Goal: Information Seeking & Learning: Learn about a topic

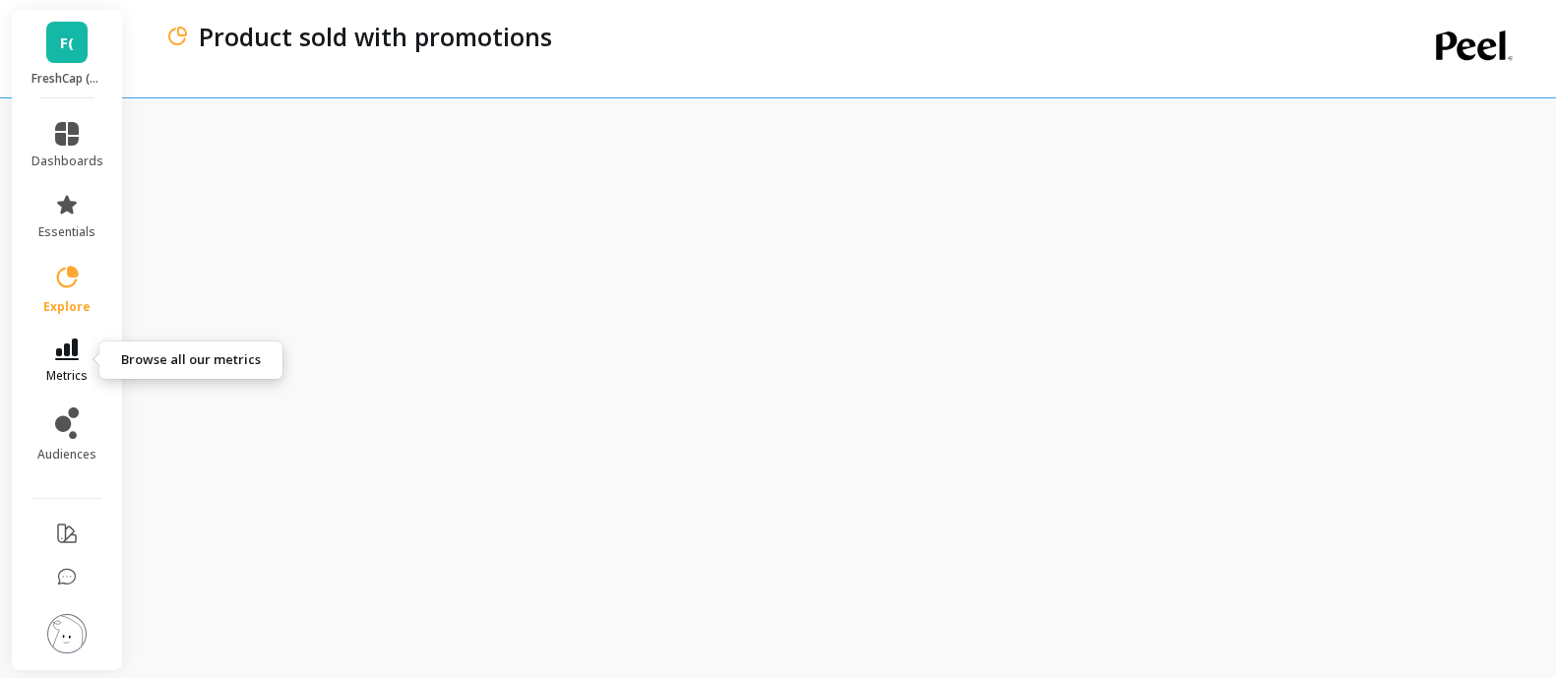
click at [69, 354] on icon at bounding box center [67, 349] width 24 height 22
click at [726, 47] on div "Product sold with promotions" at bounding box center [772, 36] width 1166 height 33
click at [72, 277] on icon at bounding box center [67, 278] width 28 height 28
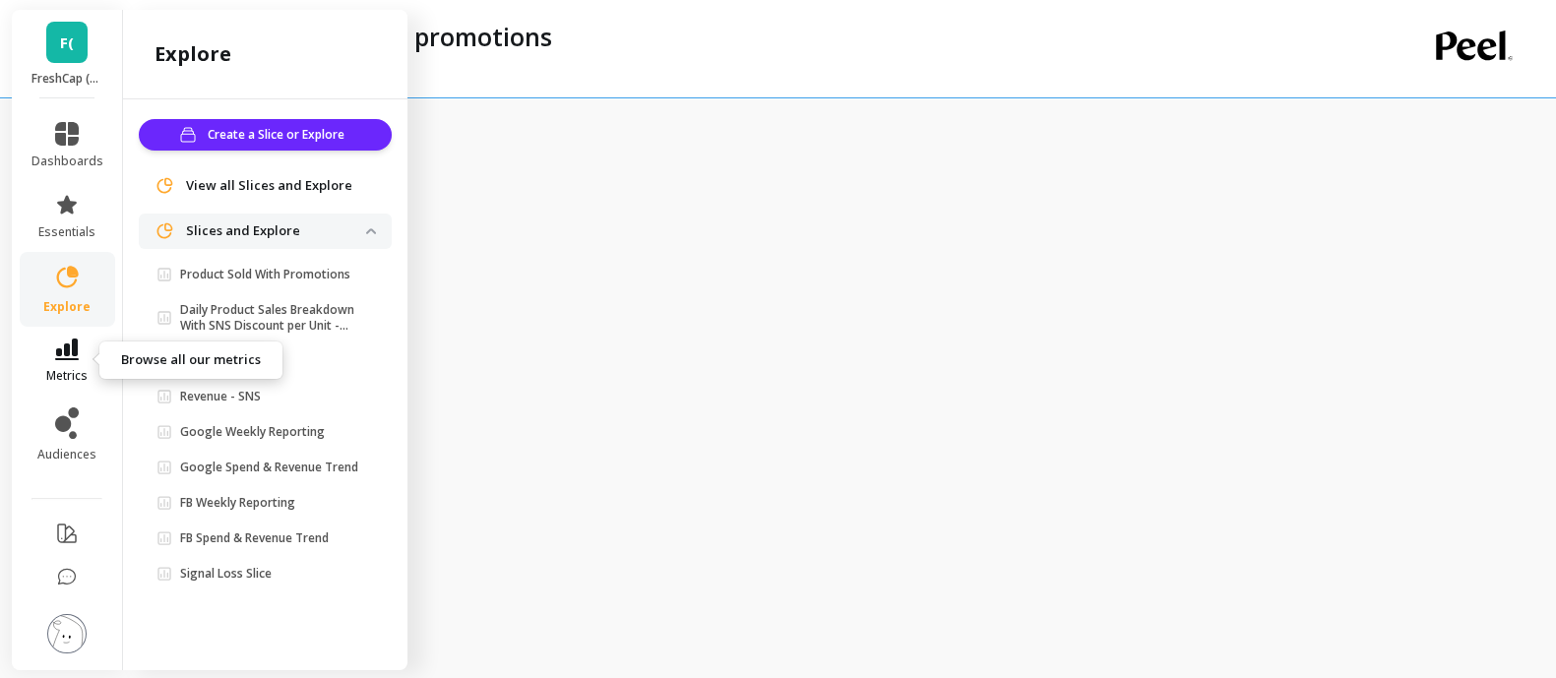
click at [61, 348] on icon at bounding box center [67, 349] width 24 height 22
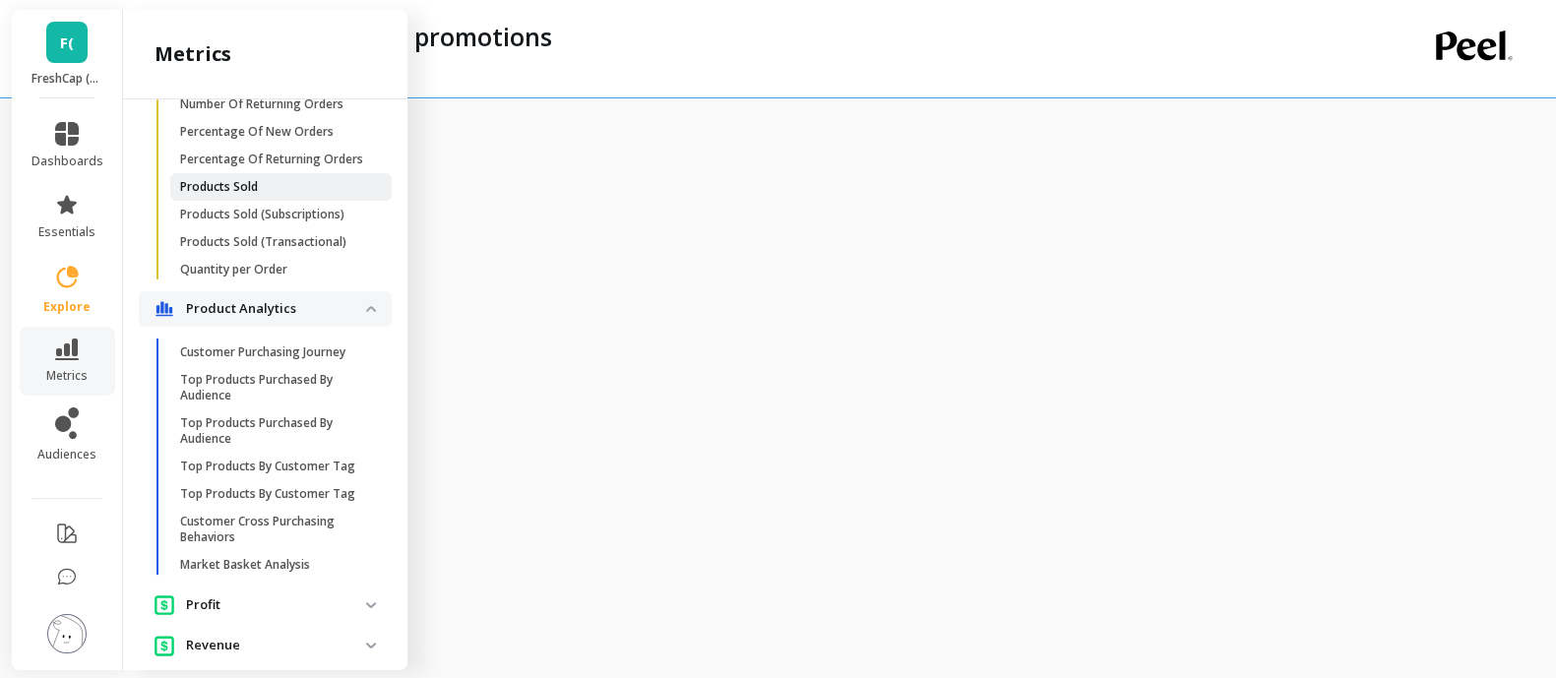
scroll to position [1592, 0]
click at [256, 196] on p "Products Sold" at bounding box center [219, 188] width 78 height 16
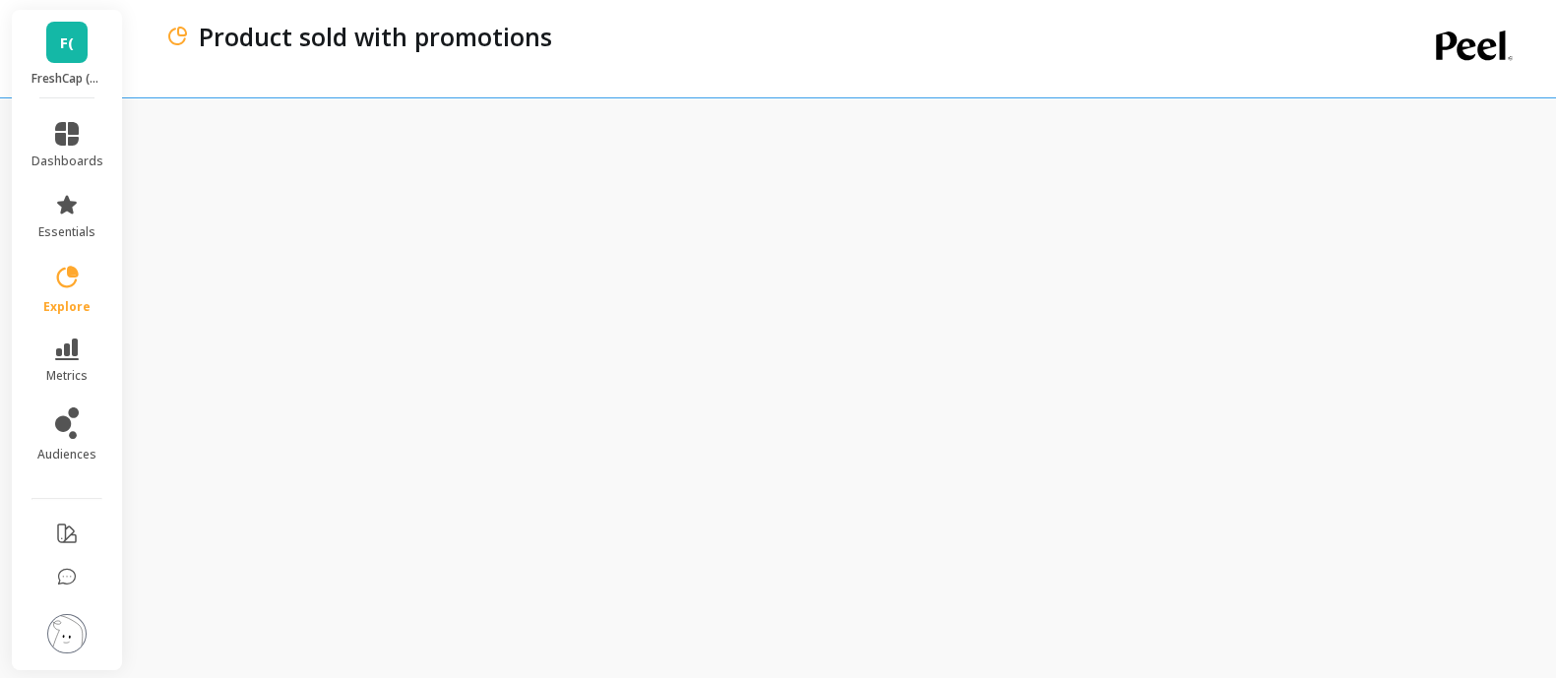
scroll to position [0, 0]
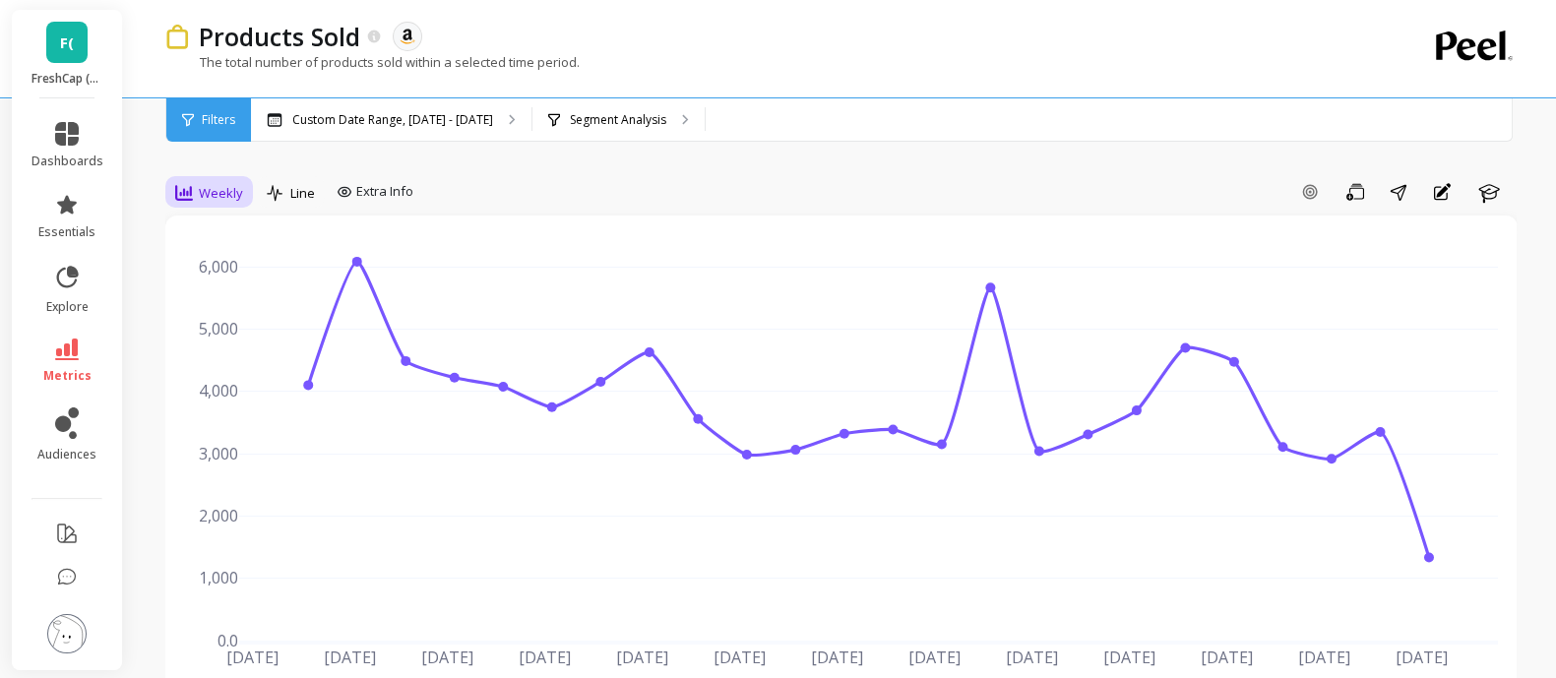
click at [209, 196] on span "Weekly" at bounding box center [221, 193] width 44 height 19
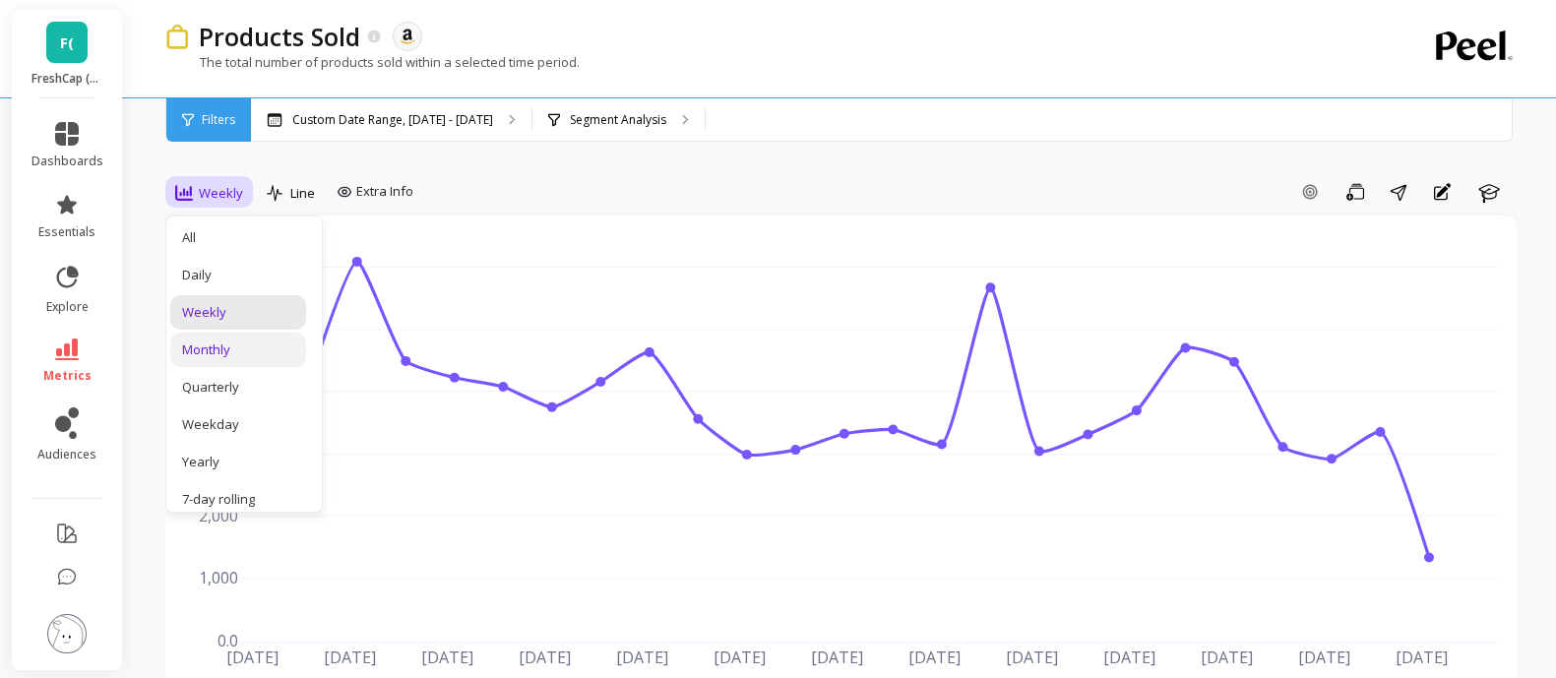
click at [204, 346] on div "Monthly" at bounding box center [238, 349] width 112 height 19
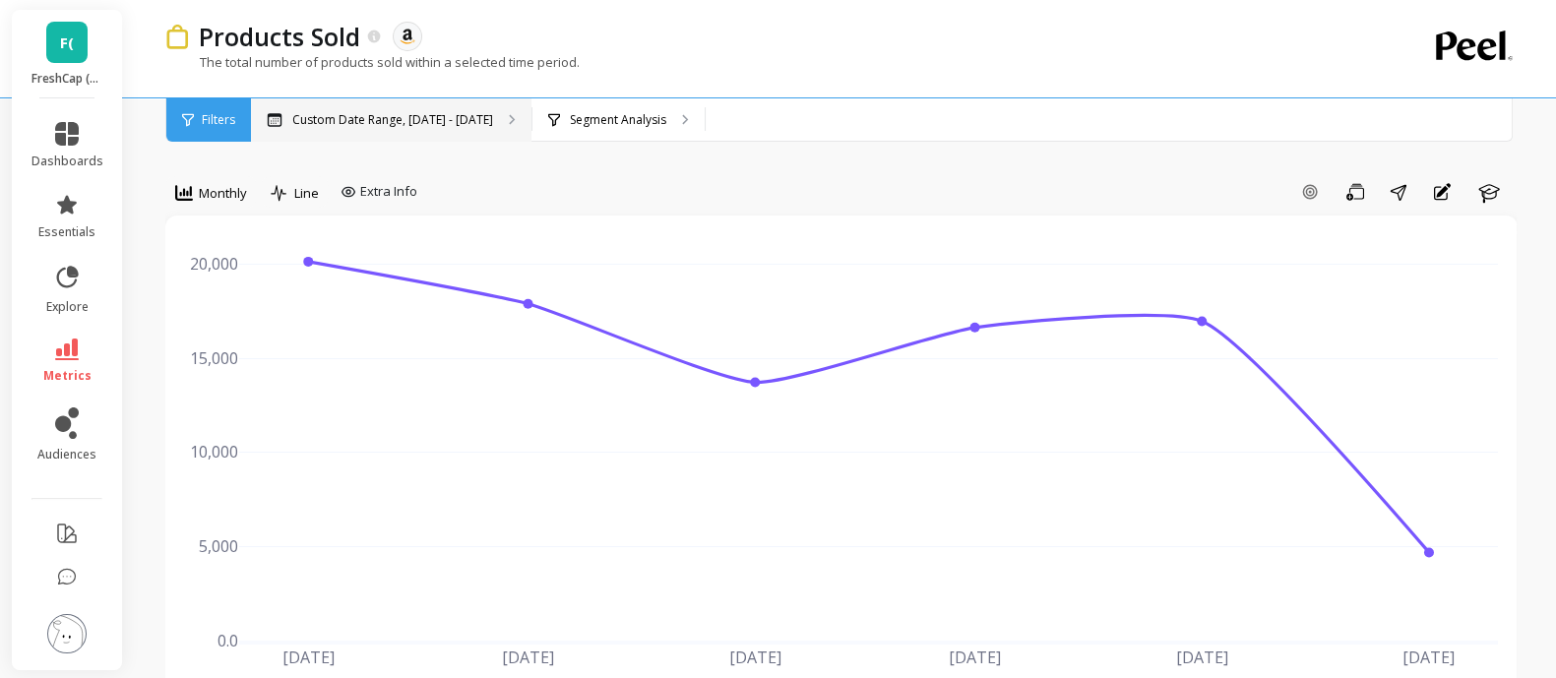
click at [445, 130] on div "Custom Date Range, Apr 1 - Sep 10" at bounding box center [391, 119] width 280 height 43
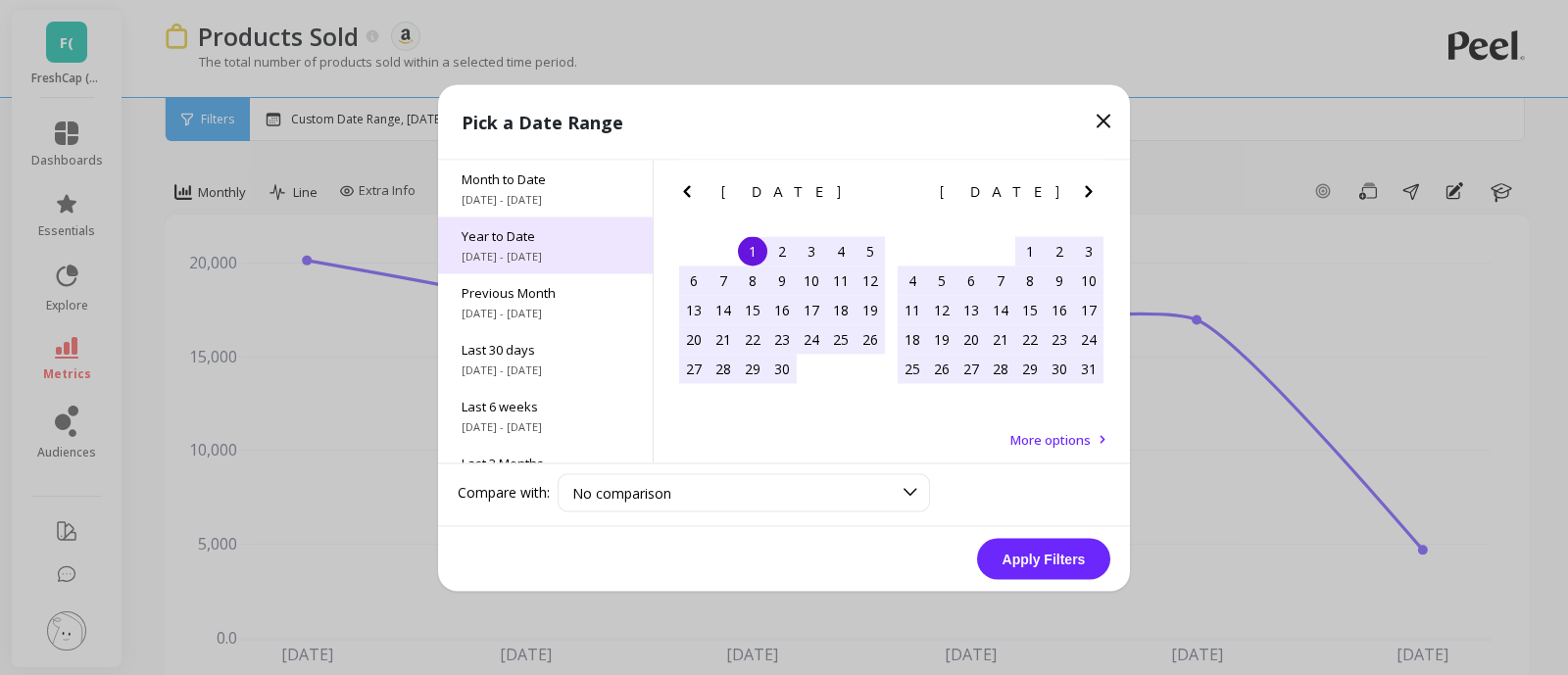
click at [522, 248] on span "1/1/2025 - 9/11/2025" at bounding box center [545, 256] width 167 height 16
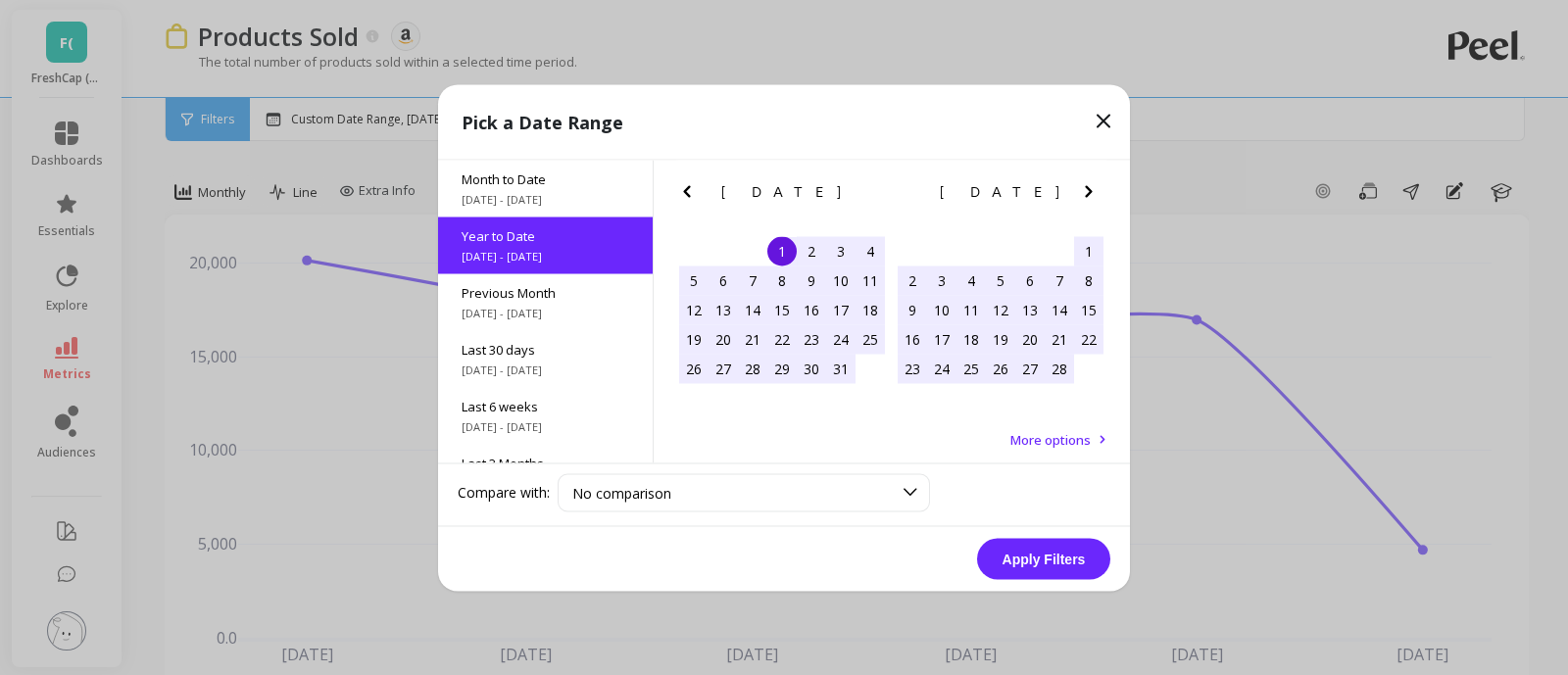
click at [1046, 556] on button "Apply Filters" at bounding box center [1044, 558] width 133 height 41
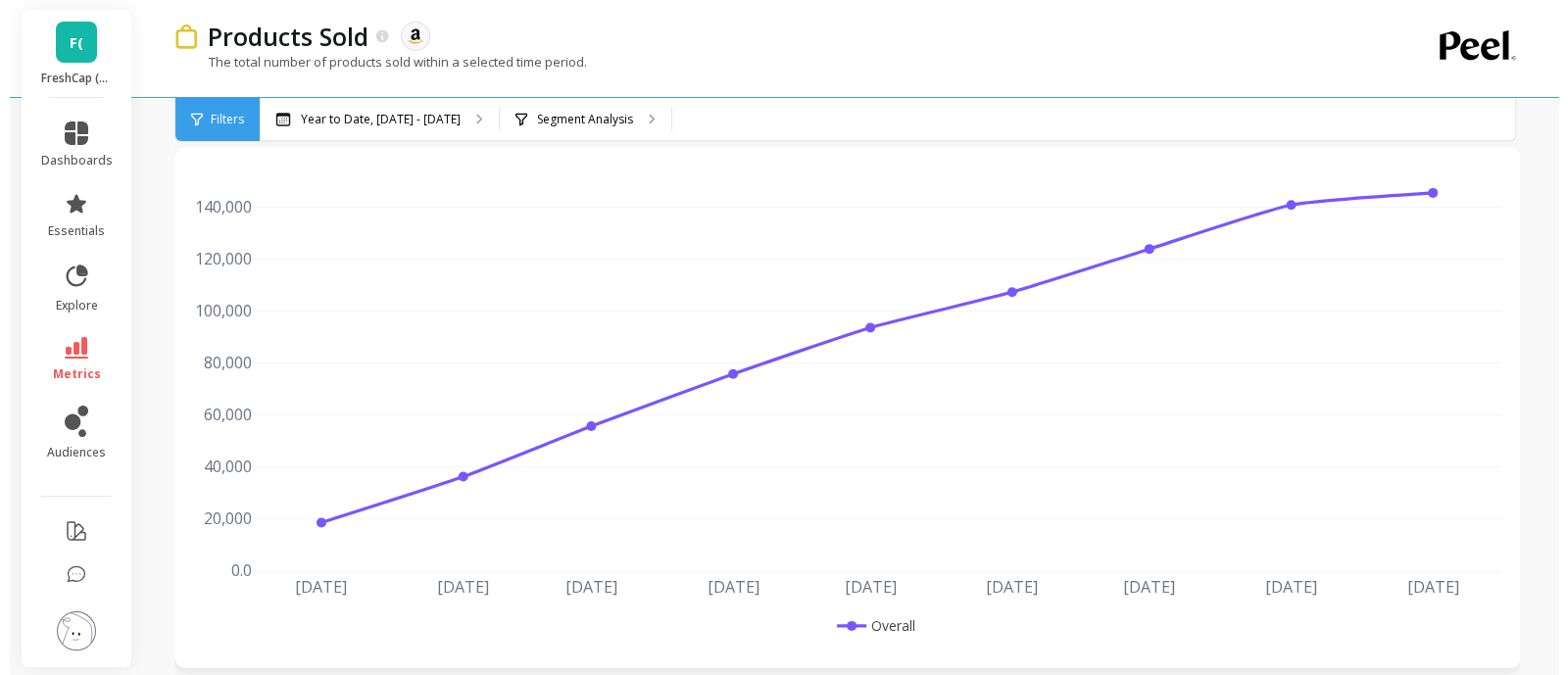
scroll to position [61, 0]
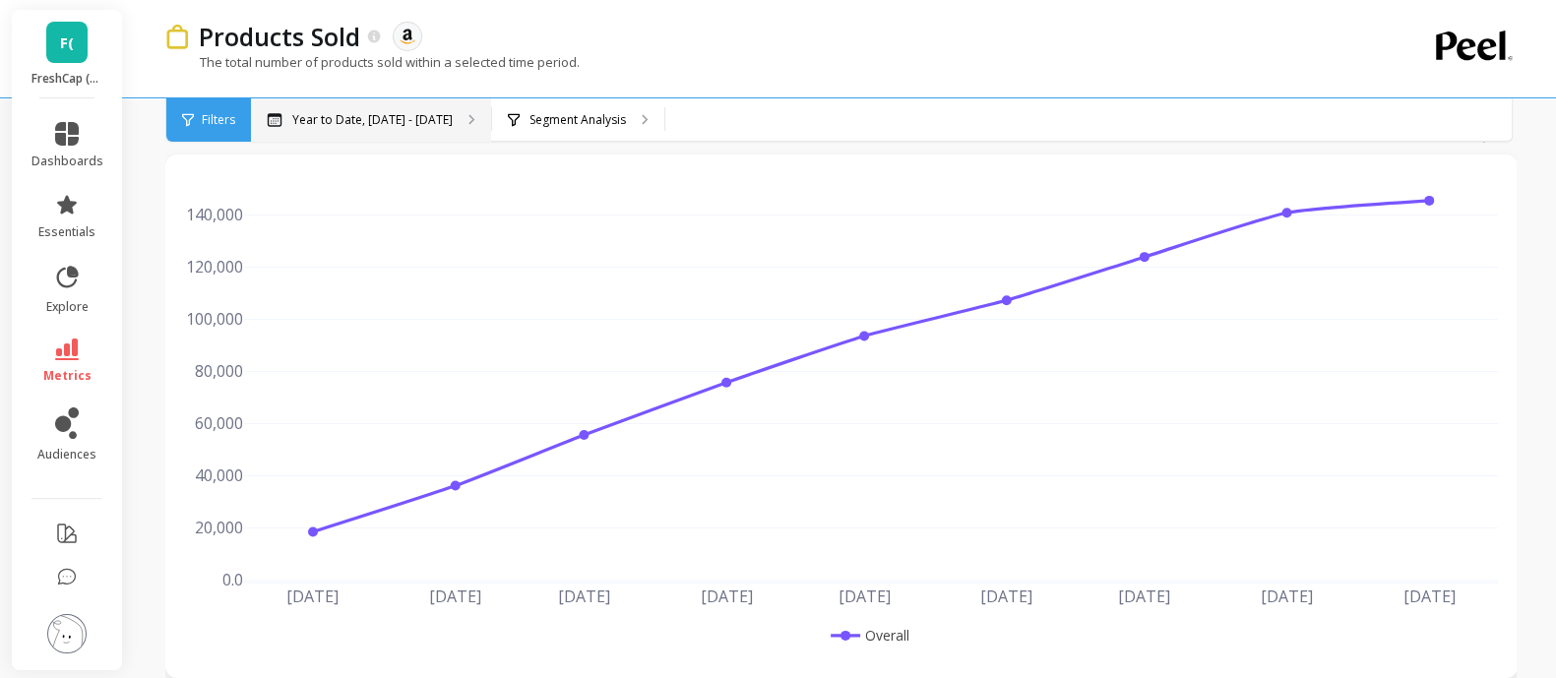
click at [398, 129] on div "Year to Date, Jan 1 - Sep 11" at bounding box center [371, 119] width 240 height 43
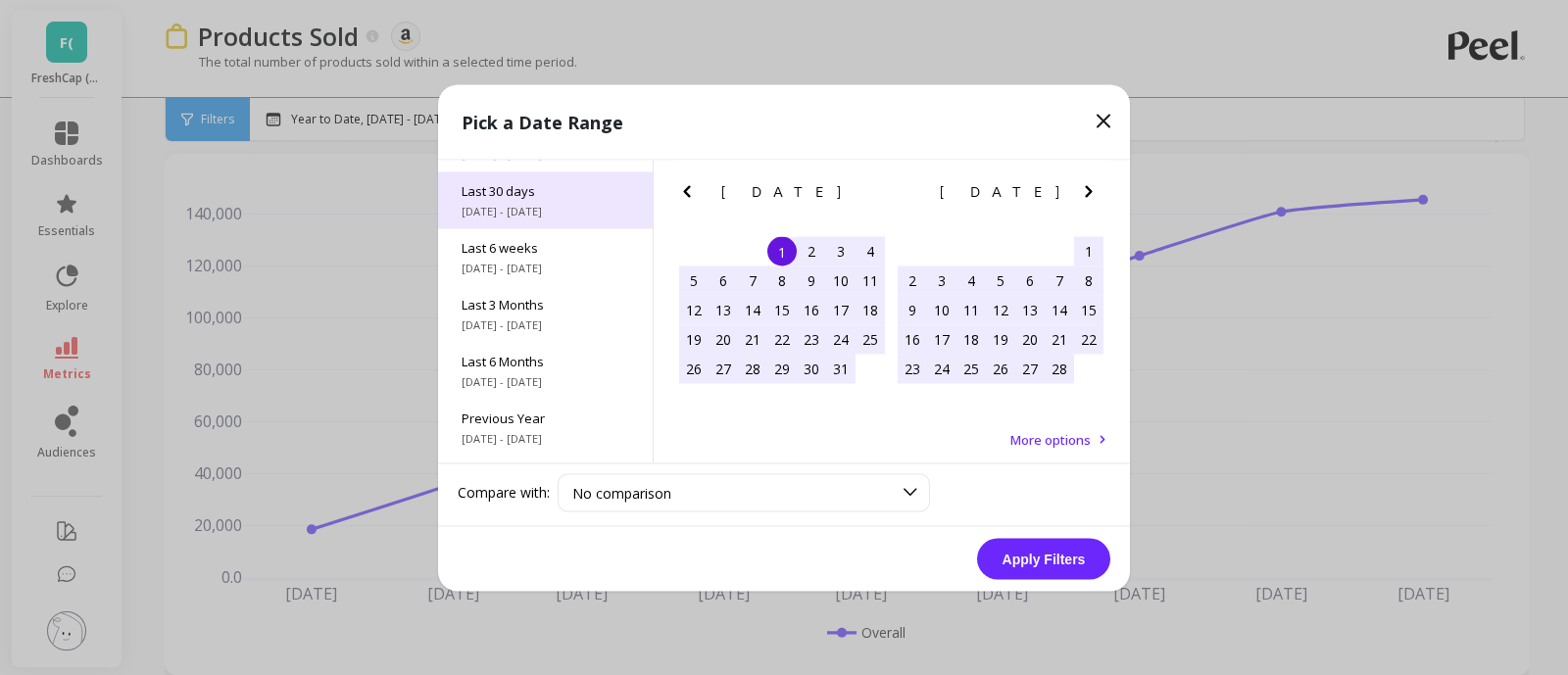
scroll to position [187, 0]
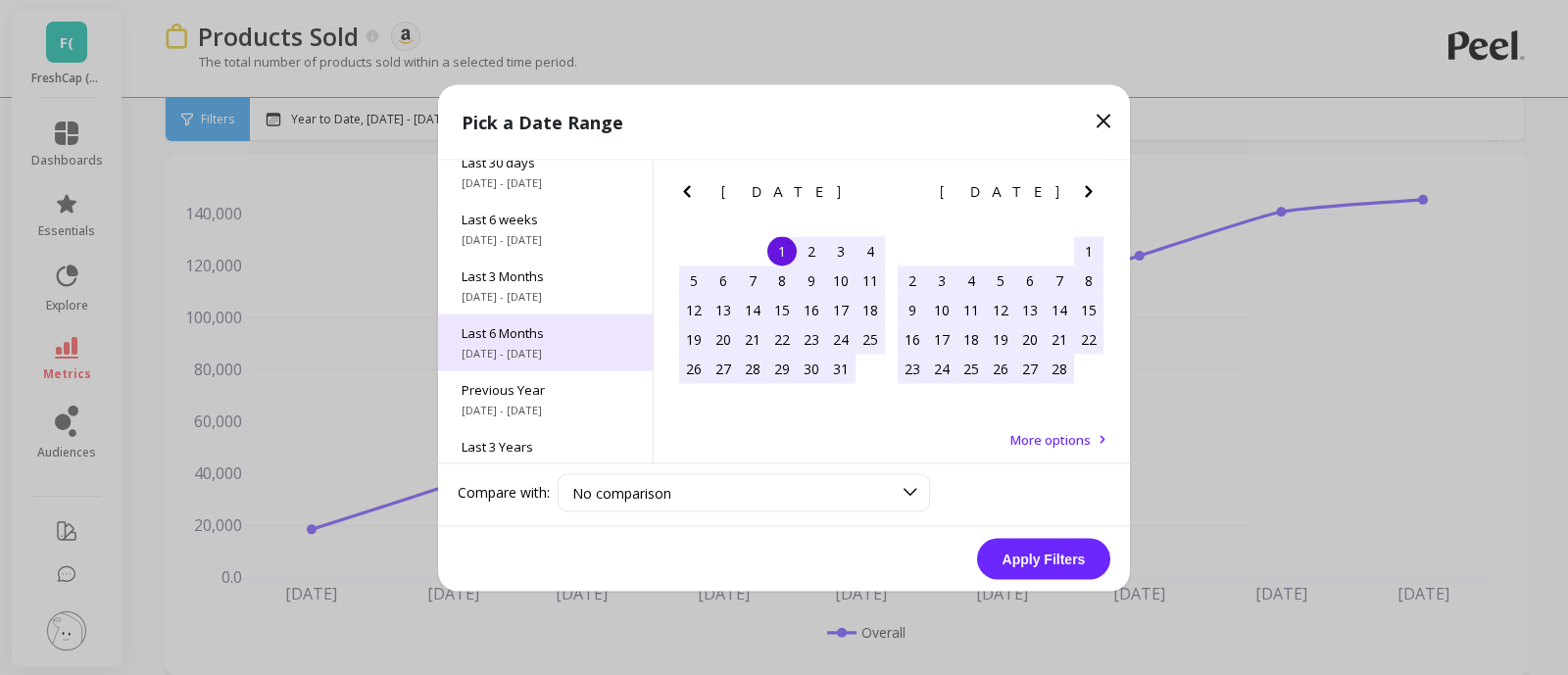
click at [532, 355] on span "4/1/2025 - 9/30/2025" at bounding box center [545, 352] width 167 height 16
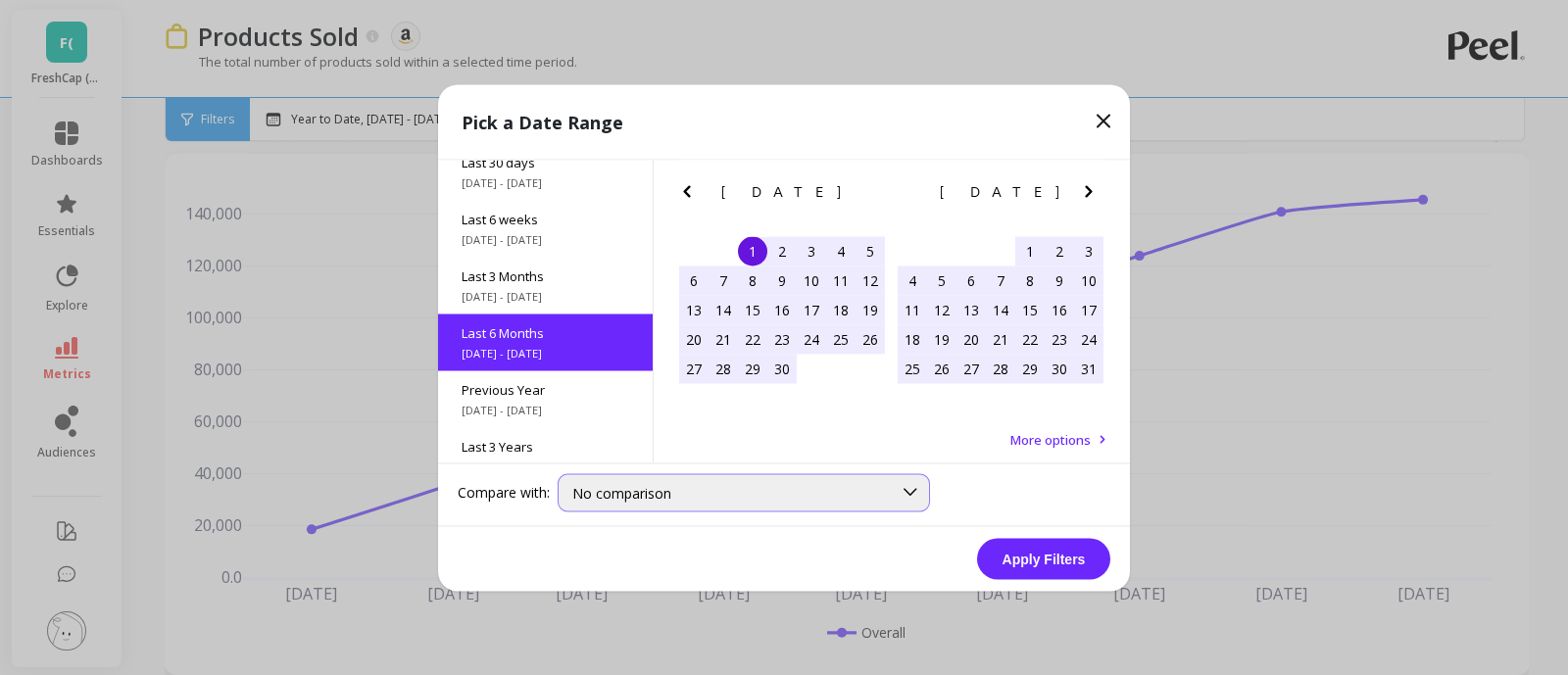
scroll to position [217, 0]
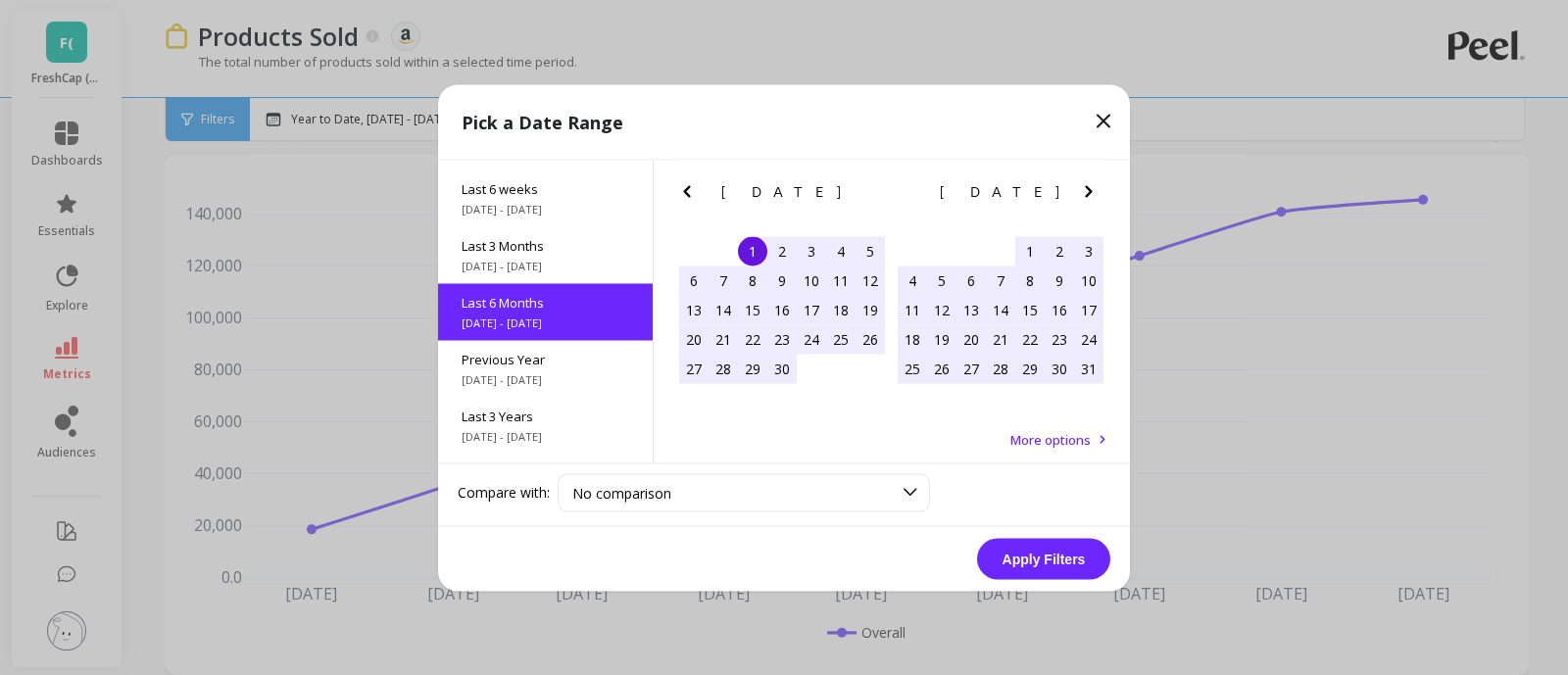
click at [1058, 547] on button "Apply Filters" at bounding box center [1044, 558] width 133 height 41
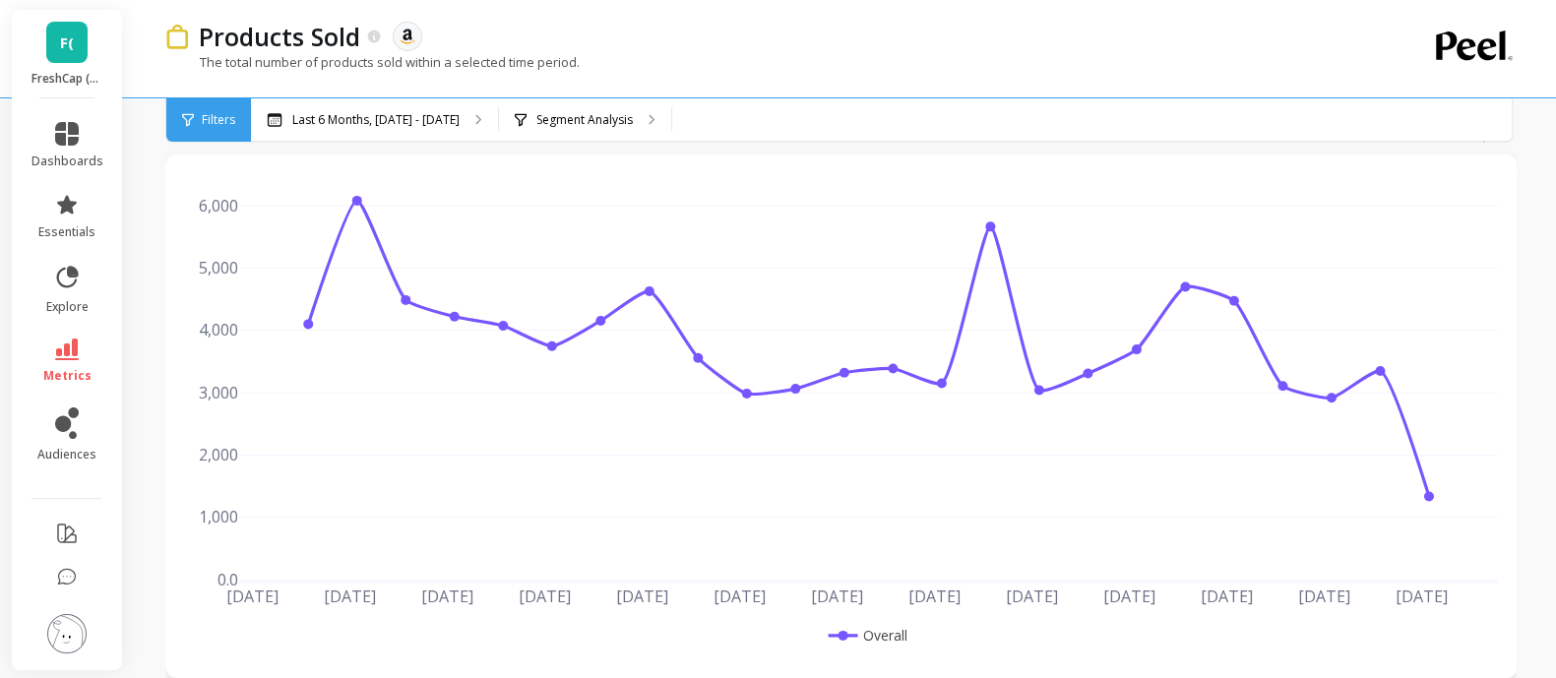
click at [221, 117] on span "Filters" at bounding box center [218, 120] width 33 height 16
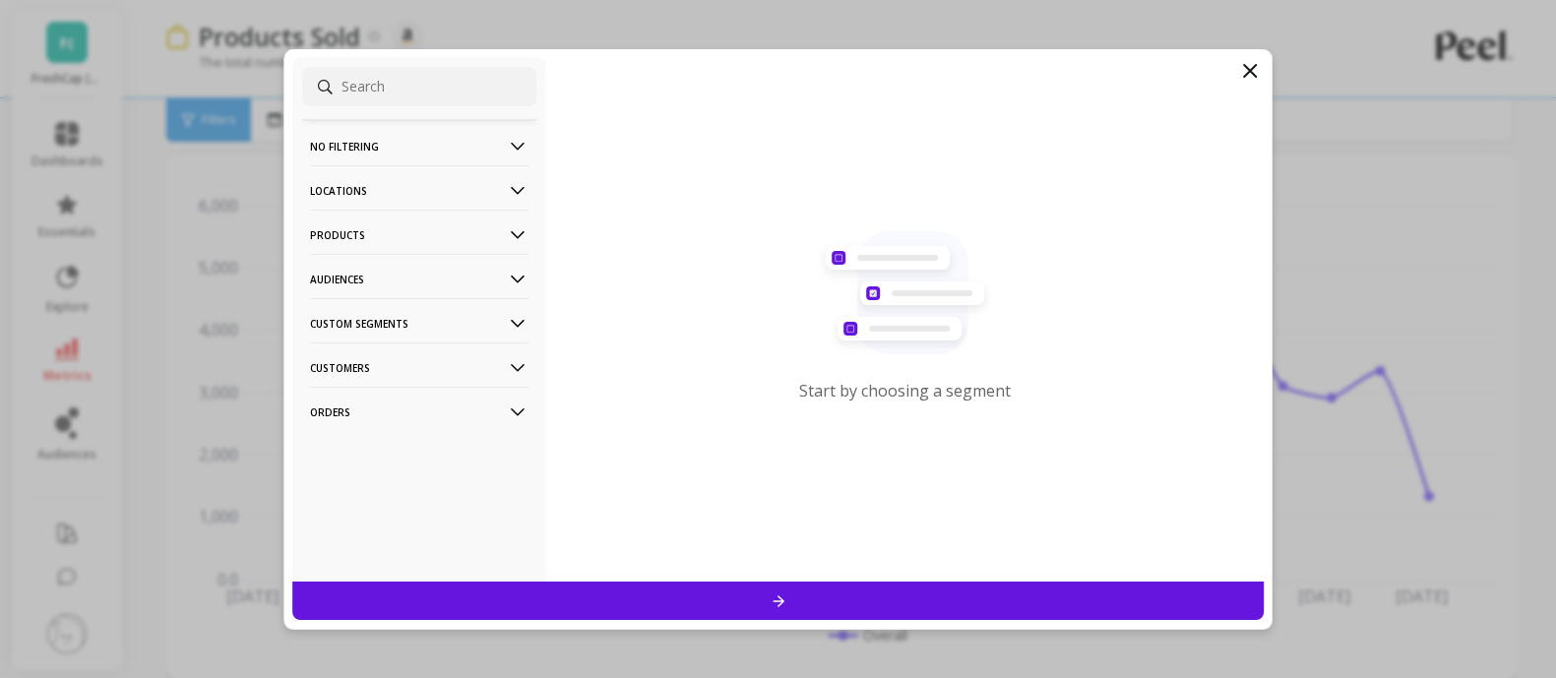
click at [1245, 70] on icon at bounding box center [1250, 71] width 24 height 24
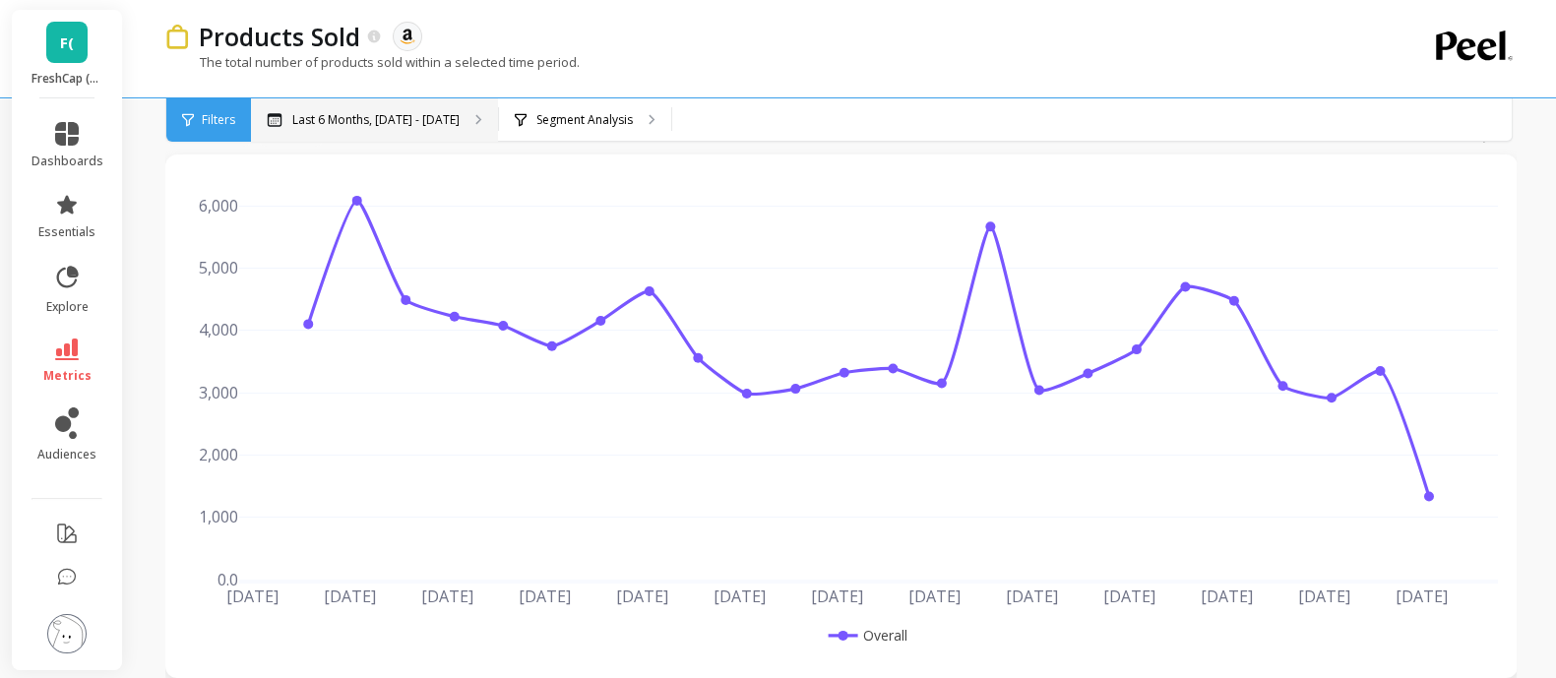
click at [273, 117] on icon at bounding box center [275, 120] width 16 height 14
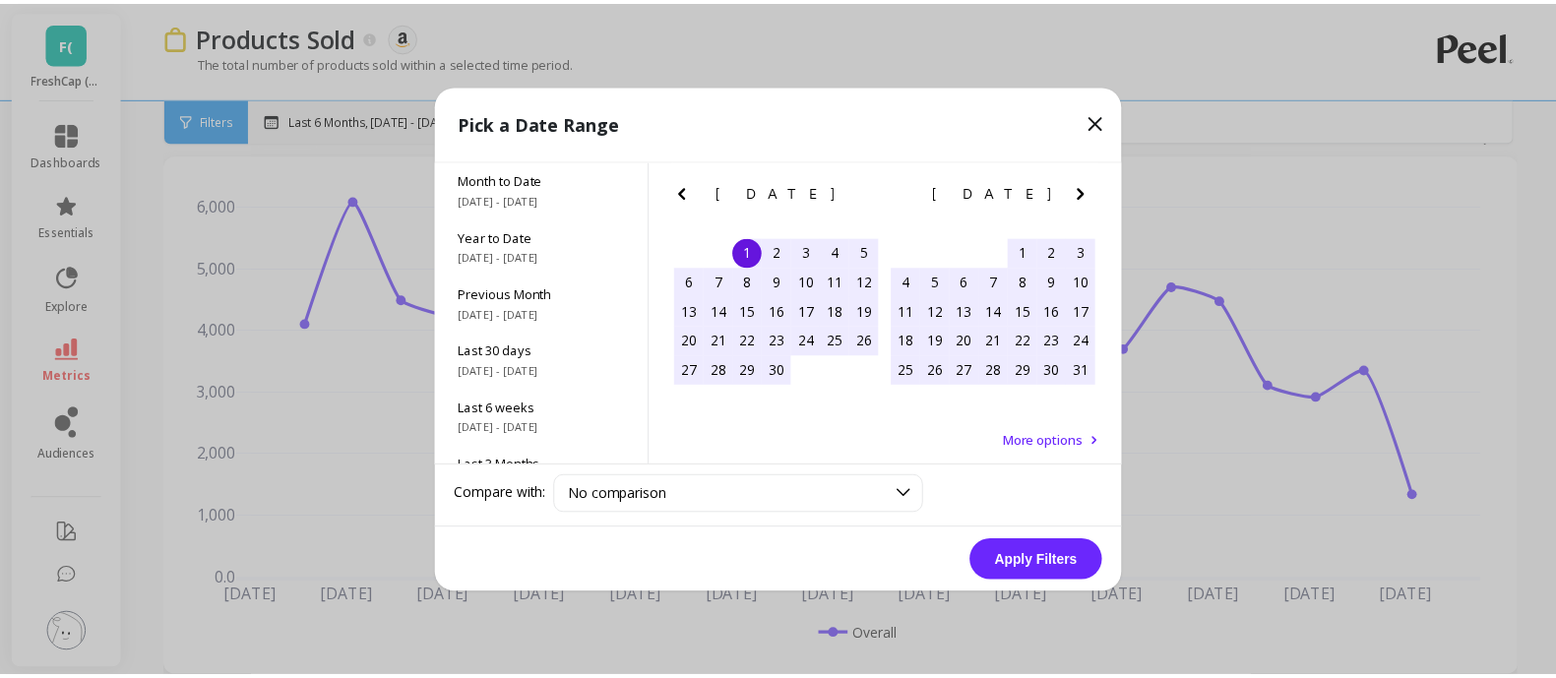
scroll to position [218, 0]
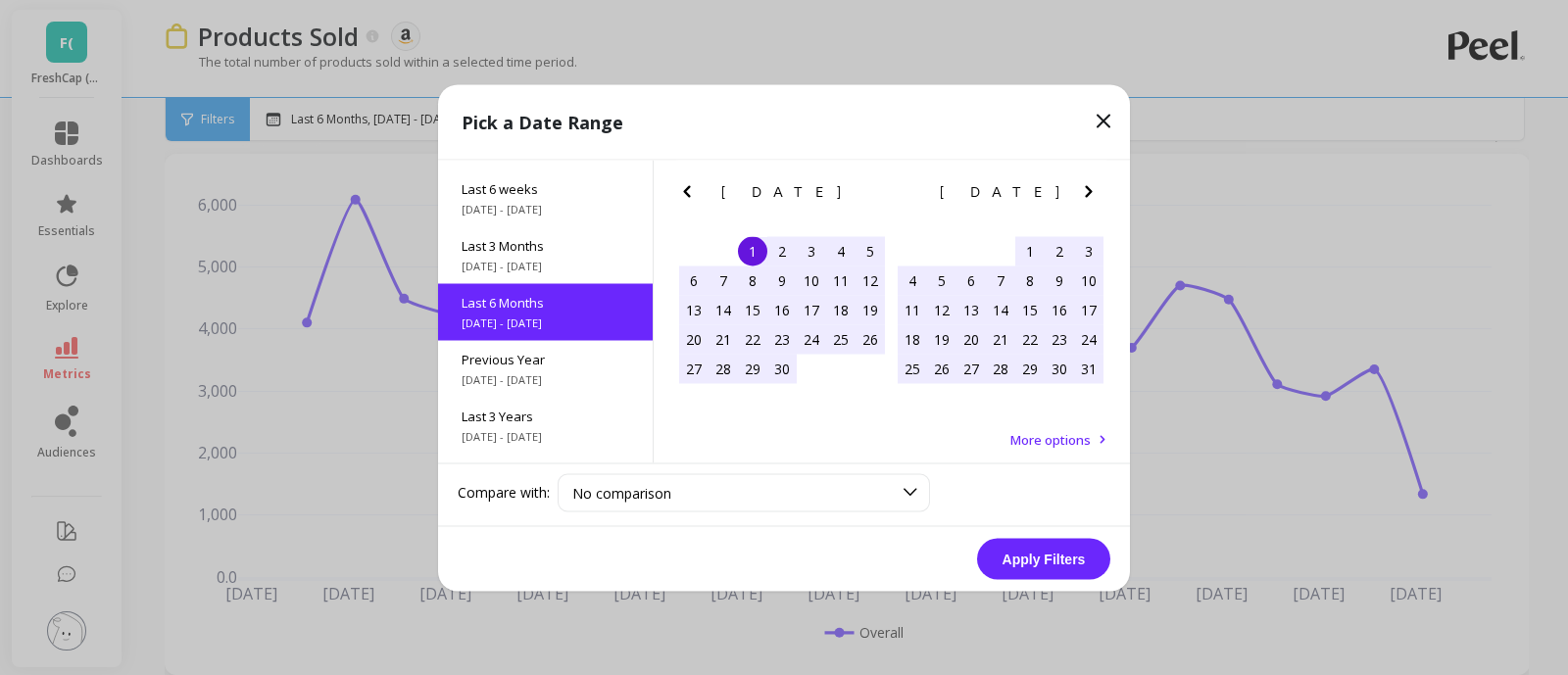
drag, startPoint x: 1042, startPoint y: 546, endPoint x: 1012, endPoint y: 546, distance: 30.0
click at [1012, 546] on button "Apply Filters" at bounding box center [1044, 558] width 133 height 41
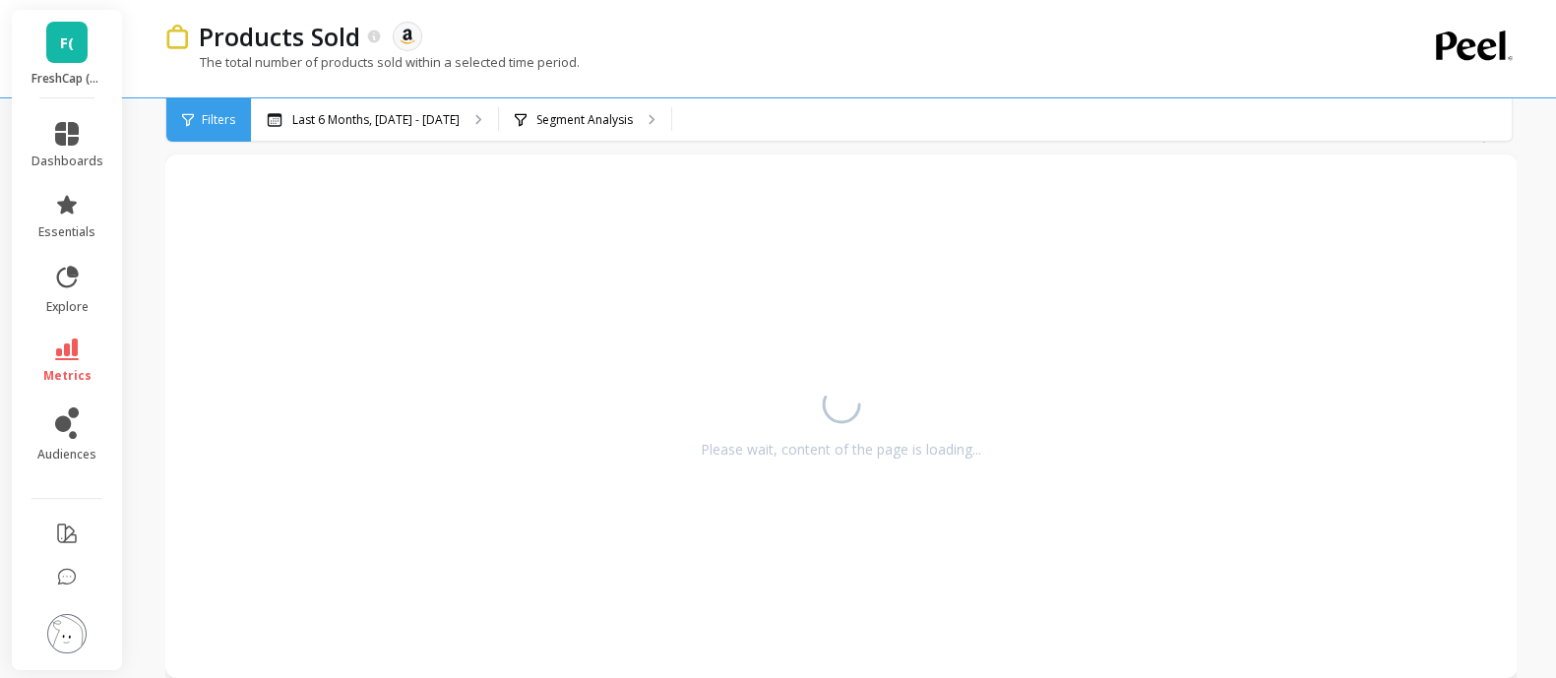
click at [1016, 548] on div "Please wait, content of the page is loading..." at bounding box center [841, 416] width 1313 height 484
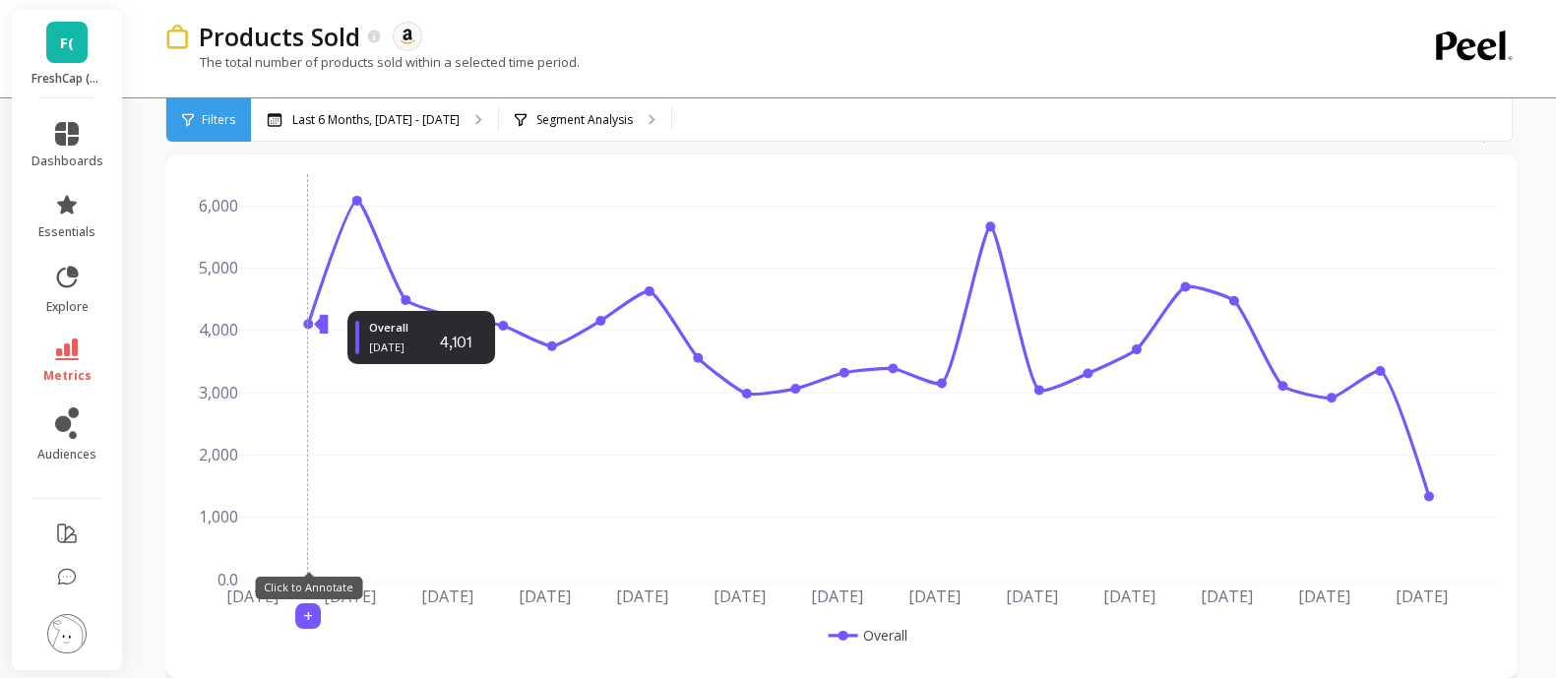
scroll to position [0, 0]
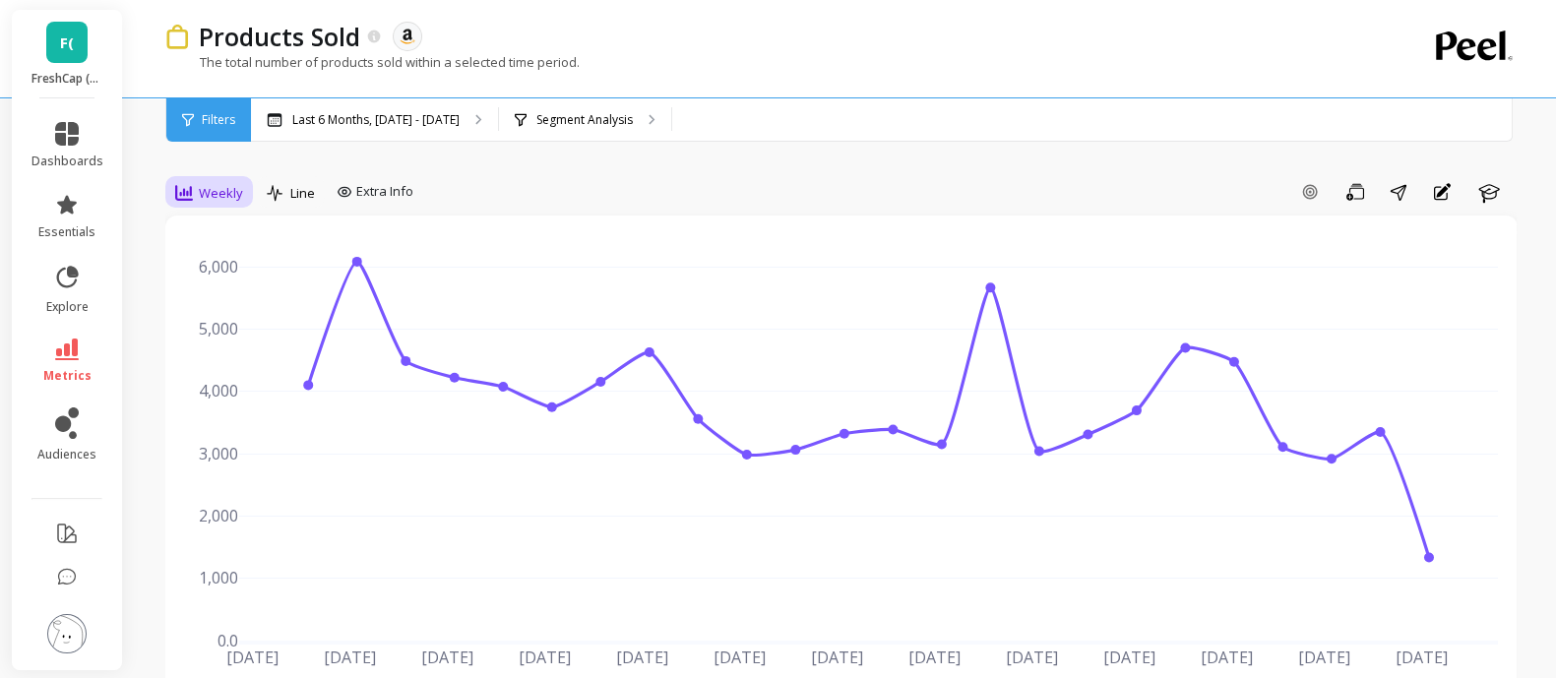
click at [214, 194] on span "Weekly" at bounding box center [221, 193] width 44 height 19
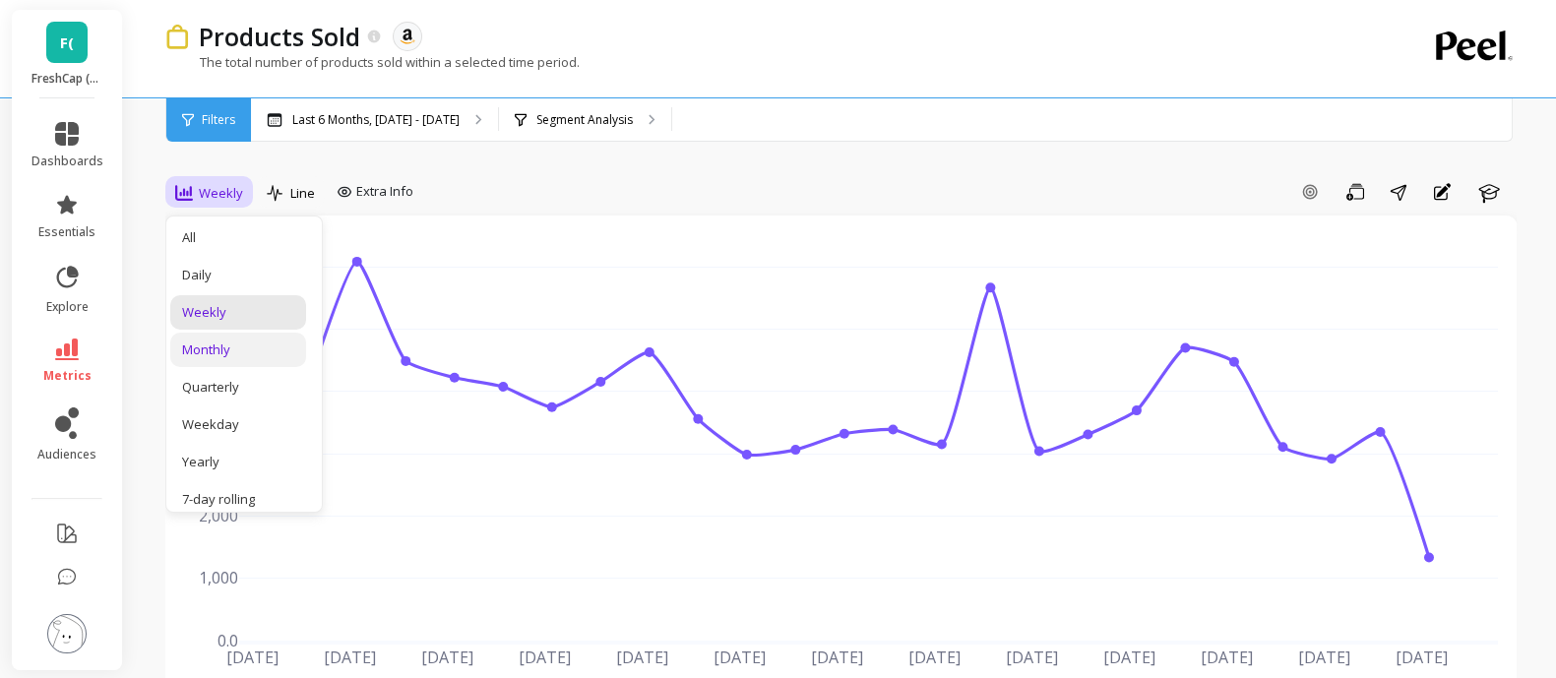
click at [209, 341] on div "Monthly" at bounding box center [238, 349] width 112 height 19
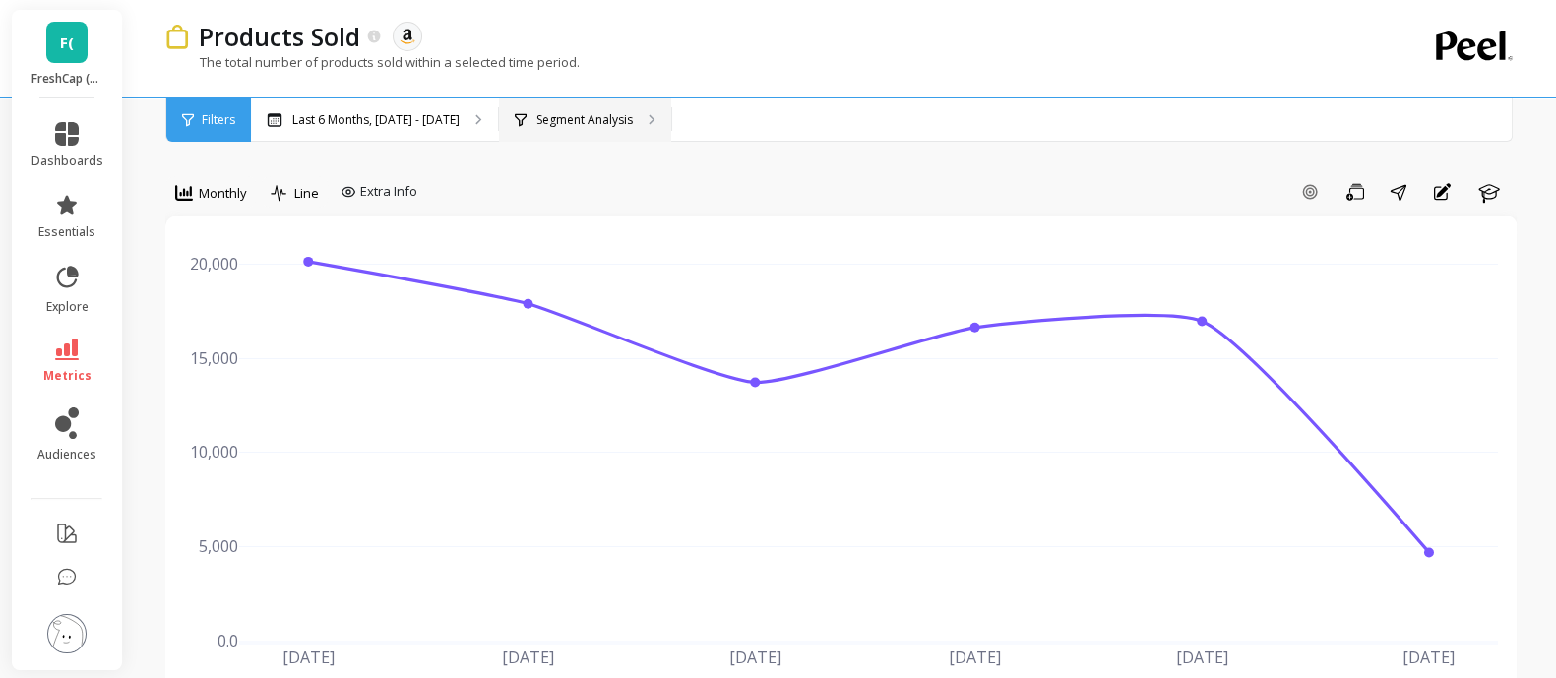
click at [591, 120] on p "Segment Analysis" at bounding box center [584, 120] width 96 height 16
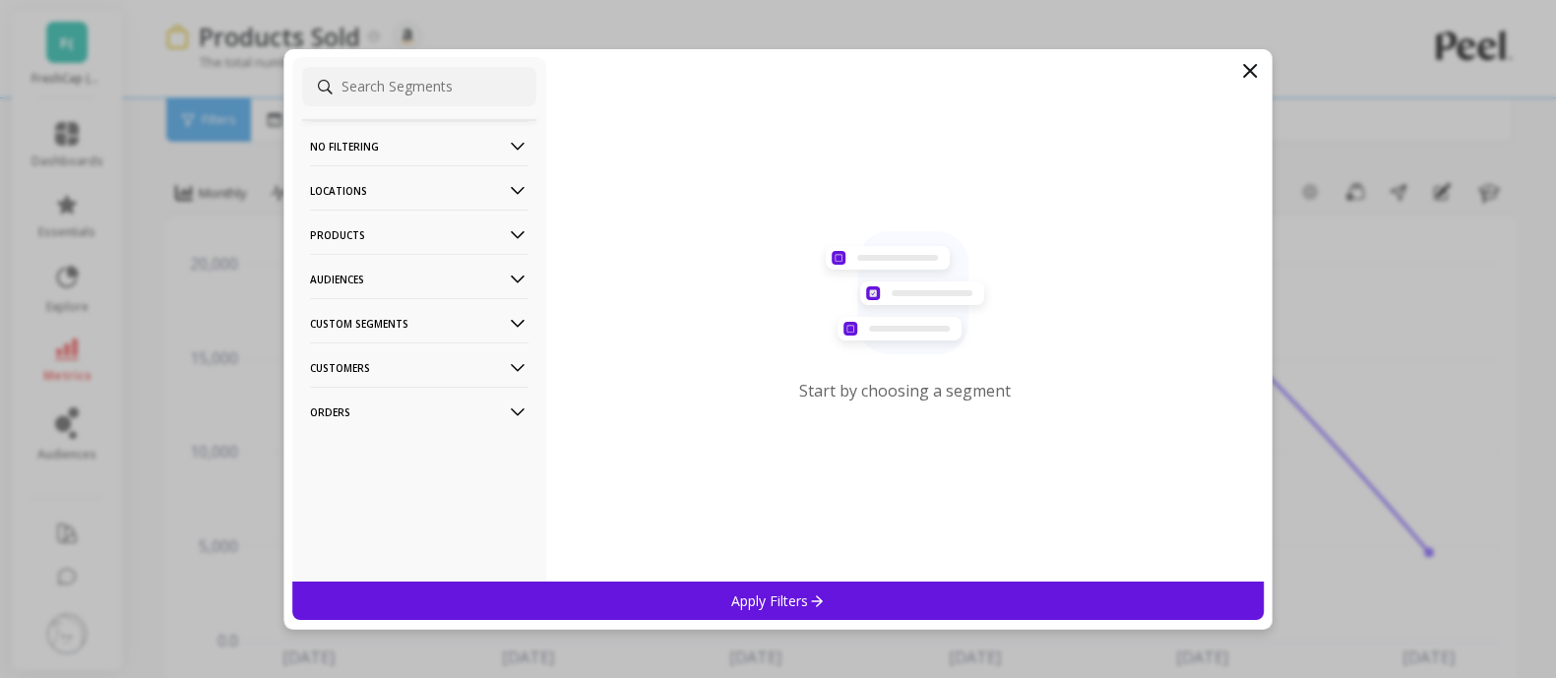
click at [507, 233] on icon at bounding box center [518, 235] width 22 height 22
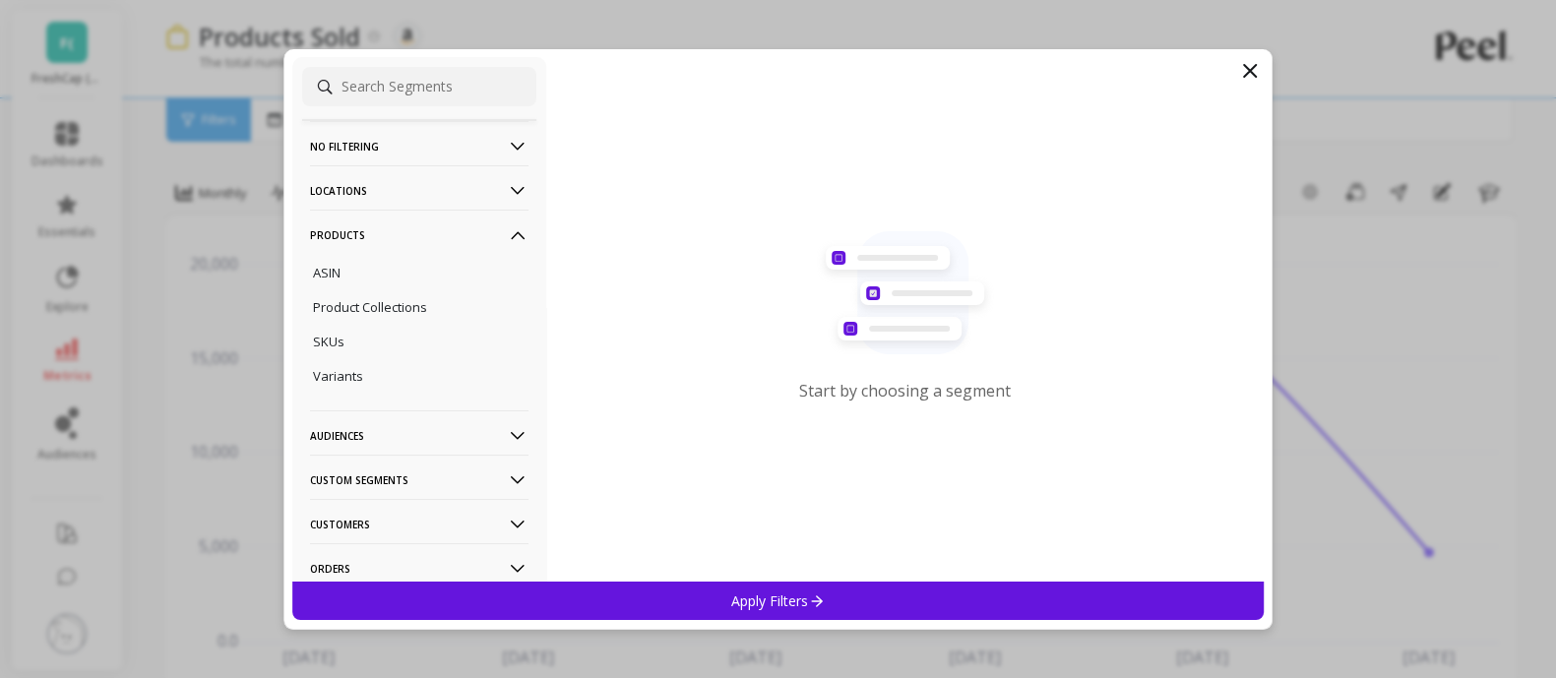
click at [507, 233] on icon at bounding box center [518, 235] width 22 height 22
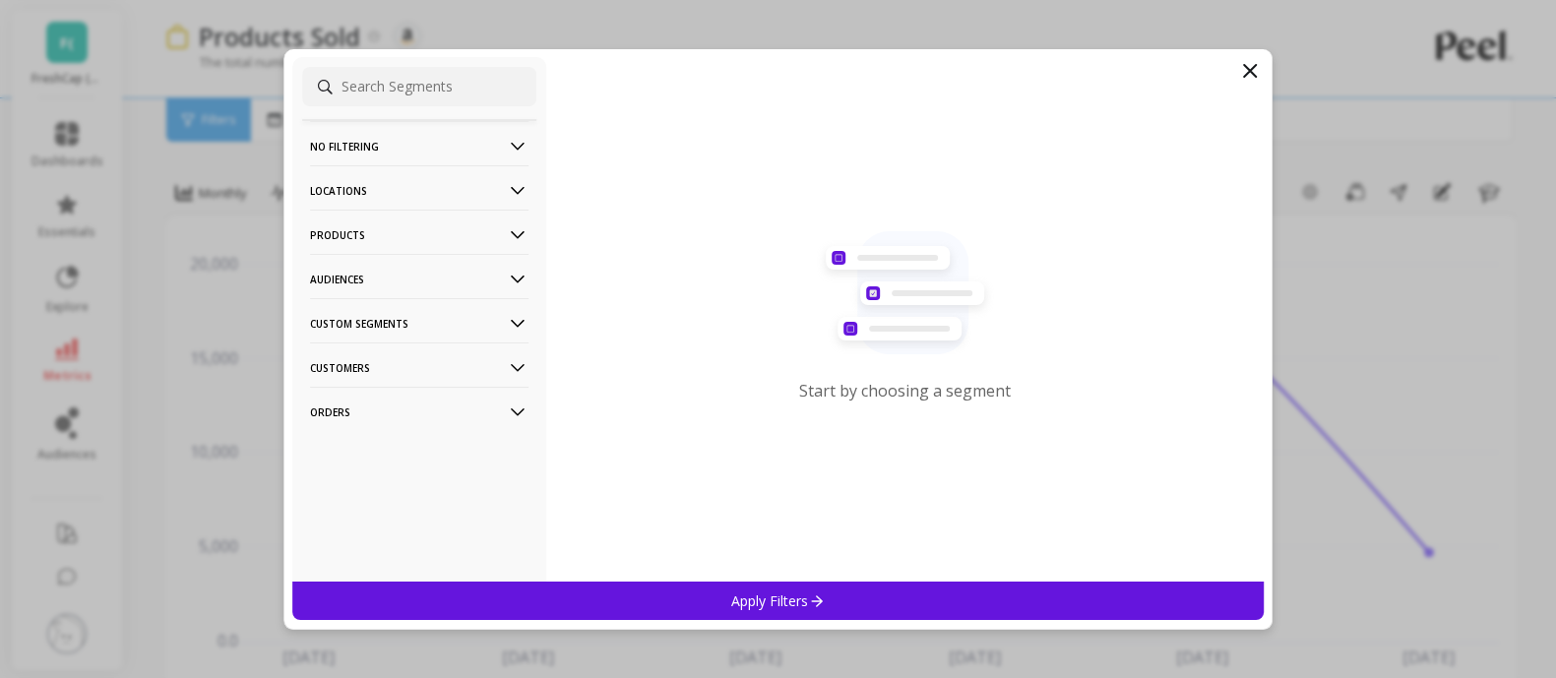
click at [507, 180] on icon at bounding box center [518, 191] width 22 height 22
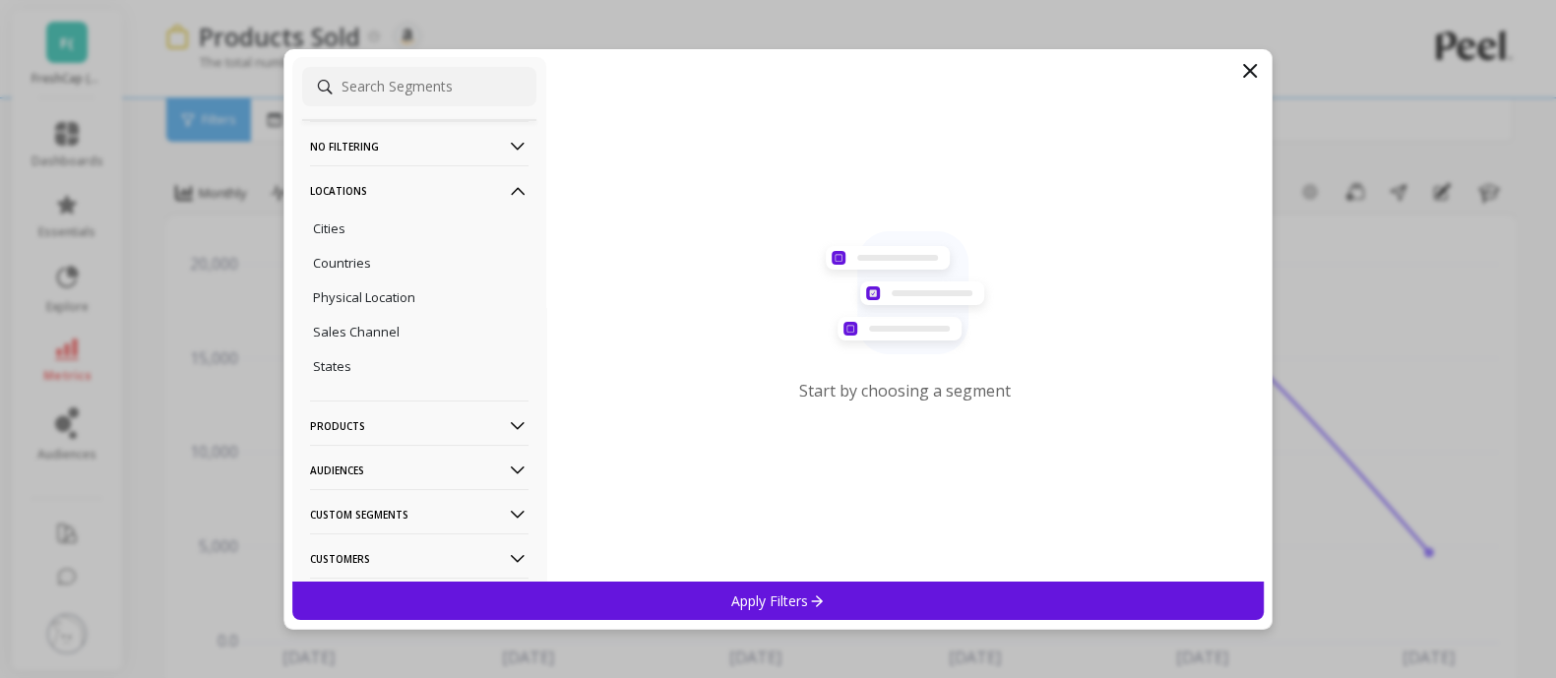
click at [507, 180] on icon at bounding box center [518, 191] width 22 height 22
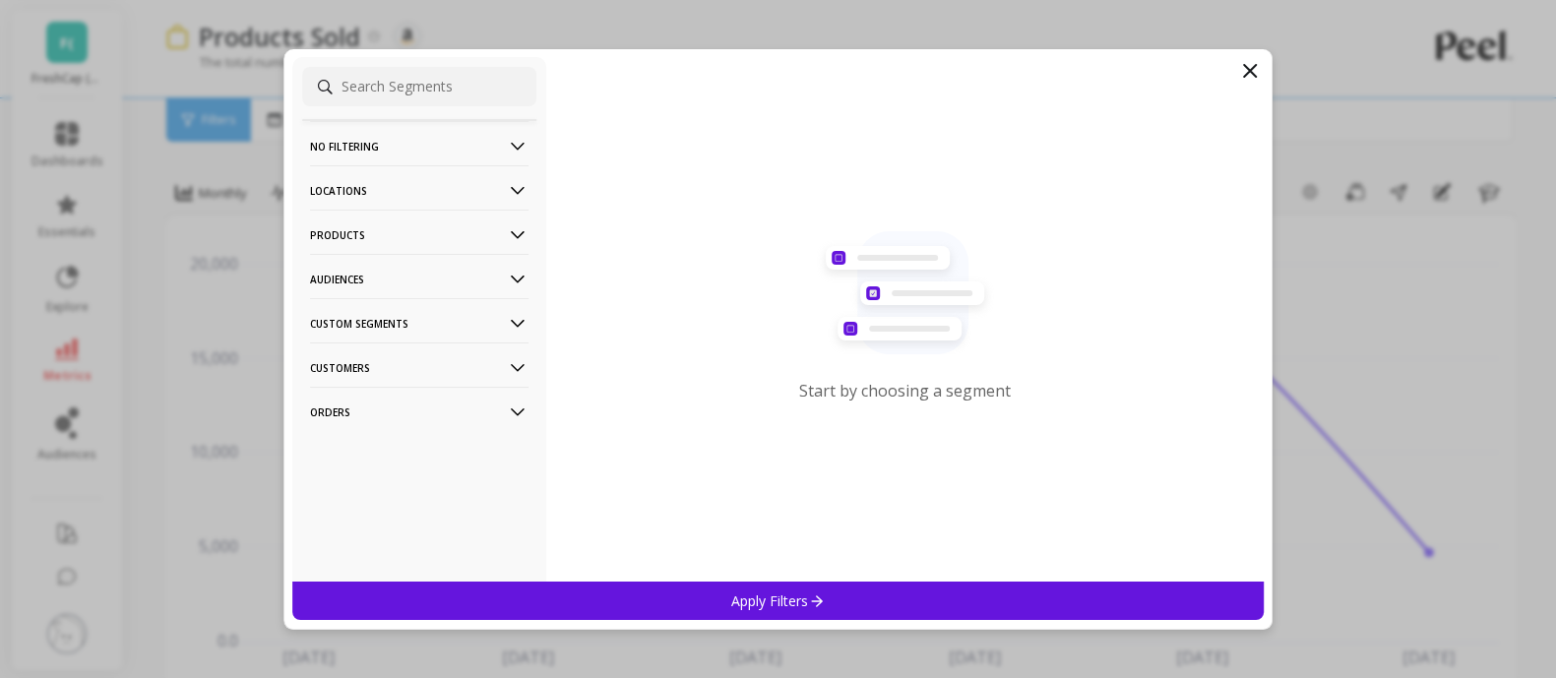
click at [507, 360] on icon at bounding box center [518, 368] width 22 height 22
click at [507, 324] on Segments-icon at bounding box center [518, 324] width 22 height 22
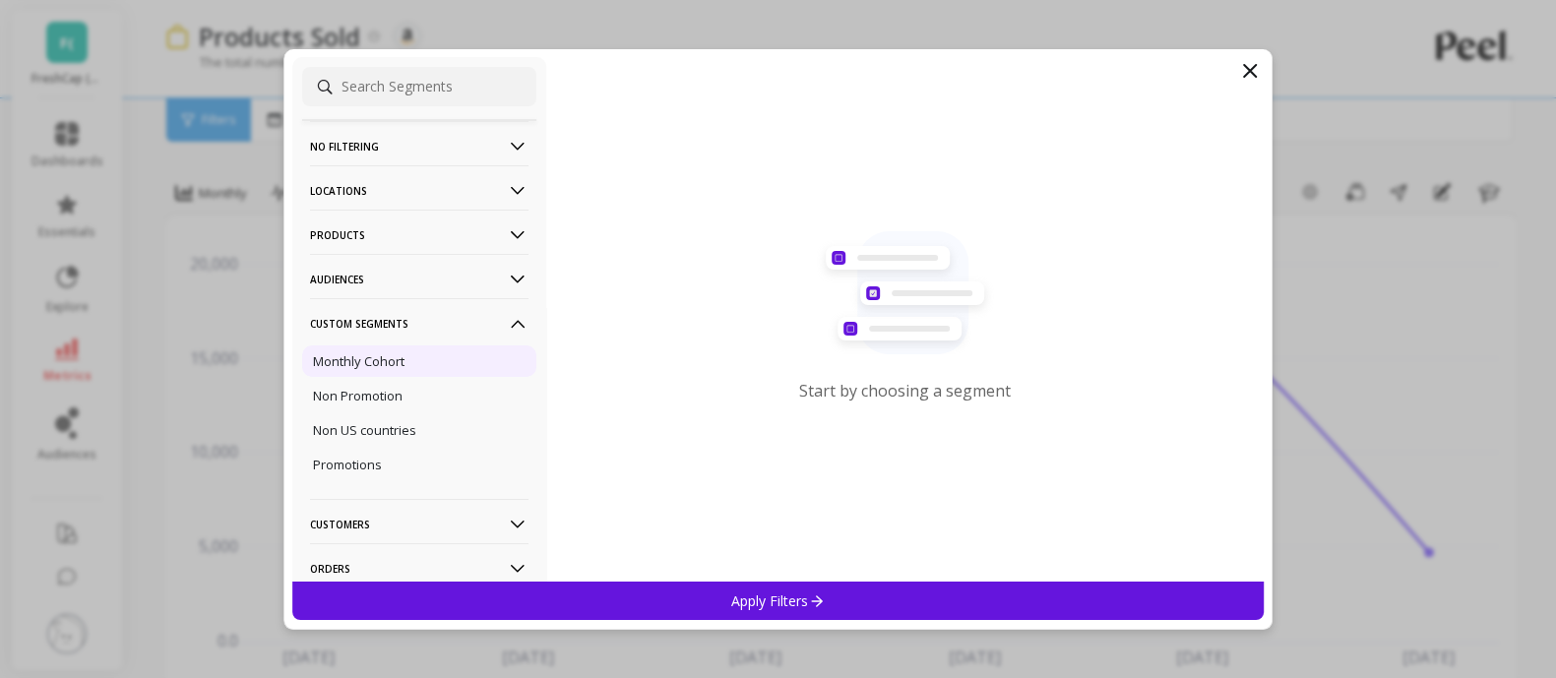
click at [359, 356] on p "Monthly Cohort" at bounding box center [359, 361] width 92 height 18
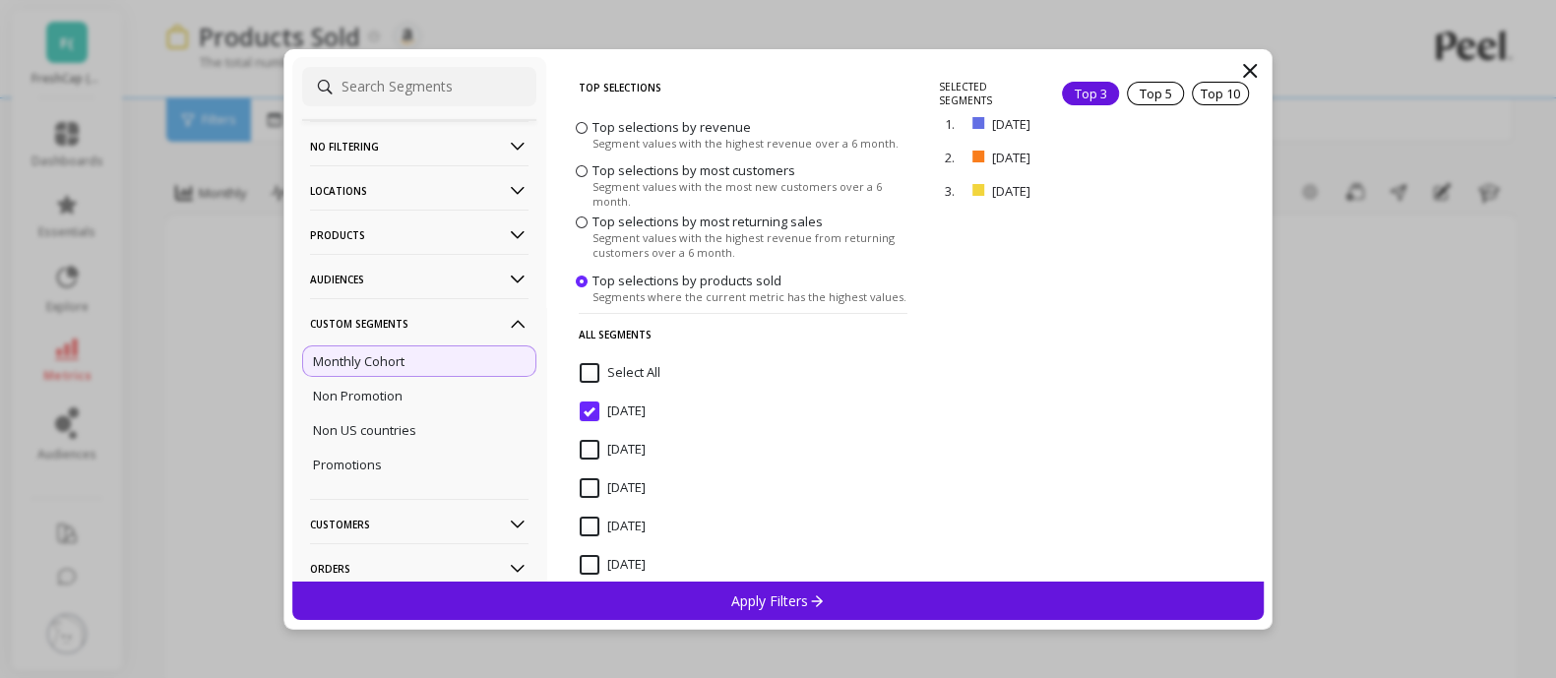
click at [812, 604] on icon at bounding box center [816, 600] width 17 height 17
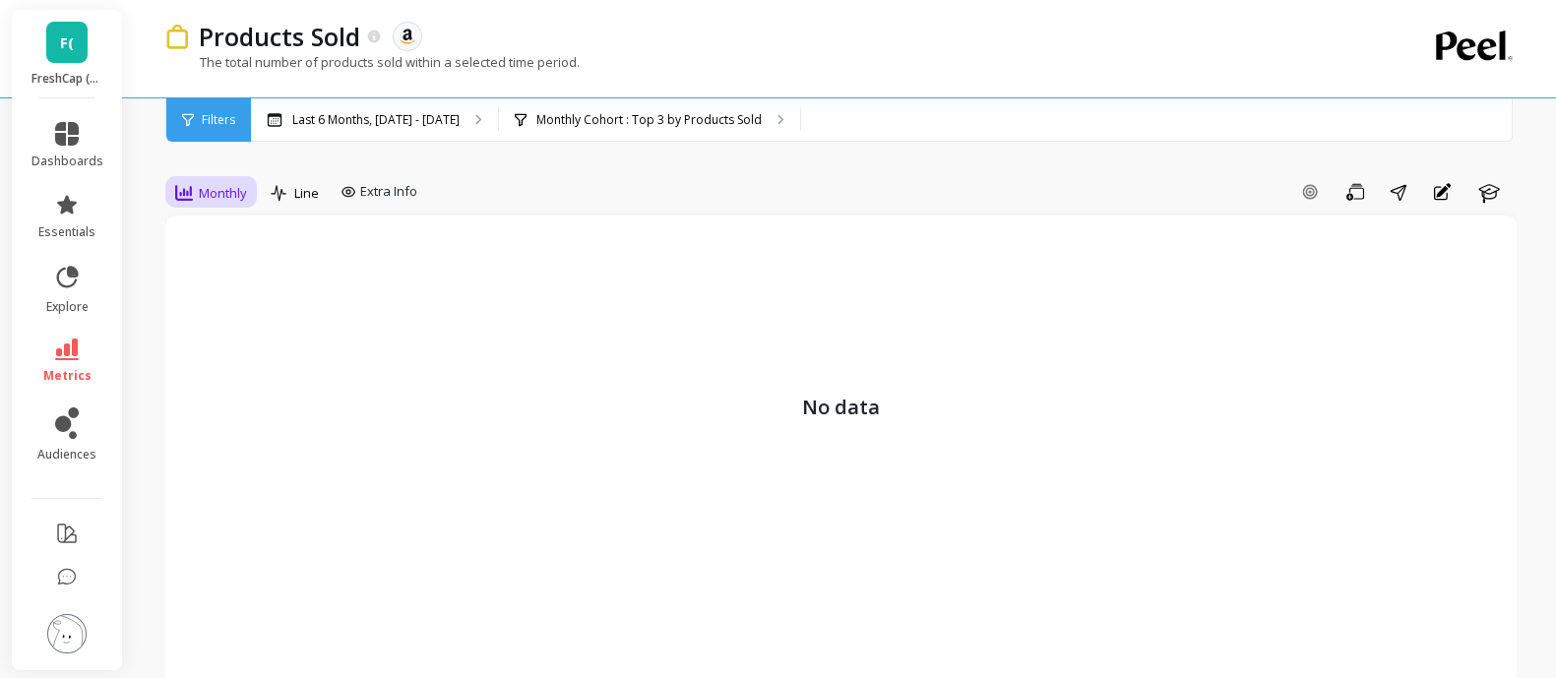
click at [225, 187] on span "Monthly" at bounding box center [223, 193] width 48 height 19
click at [706, 125] on p "Monthly Cohort : Top 3 by Products Sold" at bounding box center [648, 120] width 225 height 16
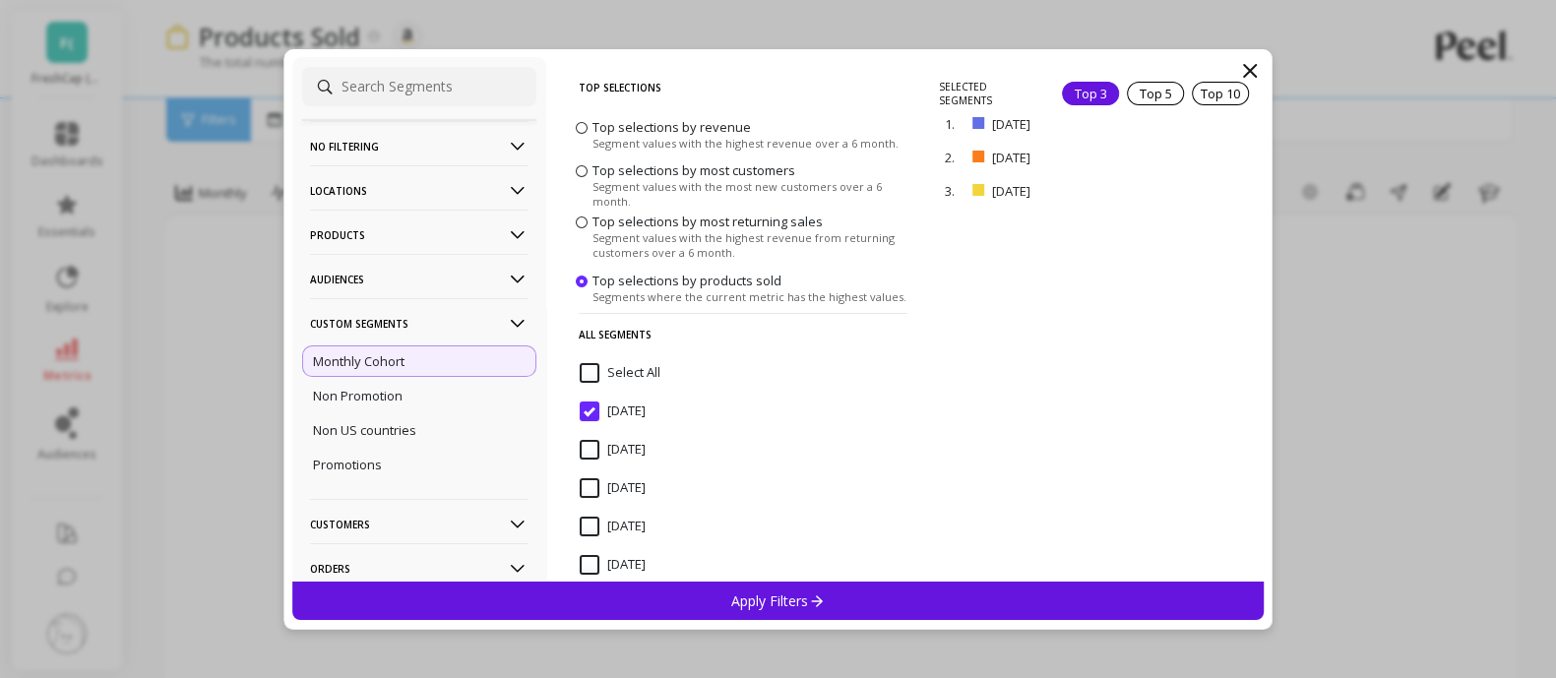
click at [585, 374] on input "Select All" at bounding box center [620, 373] width 81 height 20
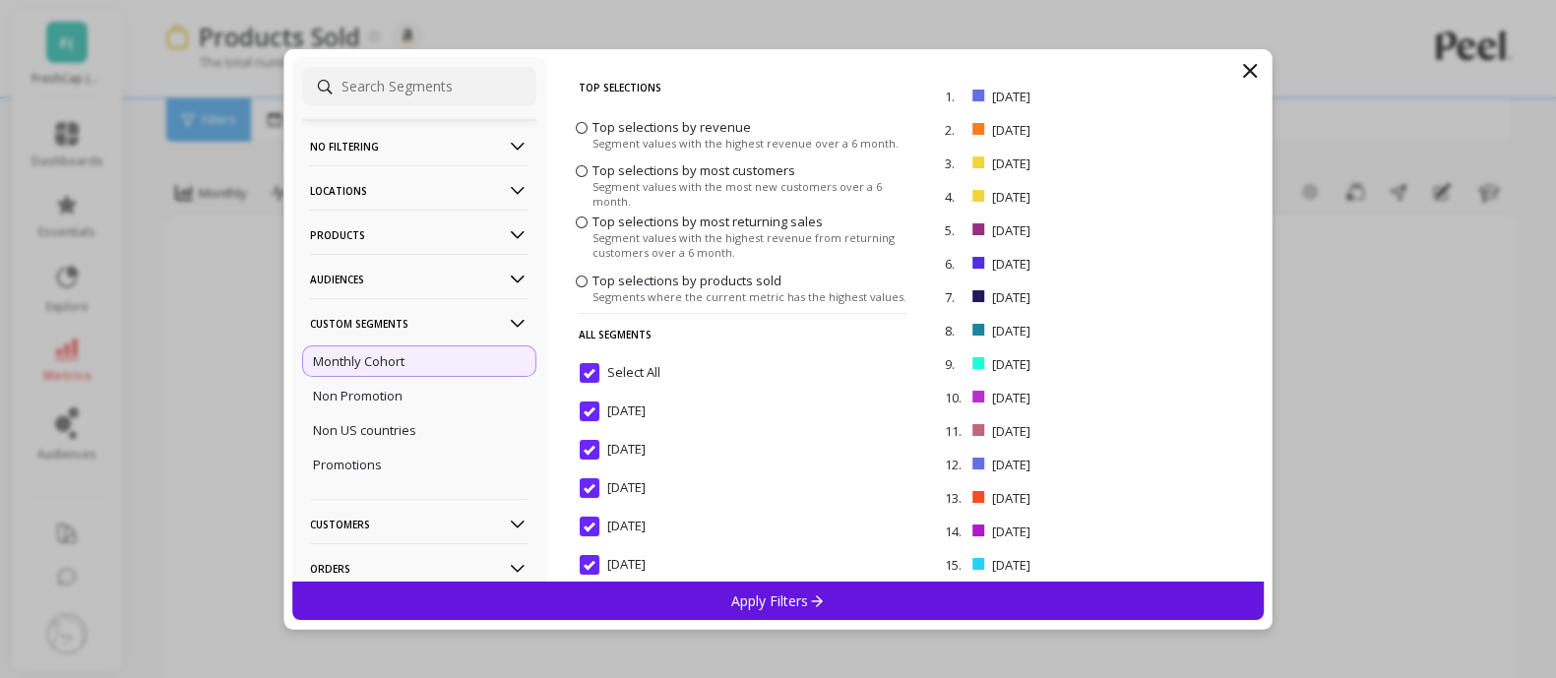
click at [585, 374] on input "Select All" at bounding box center [620, 373] width 81 height 20
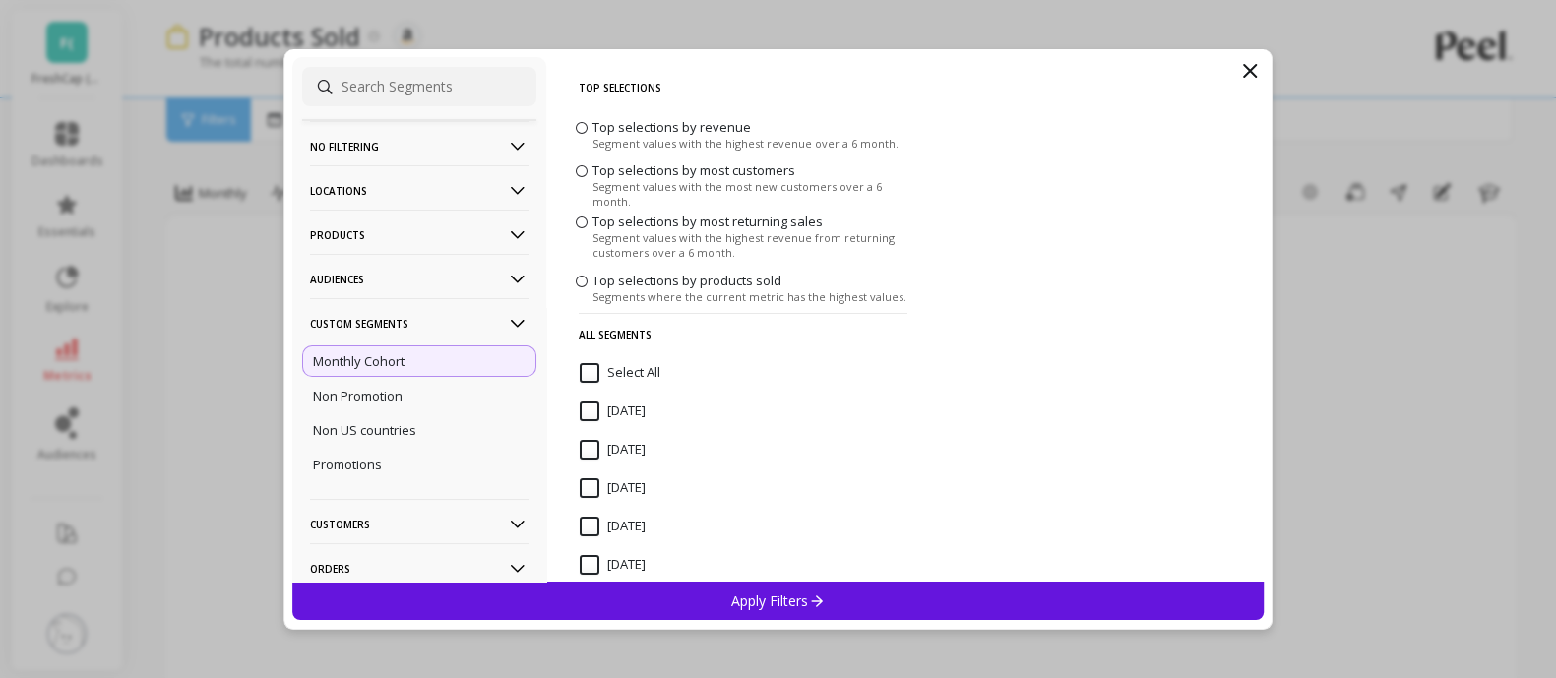
click at [585, 128] on span at bounding box center [582, 127] width 12 height 12
click at [0, 0] on input "Top selections by revenue Segment values with the highest revenue over a 6 mont…" at bounding box center [0, 0] width 0 height 0
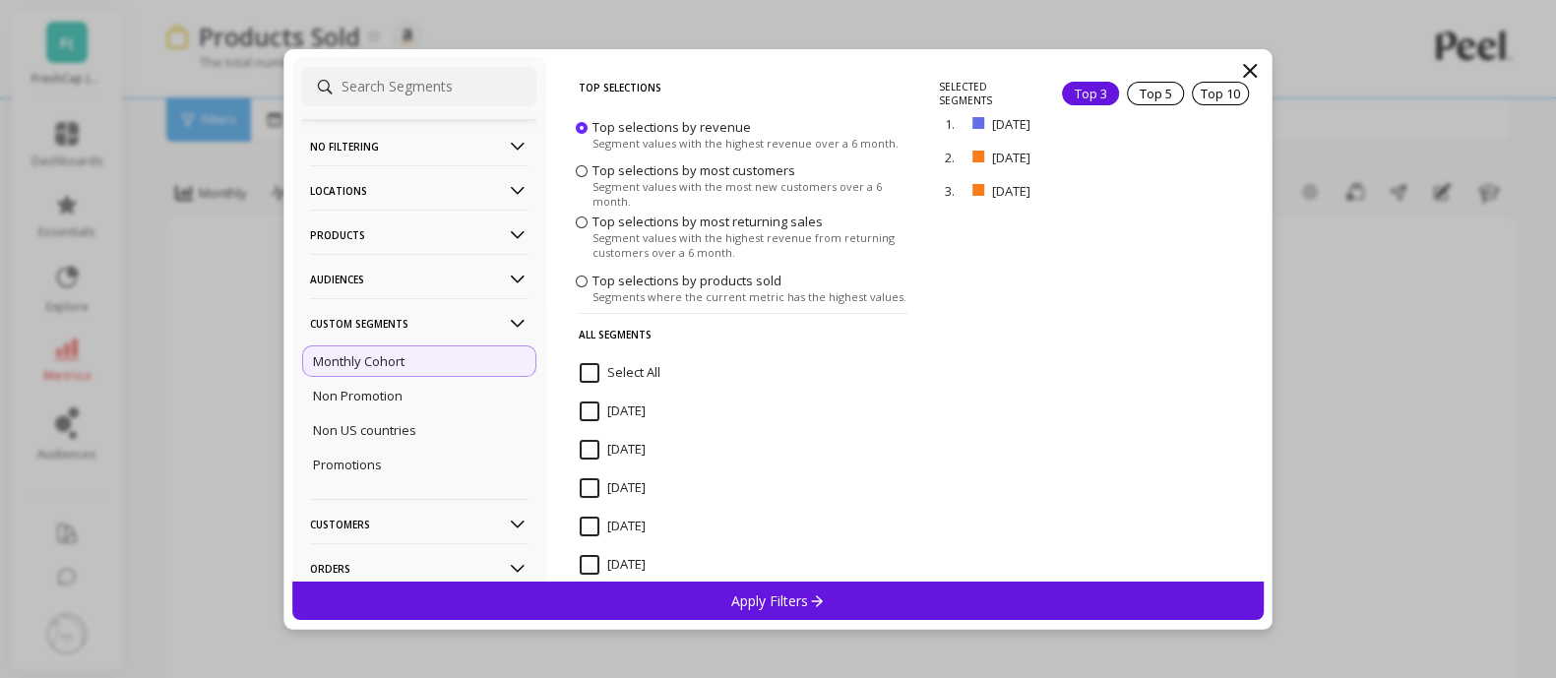
click at [947, 589] on div "Apply Filters" at bounding box center [778, 600] width 972 height 38
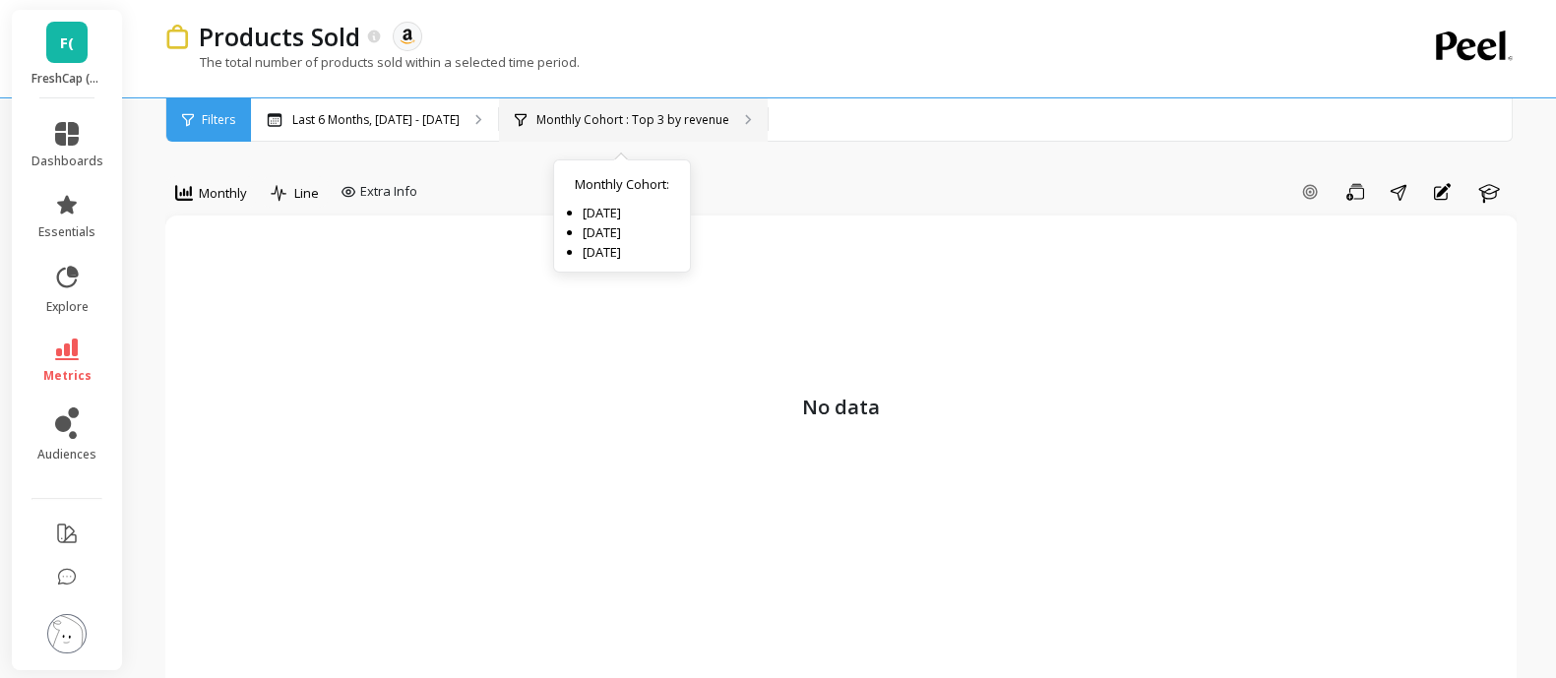
click at [638, 118] on p "Monthly Cohort : Top 3 by revenue" at bounding box center [632, 120] width 193 height 16
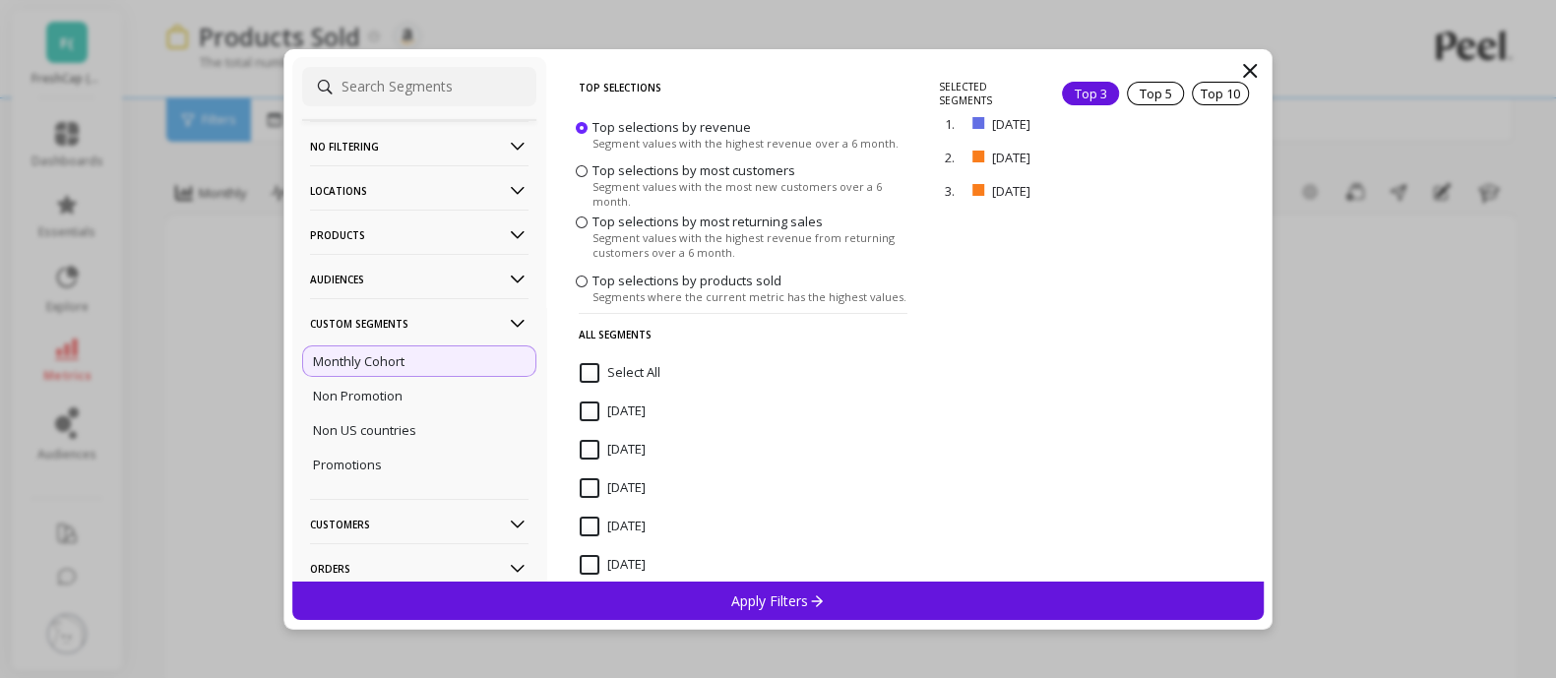
click at [413, 153] on p "No filtering" at bounding box center [419, 146] width 218 height 50
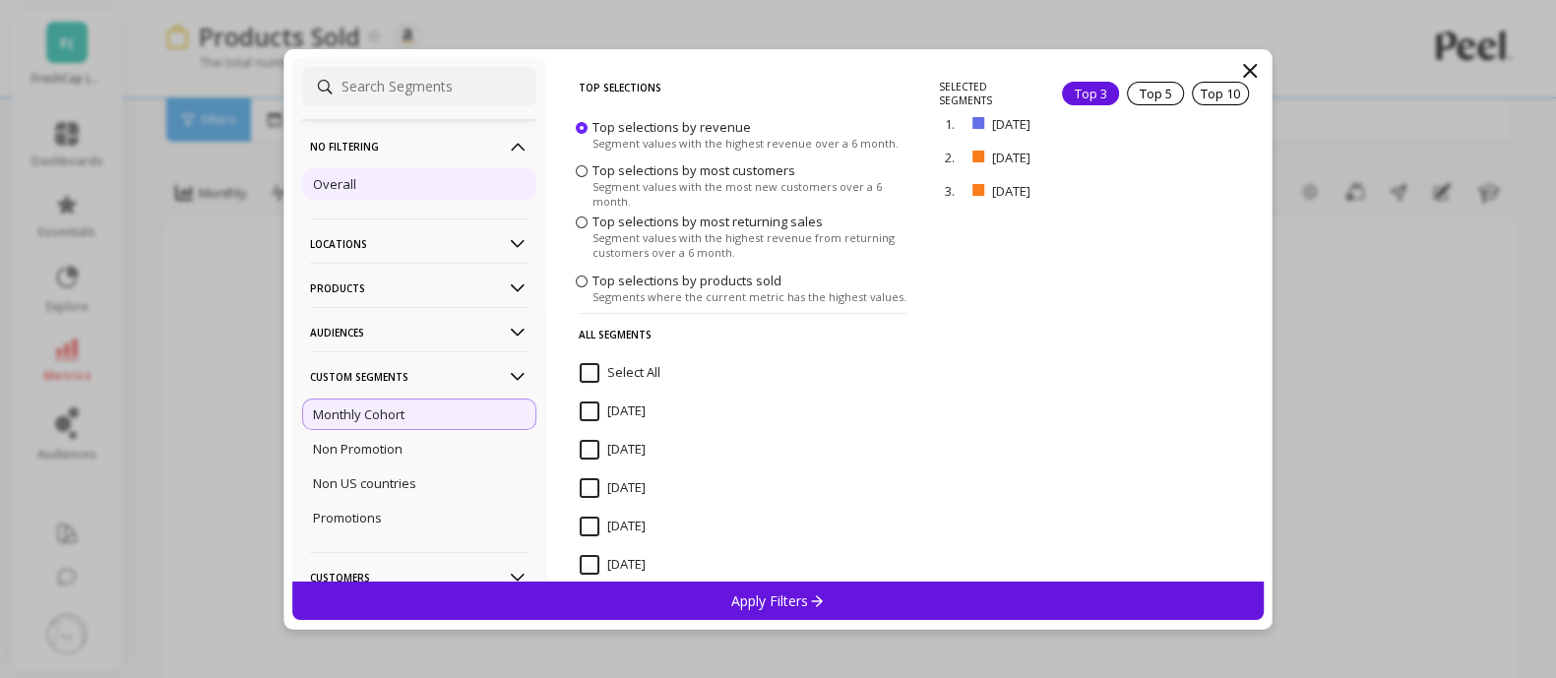
click at [333, 178] on p "Overall" at bounding box center [334, 184] width 43 height 18
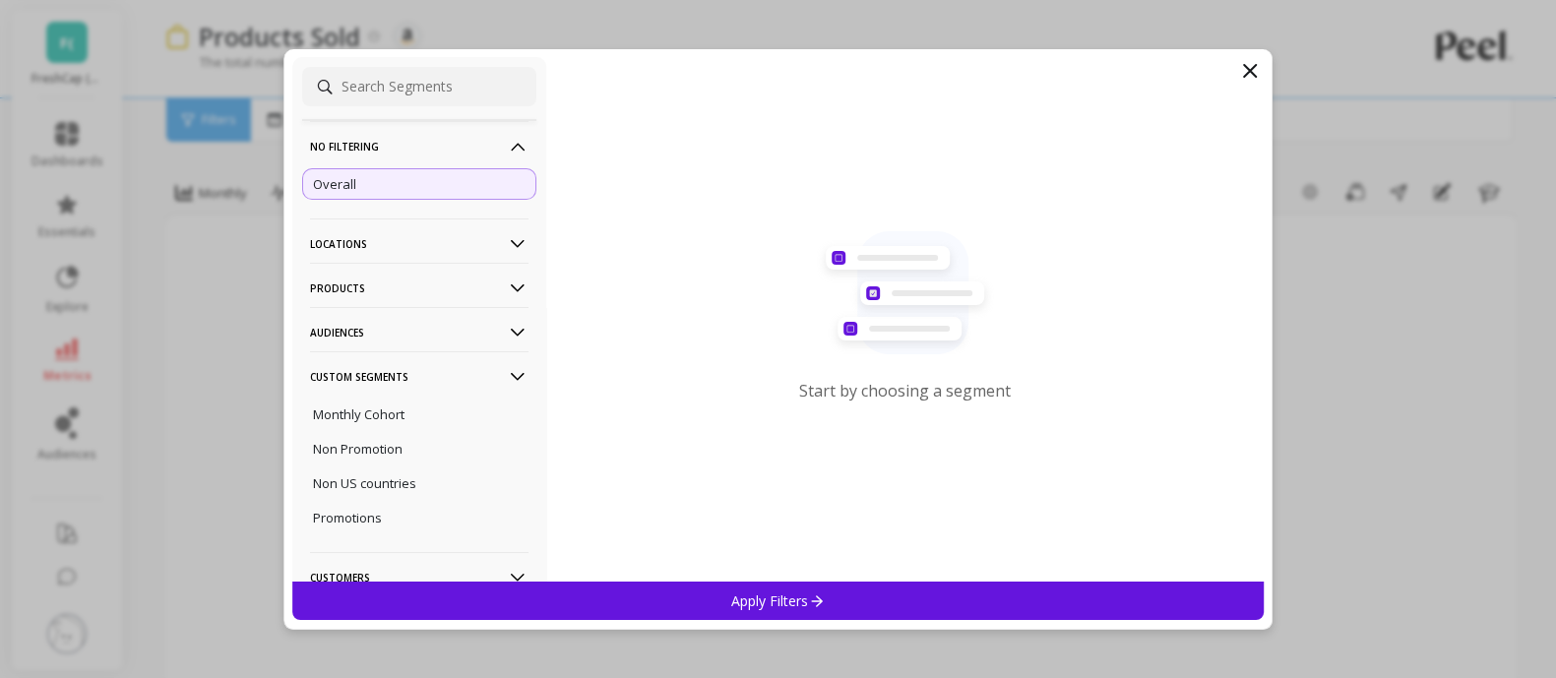
click at [891, 595] on div "Apply Filters" at bounding box center [778, 600] width 972 height 38
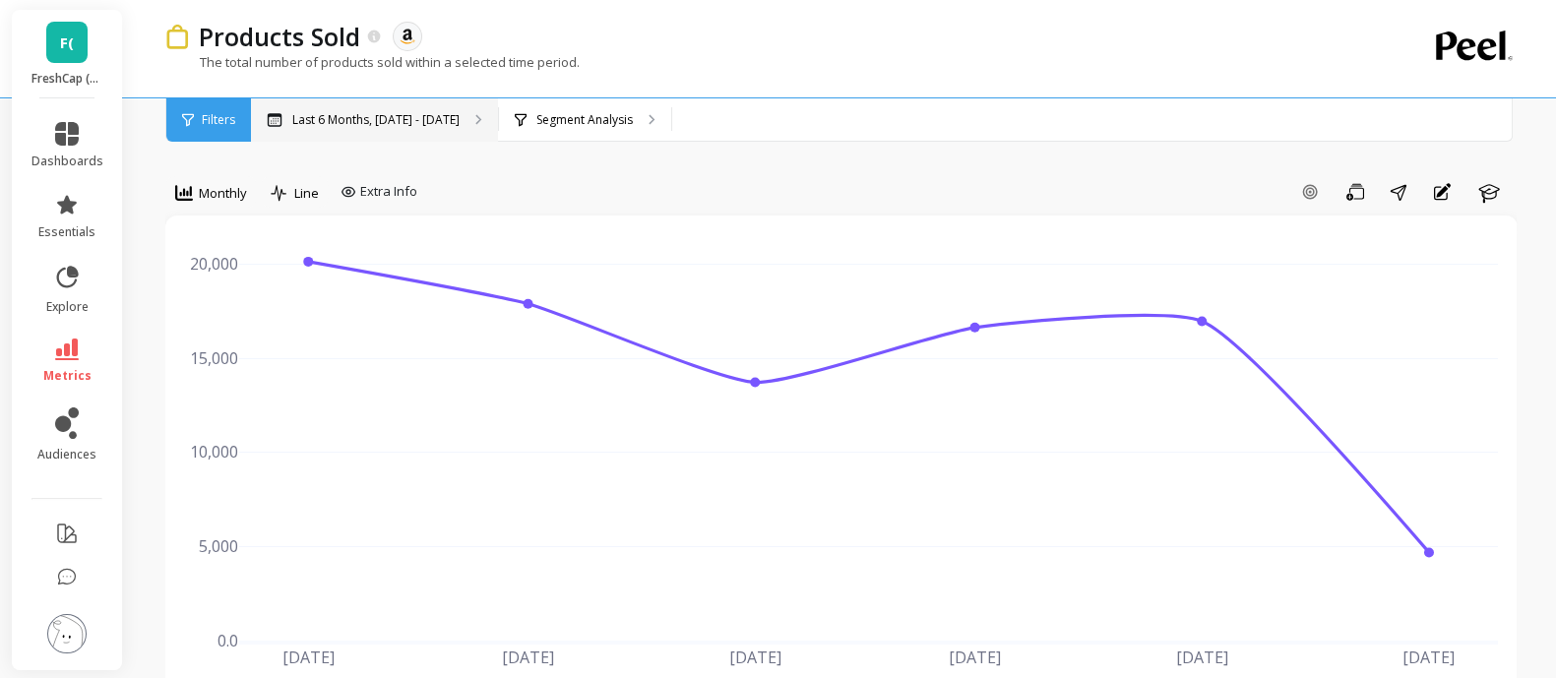
click at [389, 120] on p "Last 6 Months, Apr 1 - Sep 30" at bounding box center [375, 120] width 167 height 16
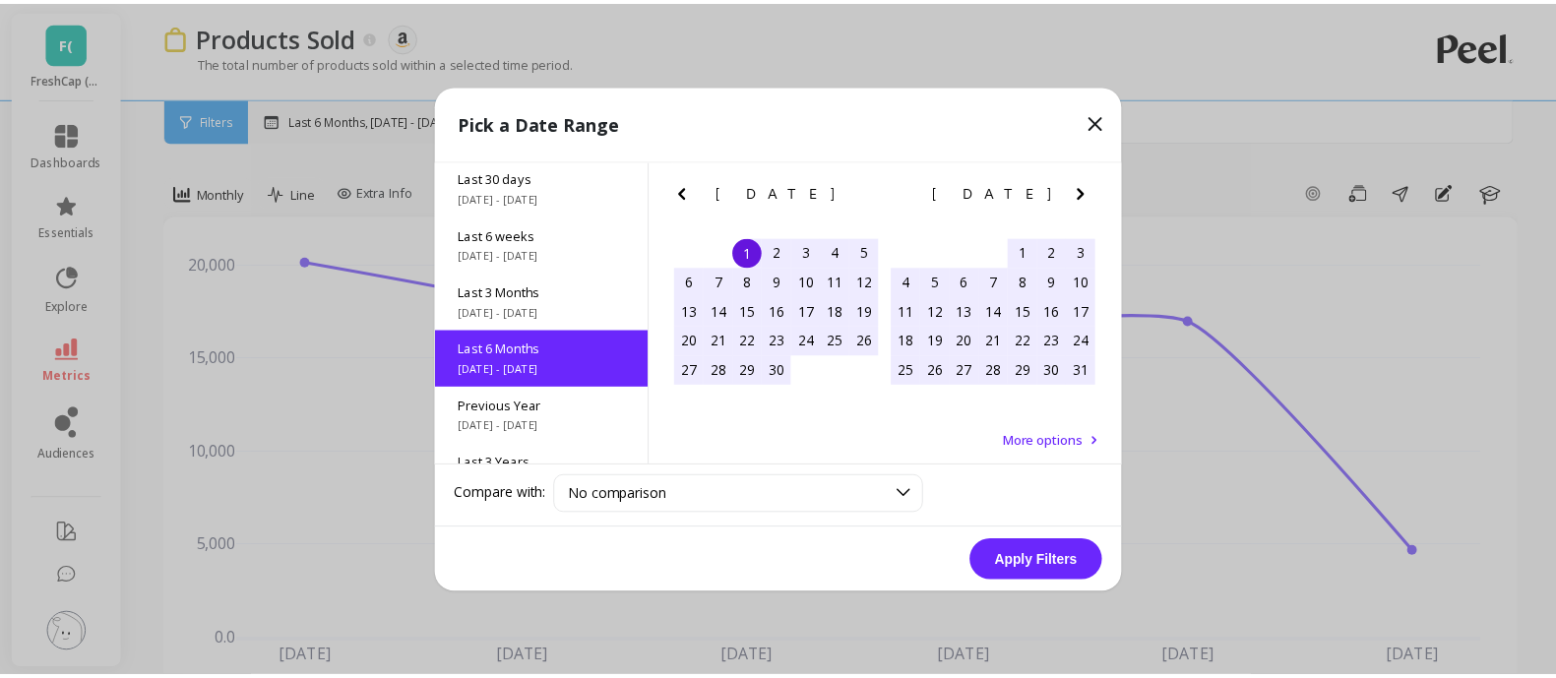
scroll to position [218, 0]
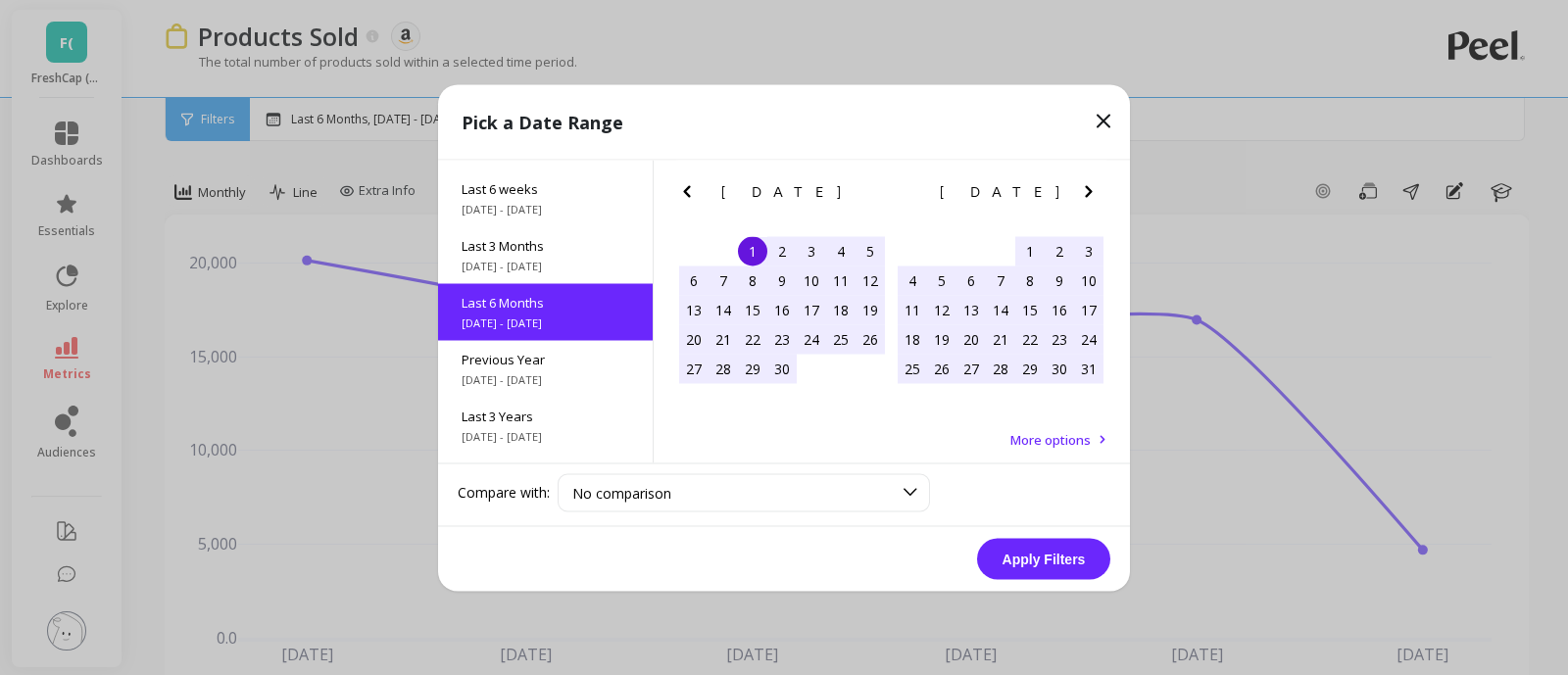
click at [686, 190] on icon "Previous Month" at bounding box center [687, 191] width 24 height 24
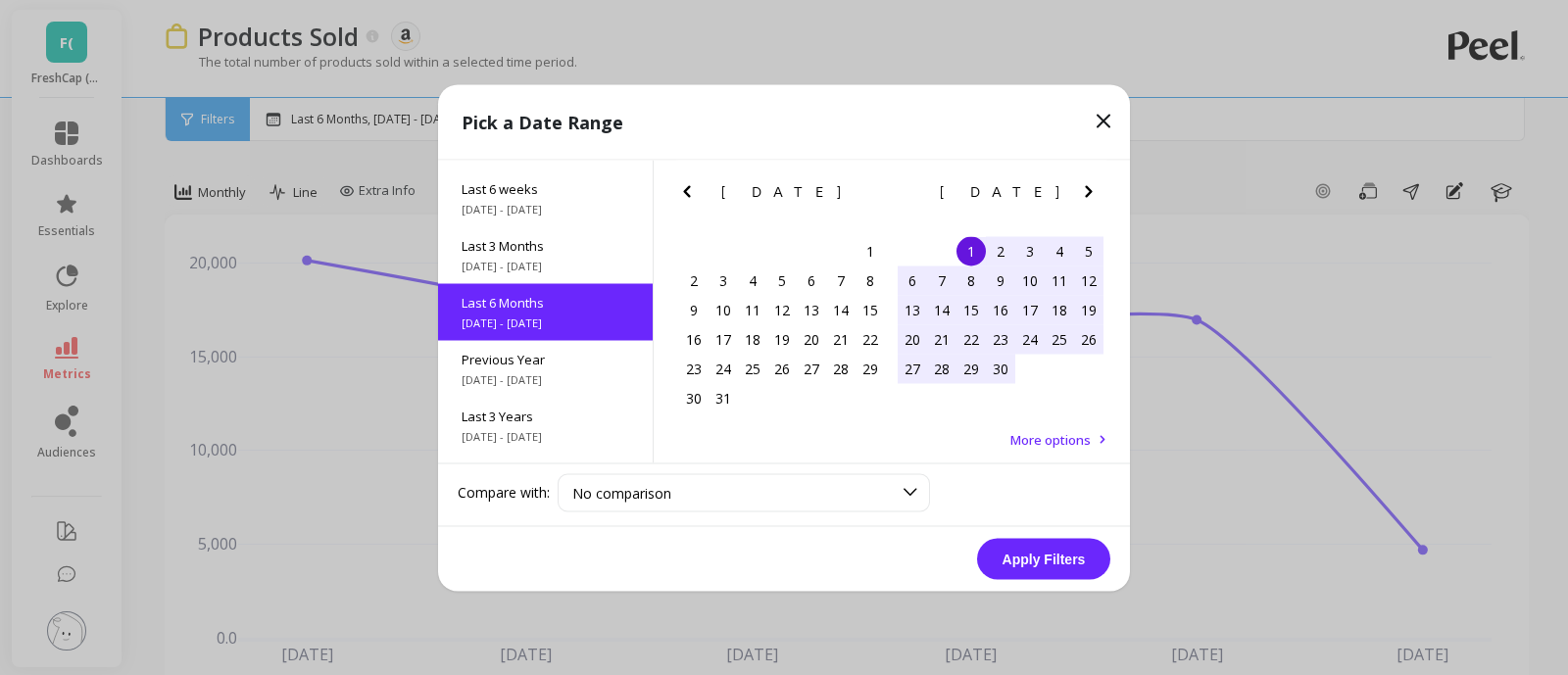
click at [686, 190] on icon "Previous Month" at bounding box center [687, 191] width 24 height 24
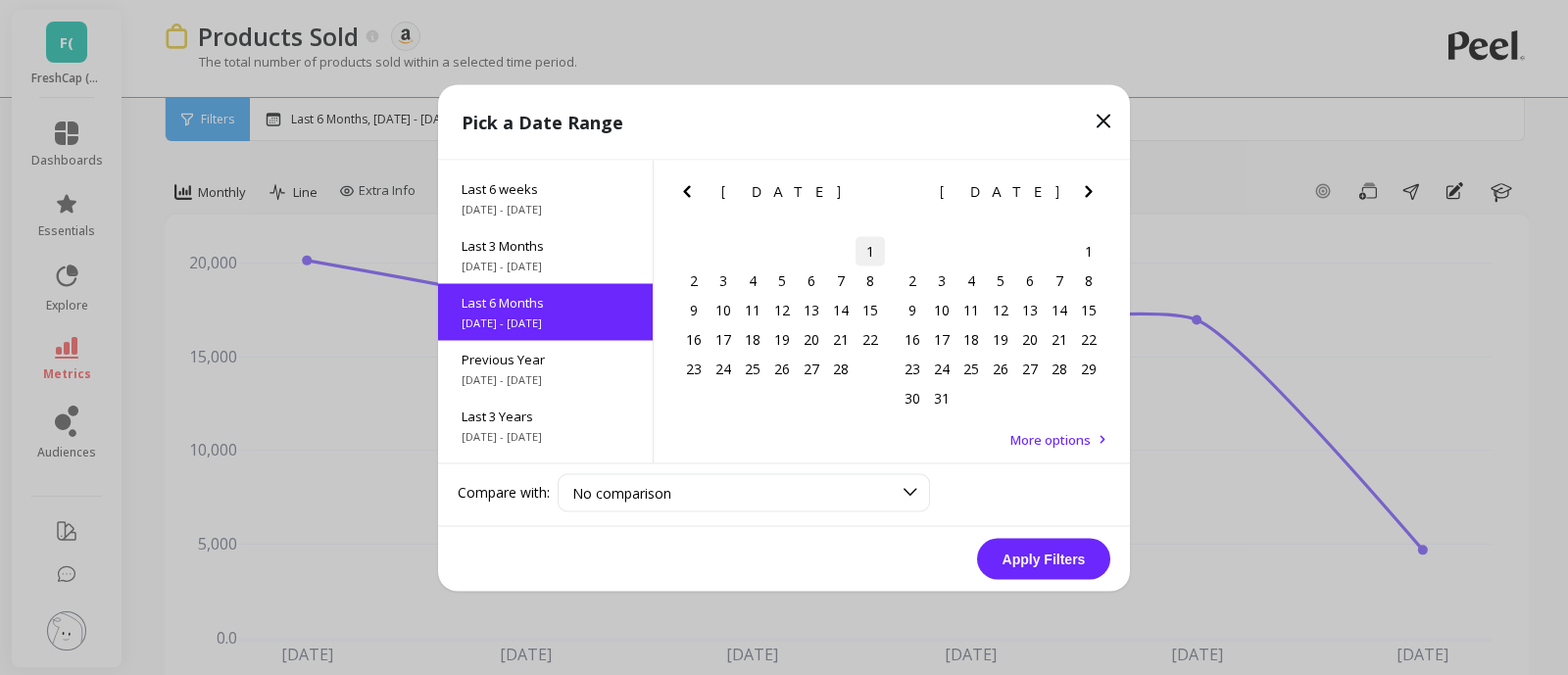
click at [864, 246] on div "1" at bounding box center [871, 251] width 30 height 30
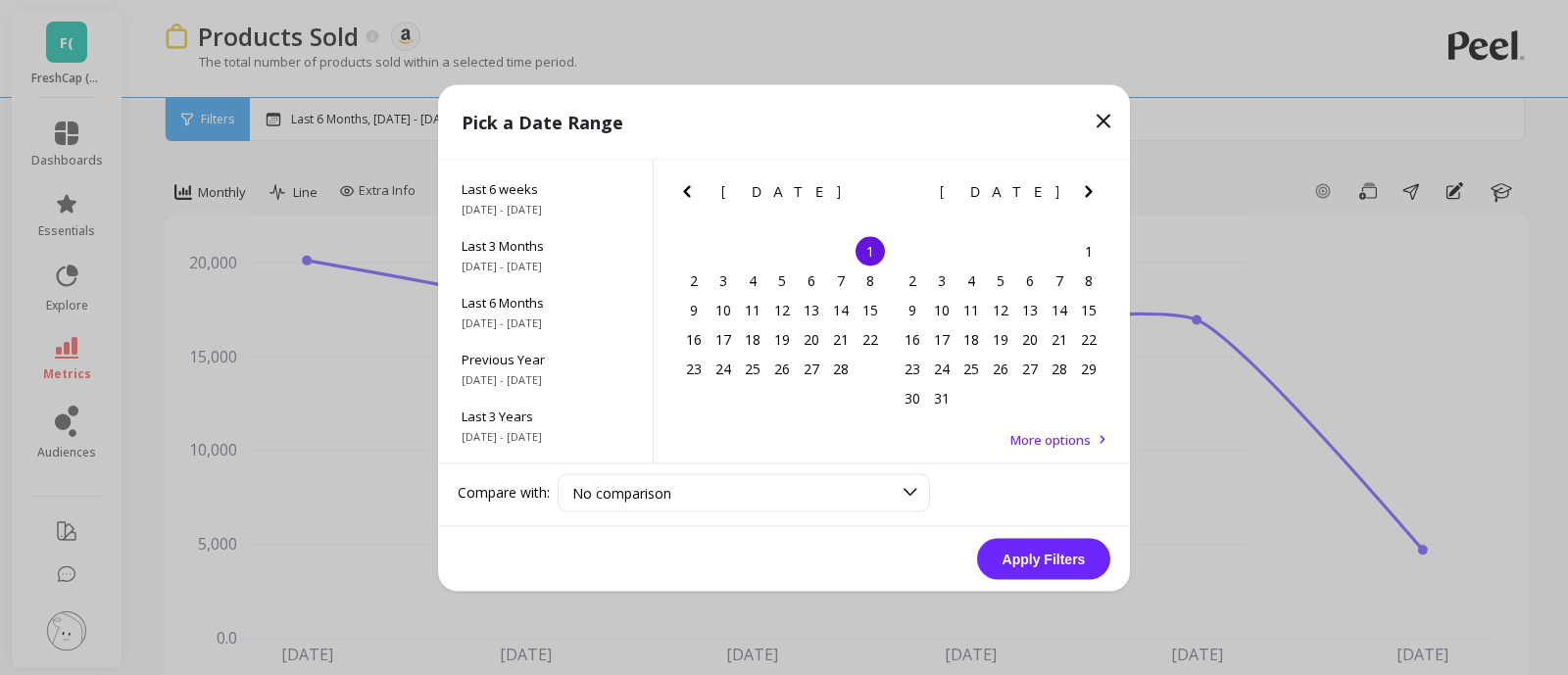
click at [1078, 201] on icon "Next Month" at bounding box center [1089, 191] width 24 height 24
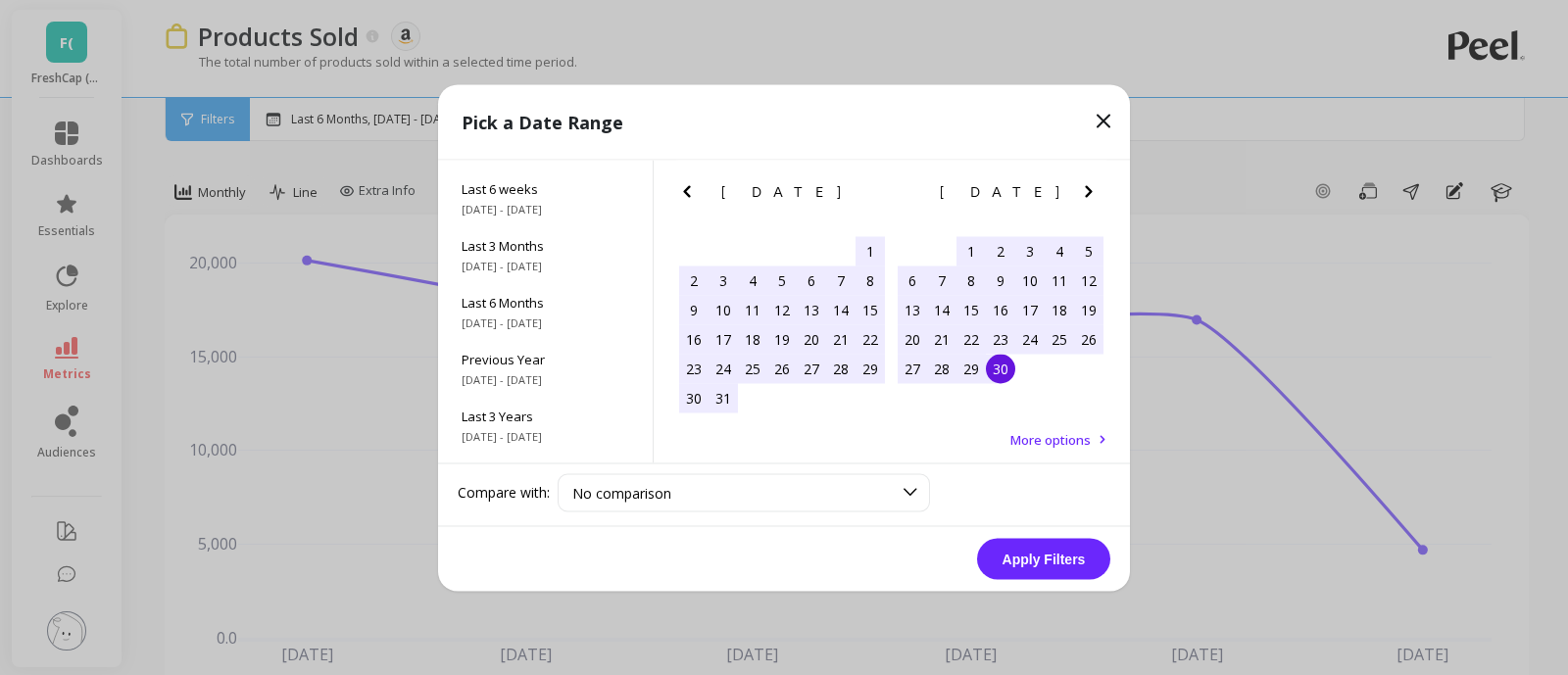
click at [1007, 373] on div "30" at bounding box center [1001, 368] width 30 height 30
click at [1056, 562] on button "Apply Filters" at bounding box center [1044, 558] width 133 height 41
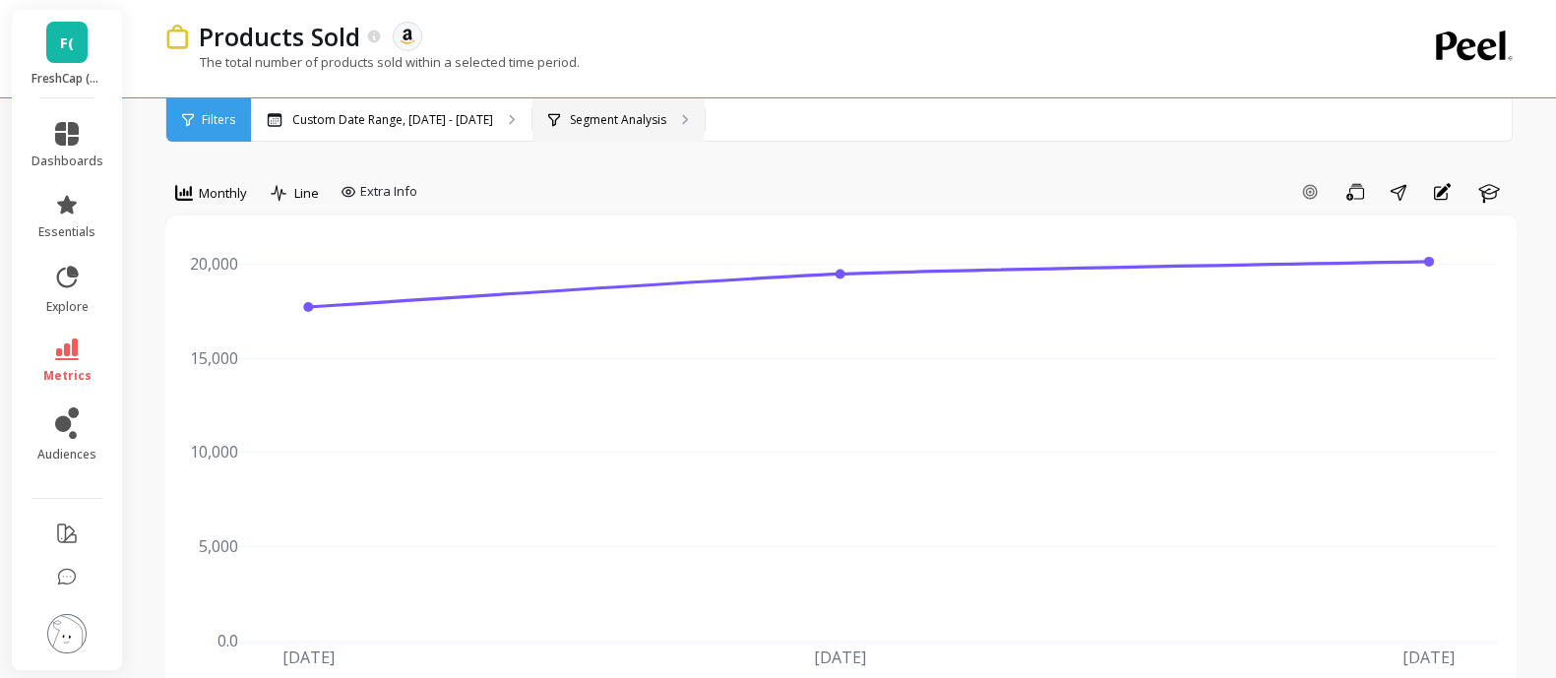
click at [599, 122] on p "Segment Analysis" at bounding box center [618, 120] width 96 height 16
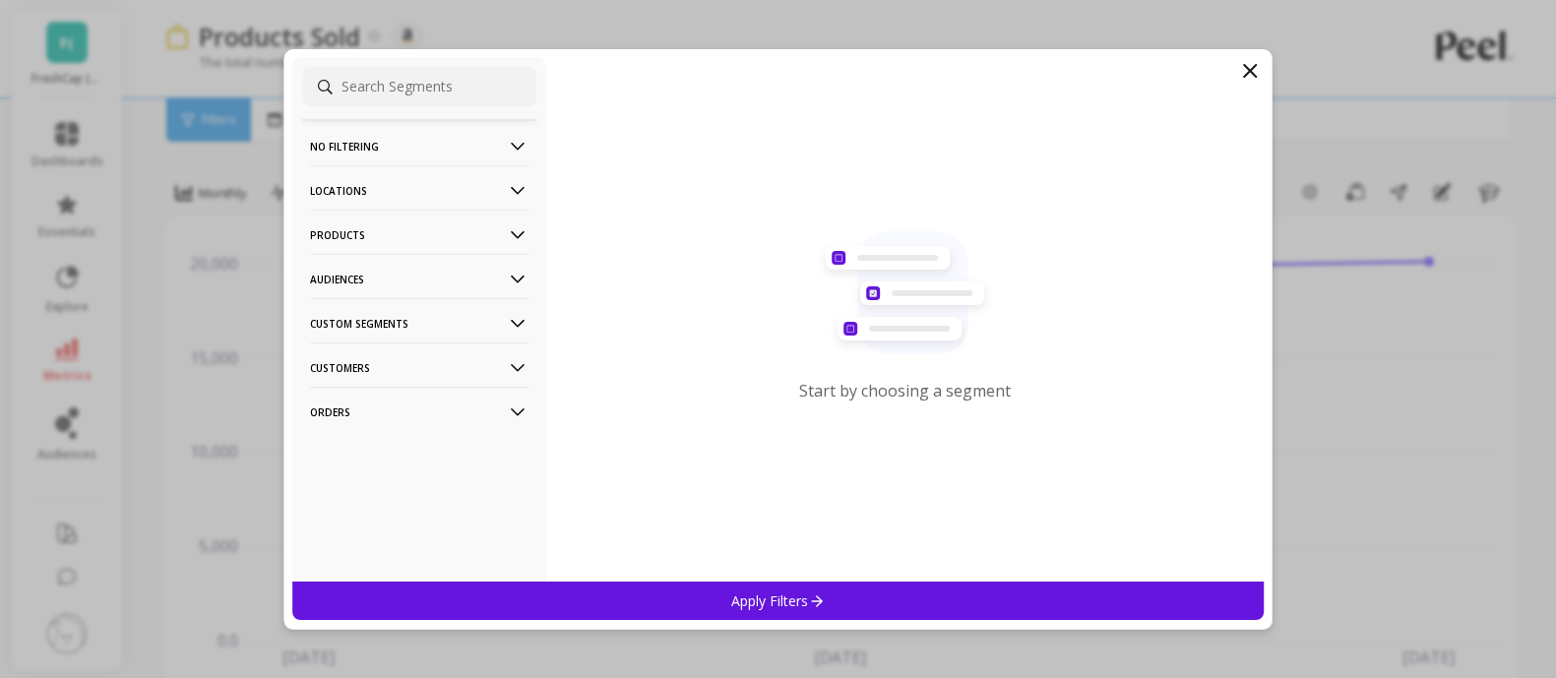
click at [467, 409] on p "Orders" at bounding box center [419, 412] width 218 height 50
drag, startPoint x: 467, startPoint y: 409, endPoint x: 473, endPoint y: 364, distance: 45.6
click at [473, 364] on div "No filtering Overall Locations Cities Countries Physical Location Sales Channel…" at bounding box center [419, 319] width 254 height 524
click at [507, 412] on icon at bounding box center [518, 412] width 22 height 22
click at [507, 373] on icon at bounding box center [518, 368] width 22 height 22
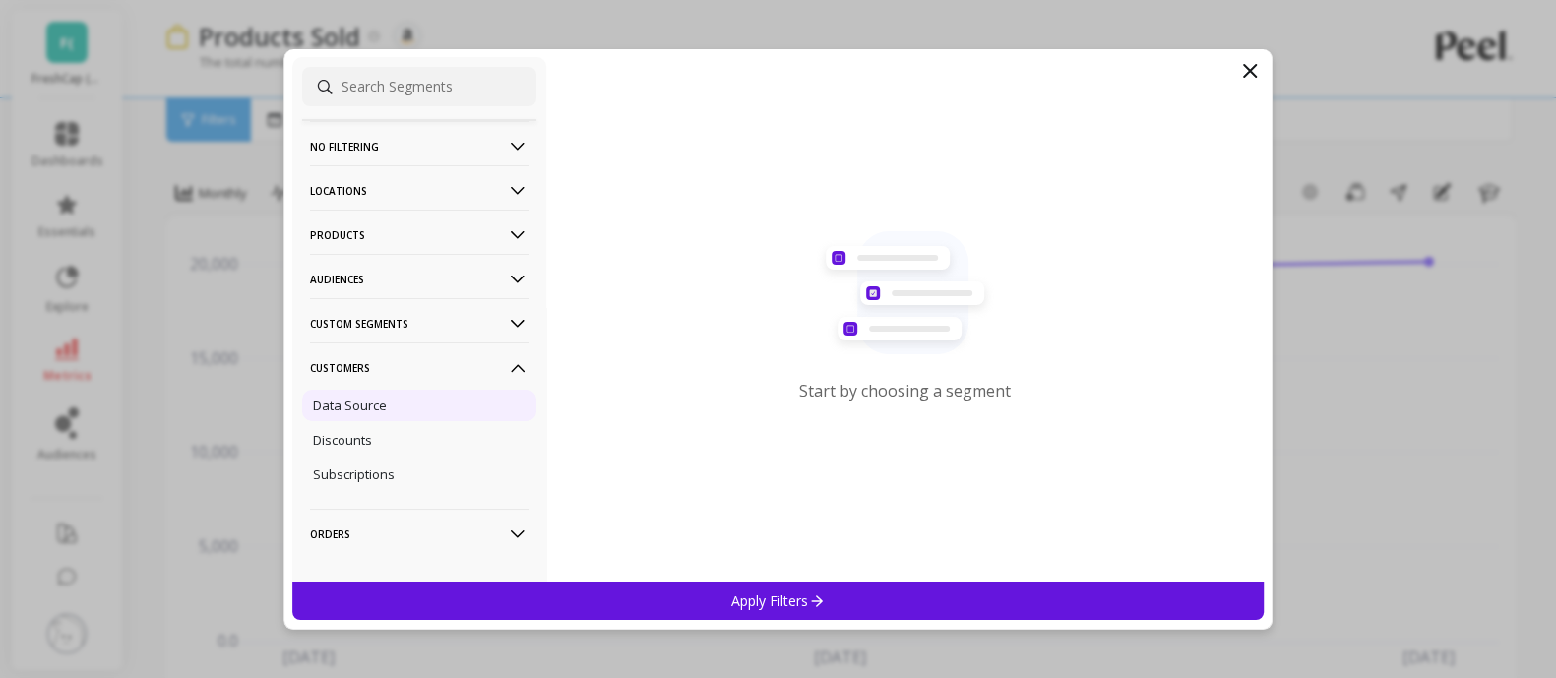
click at [341, 404] on p "Data Source" at bounding box center [350, 406] width 74 height 18
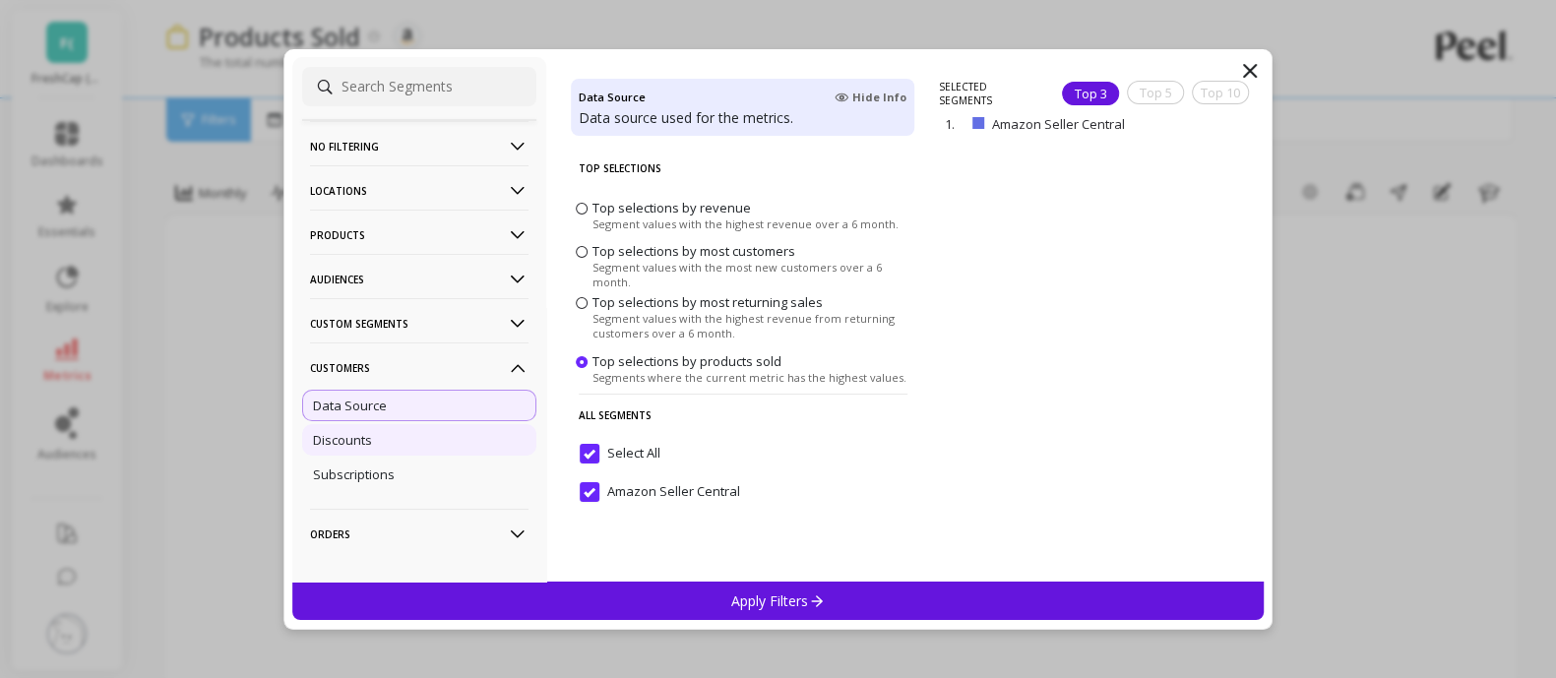
click at [326, 440] on p "Discounts" at bounding box center [342, 440] width 59 height 18
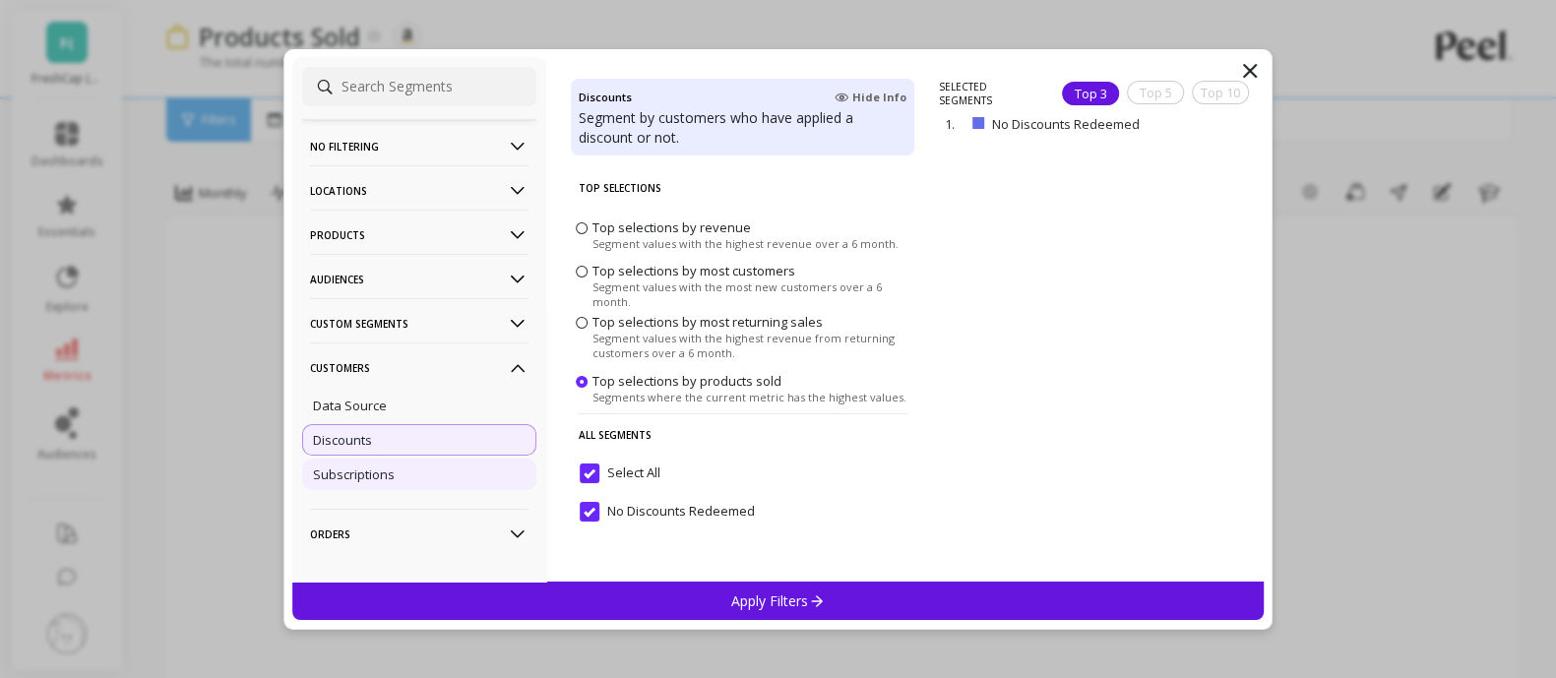
click at [359, 477] on p "Subscriptions" at bounding box center [354, 474] width 82 height 18
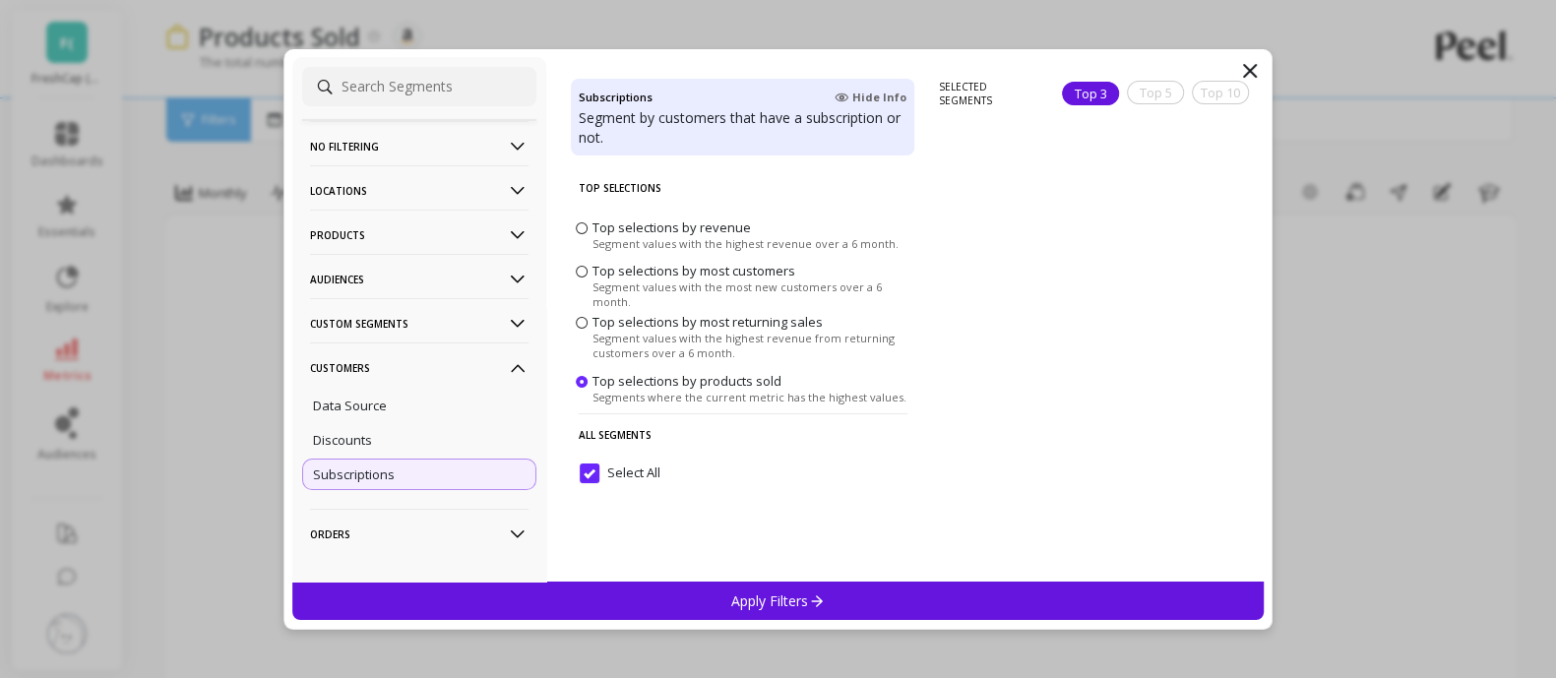
click at [585, 225] on span at bounding box center [582, 227] width 12 height 12
click at [0, 0] on input "Top selections by revenue Segment values with the highest revenue over a 6 mont…" at bounding box center [0, 0] width 0 height 0
click at [574, 282] on span "Top selections by most customers Segment values with the most new customers ove…" at bounding box center [743, 285] width 344 height 51
click at [581, 277] on span at bounding box center [582, 272] width 12 height 12
click at [0, 0] on input "Top selections by most customers Segment values with the most new customers ove…" at bounding box center [0, 0] width 0 height 0
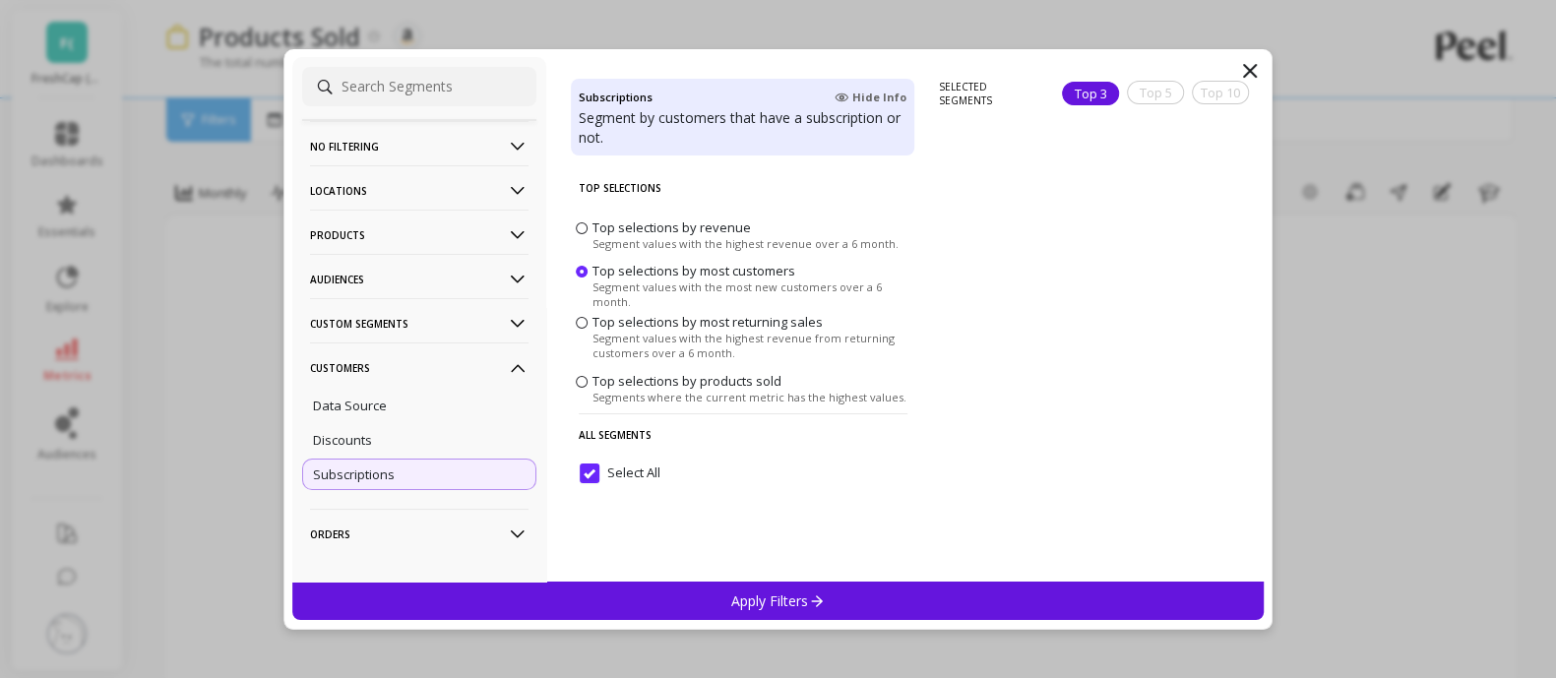
click at [1069, 86] on div "Top 3" at bounding box center [1090, 94] width 57 height 24
click at [903, 603] on div "Apply Filters" at bounding box center [778, 600] width 972 height 38
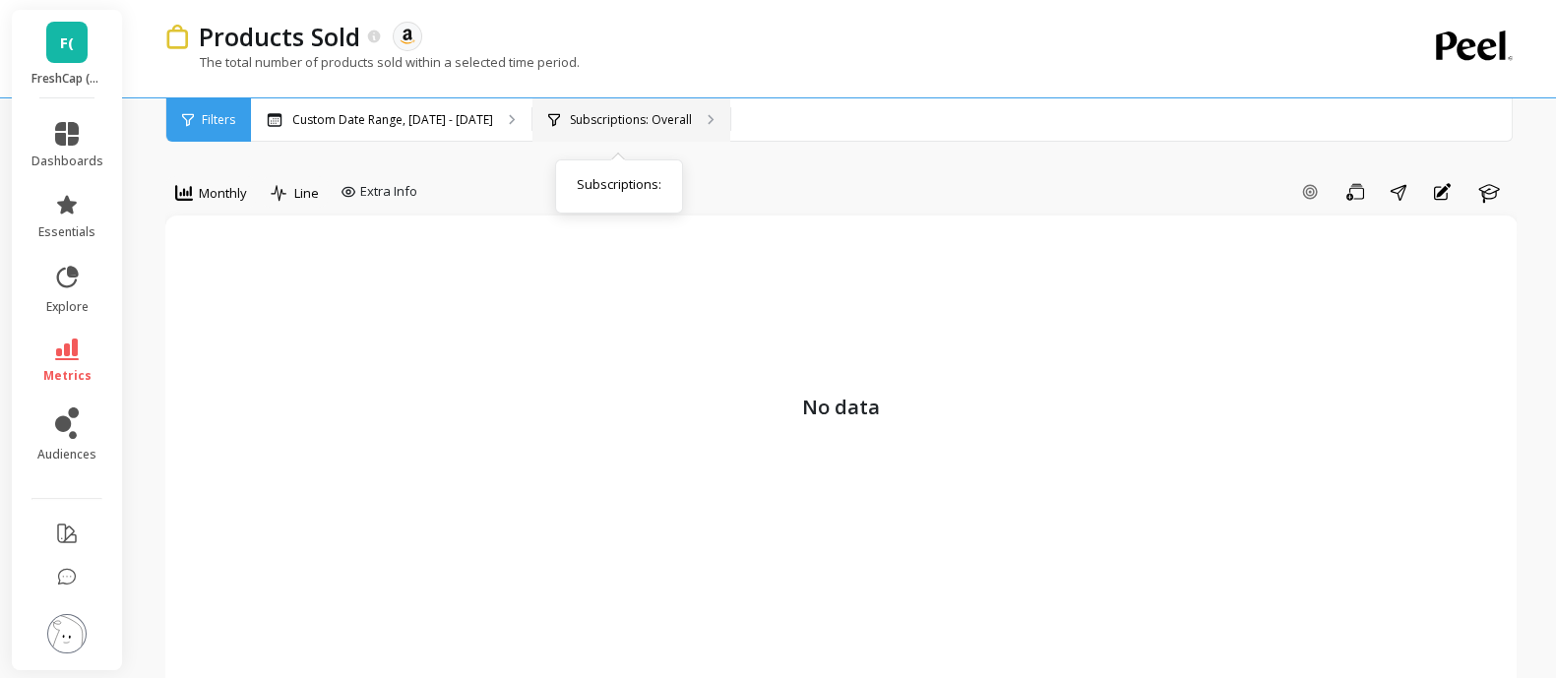
click at [578, 115] on p "Subscriptions: Overall" at bounding box center [631, 120] width 122 height 16
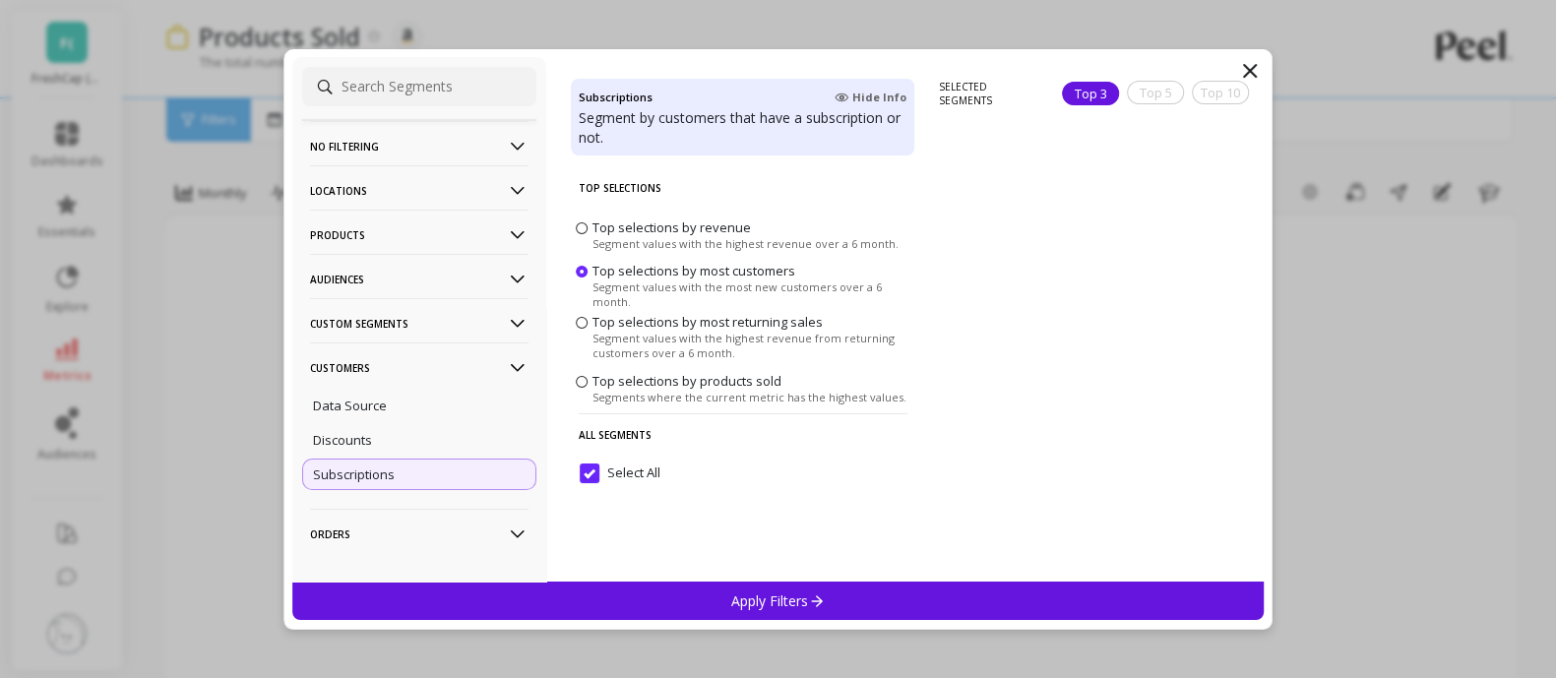
click at [417, 331] on p "Custom Segments" at bounding box center [419, 323] width 218 height 50
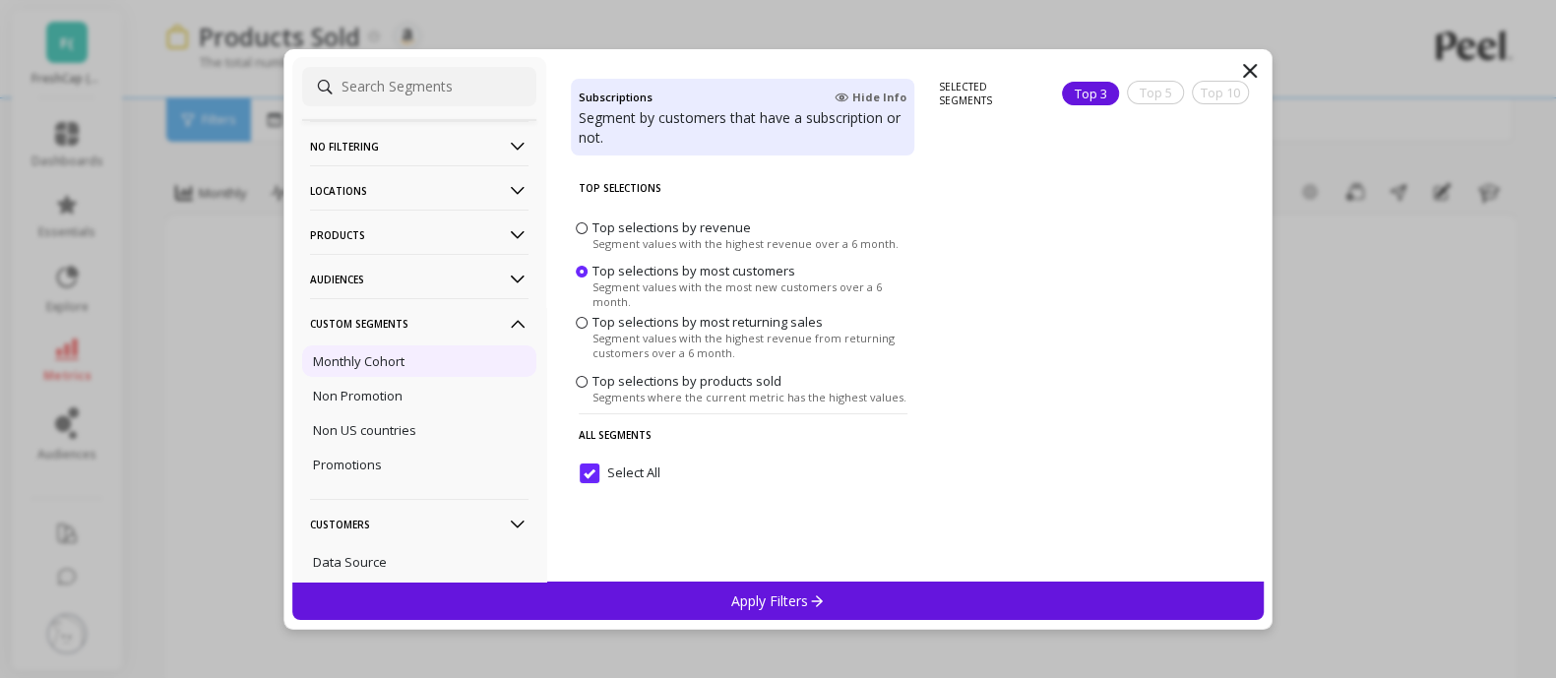
click at [376, 361] on p "Monthly Cohort" at bounding box center [359, 361] width 92 height 18
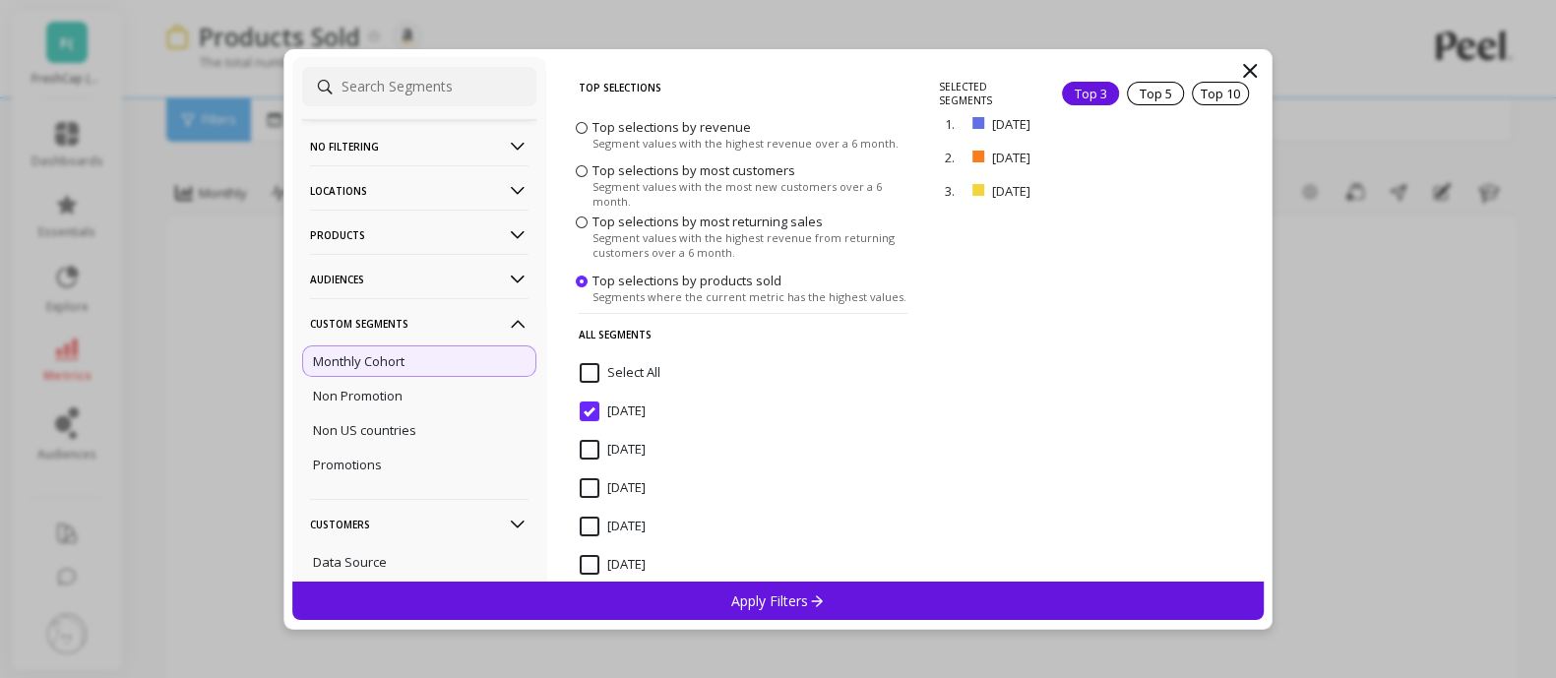
click at [587, 373] on input "Select All" at bounding box center [620, 373] width 81 height 20
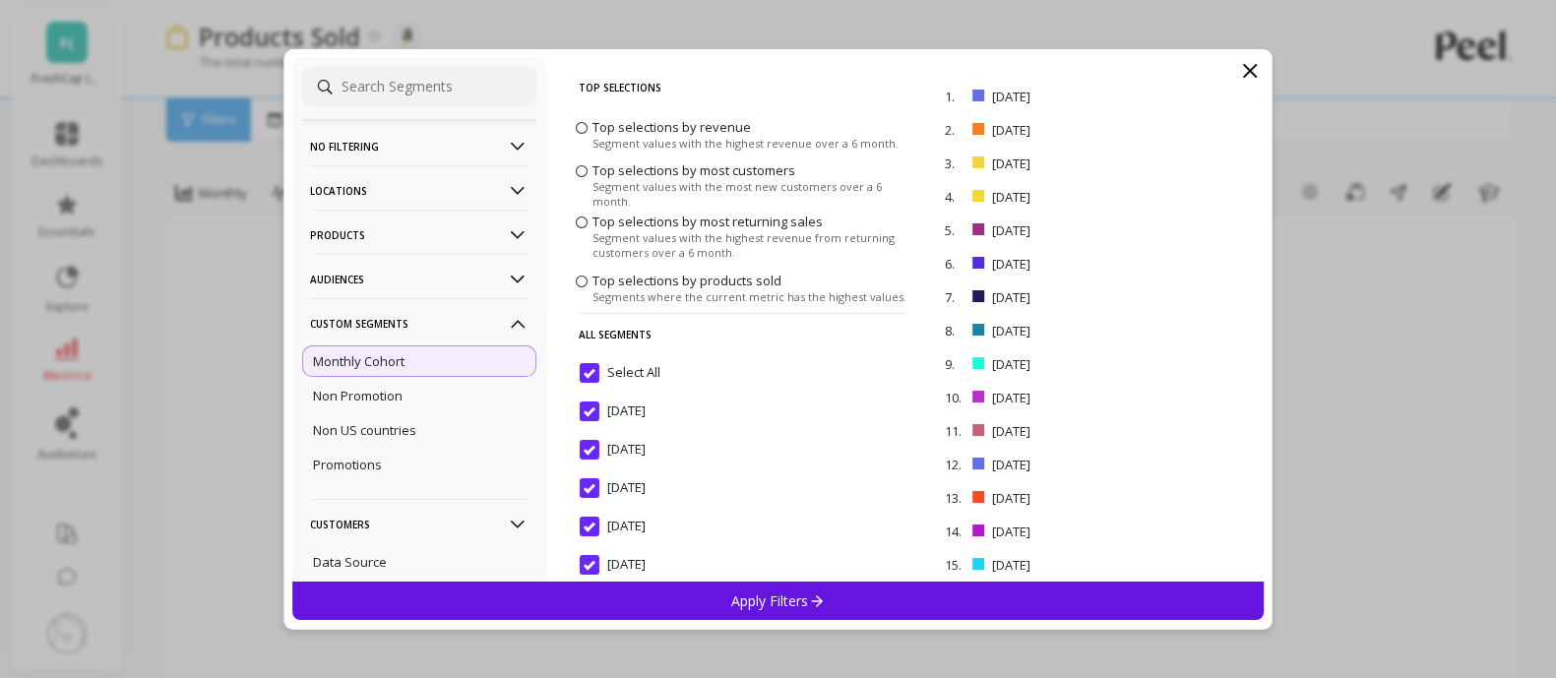
click at [587, 373] on input "Select All" at bounding box center [620, 373] width 81 height 20
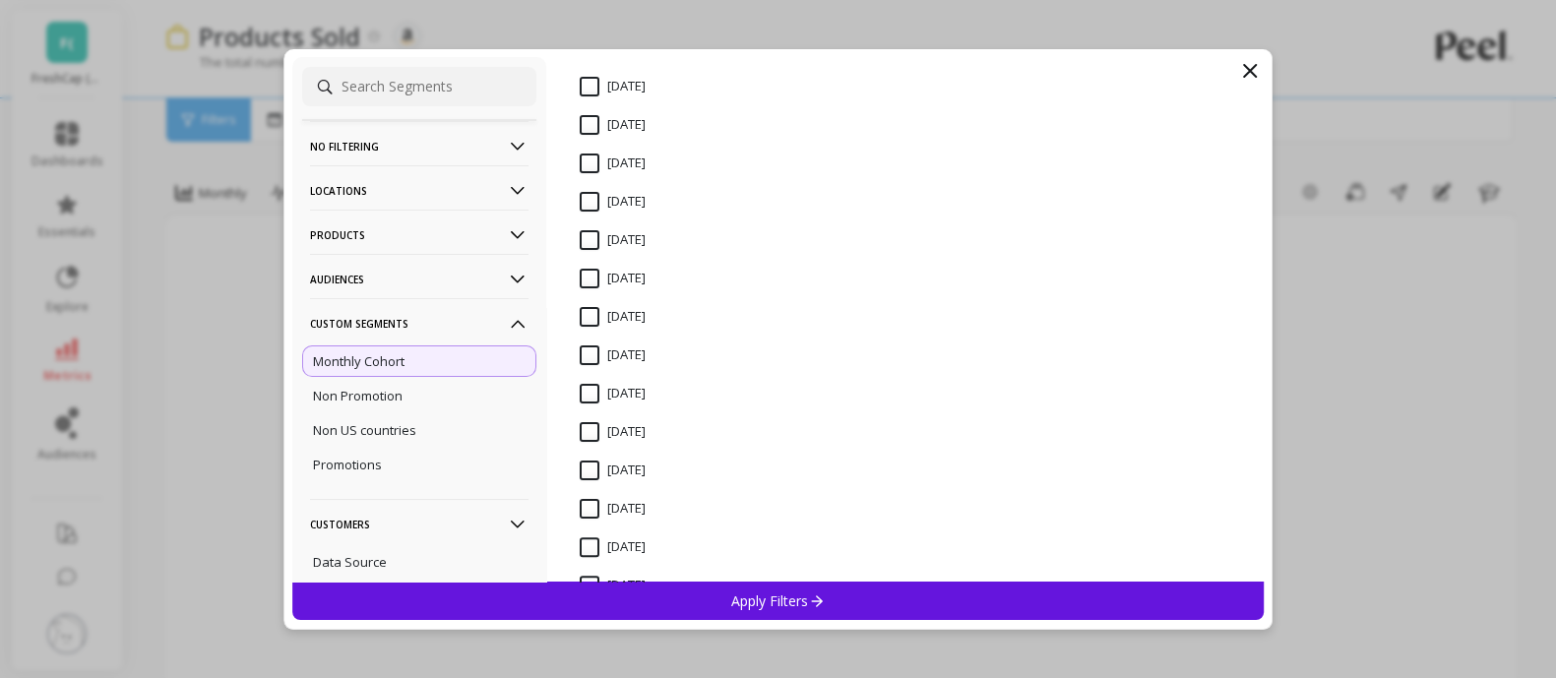
scroll to position [709, 0]
click at [595, 504] on input "March 2025" at bounding box center [613, 508] width 66 height 20
click at [651, 588] on div "Apply Filters" at bounding box center [778, 600] width 972 height 38
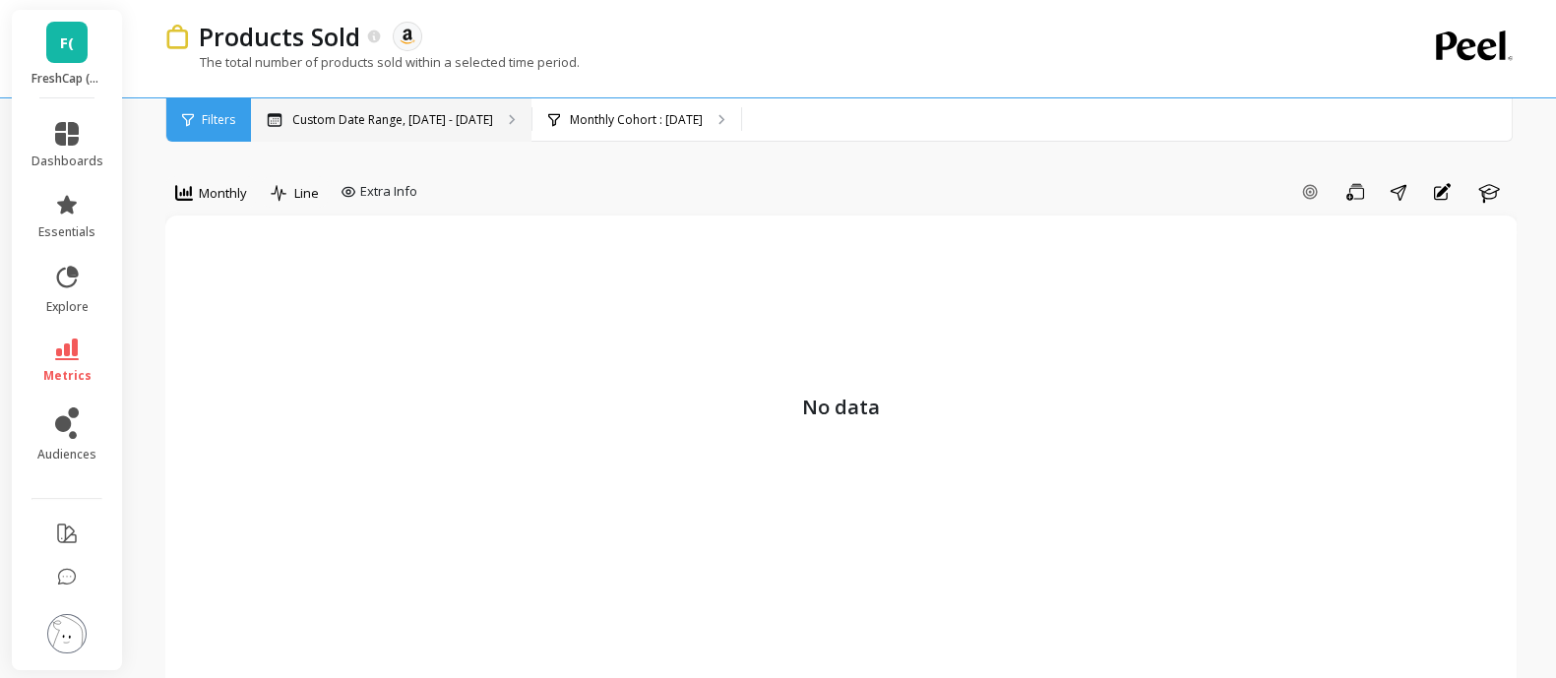
click at [389, 124] on p "Custom Date Range, Feb 1 - Apr 30" at bounding box center [392, 120] width 201 height 16
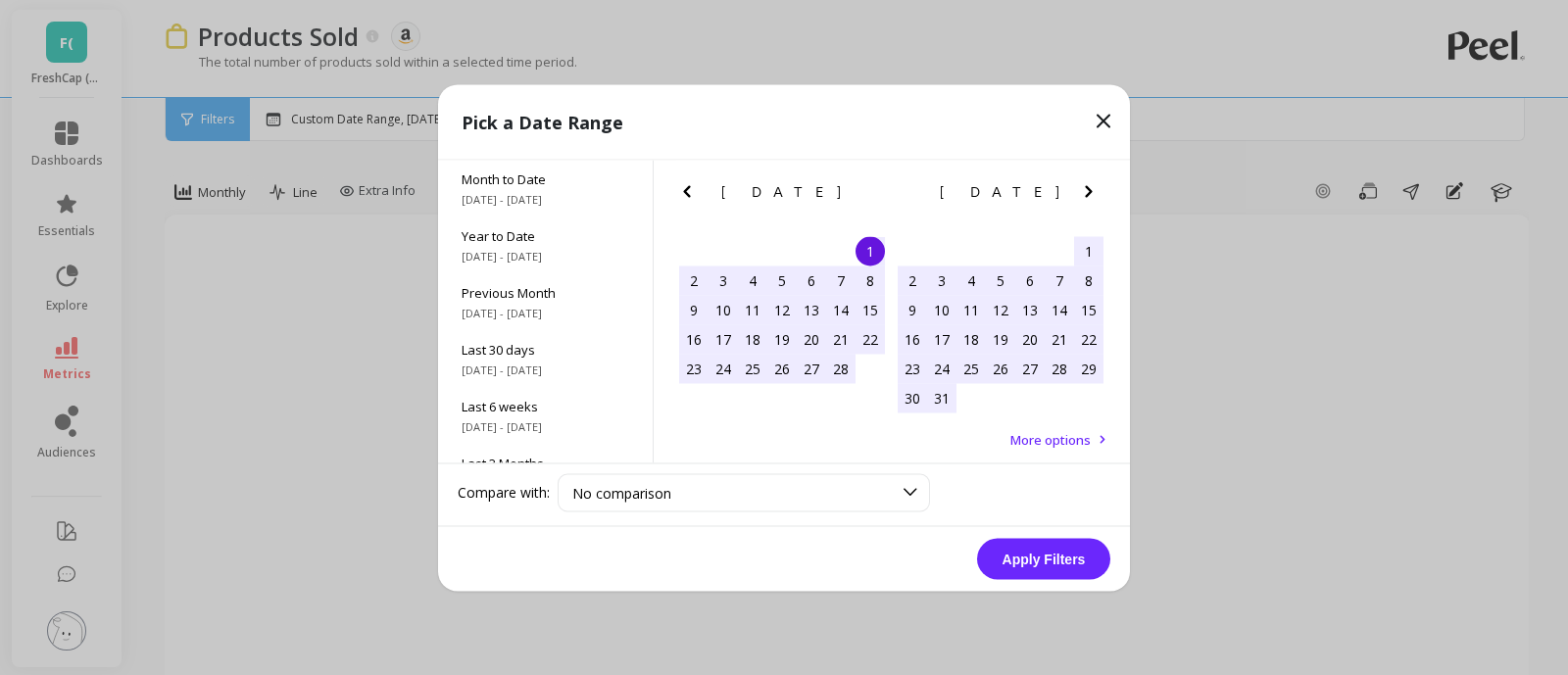
click at [1083, 190] on icon "Next Month" at bounding box center [1089, 191] width 24 height 24
click at [979, 250] on div "1" at bounding box center [971, 251] width 30 height 30
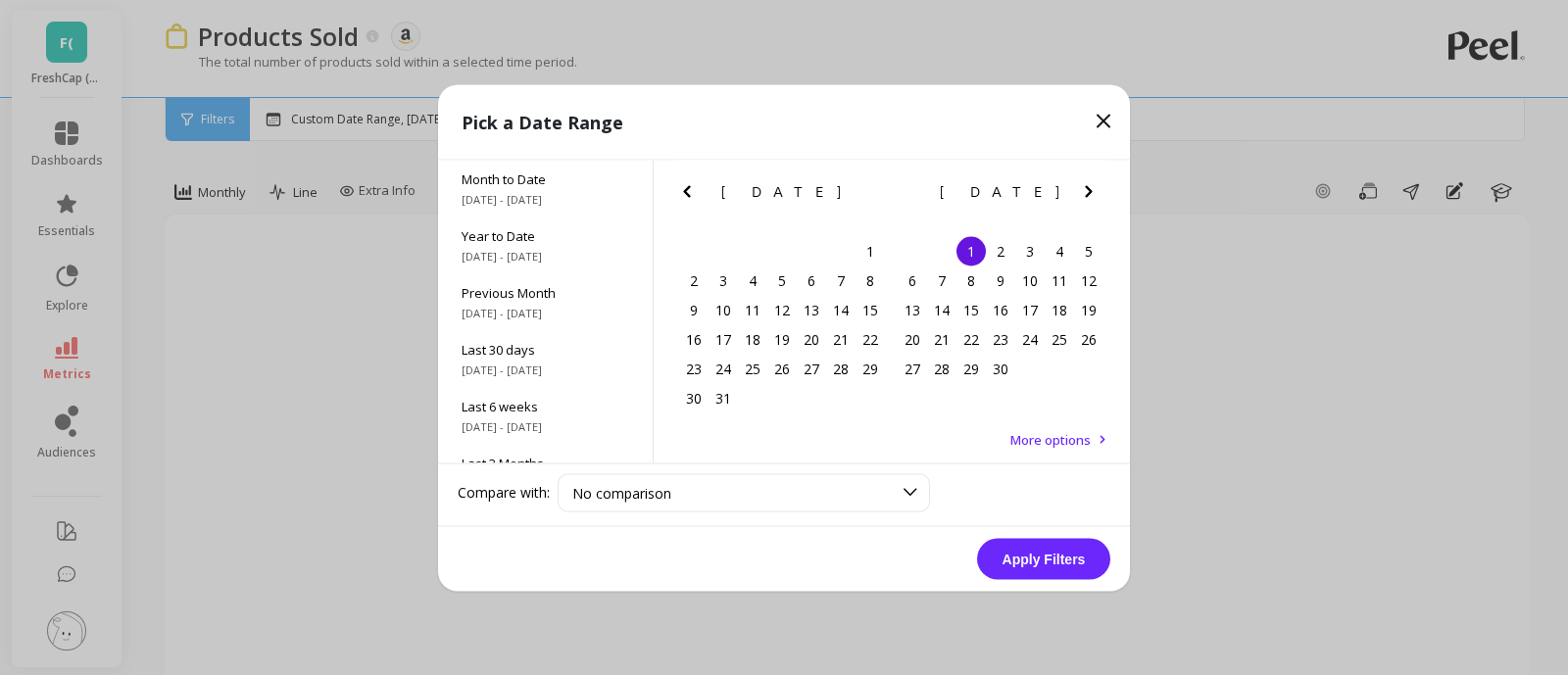
click at [1091, 194] on icon "Next Month" at bounding box center [1089, 191] width 24 height 24
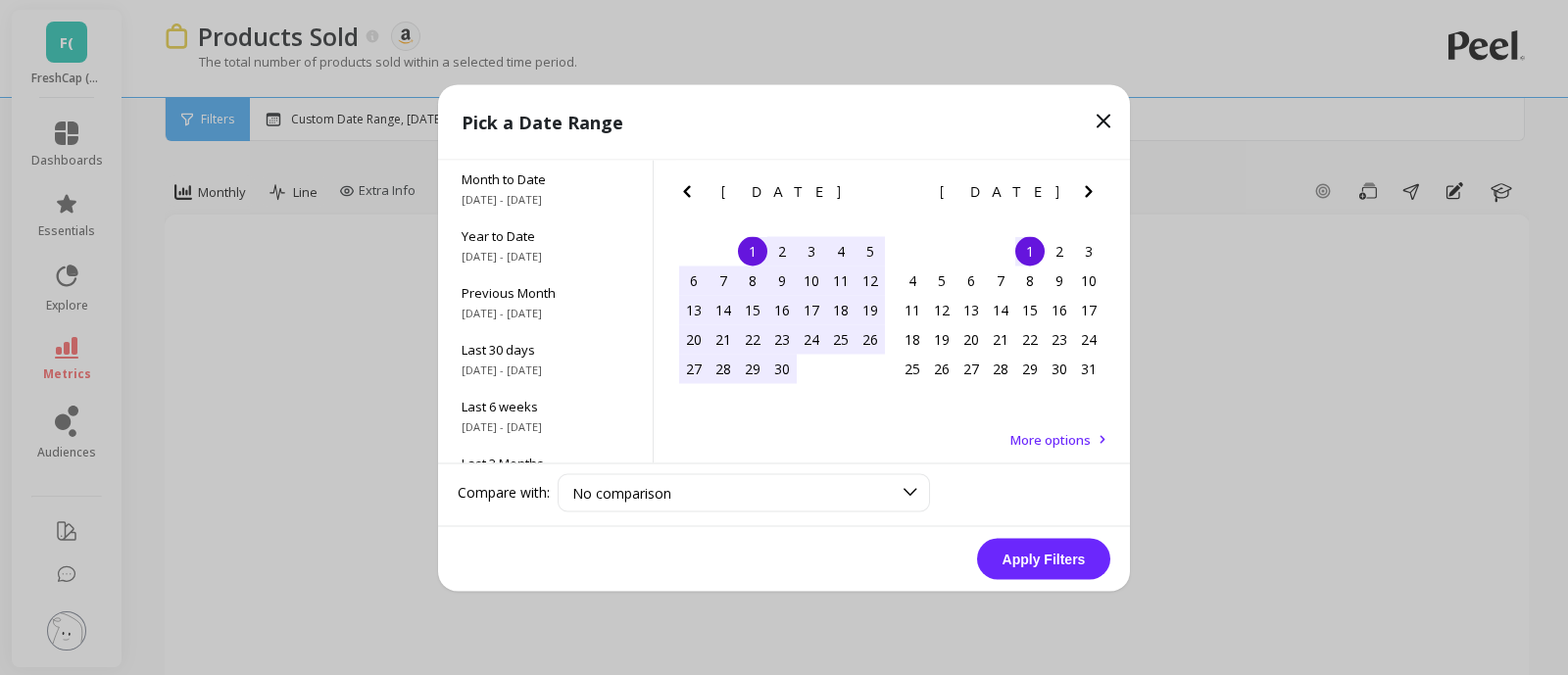
click at [1089, 189] on icon "Next Month" at bounding box center [1088, 191] width 7 height 12
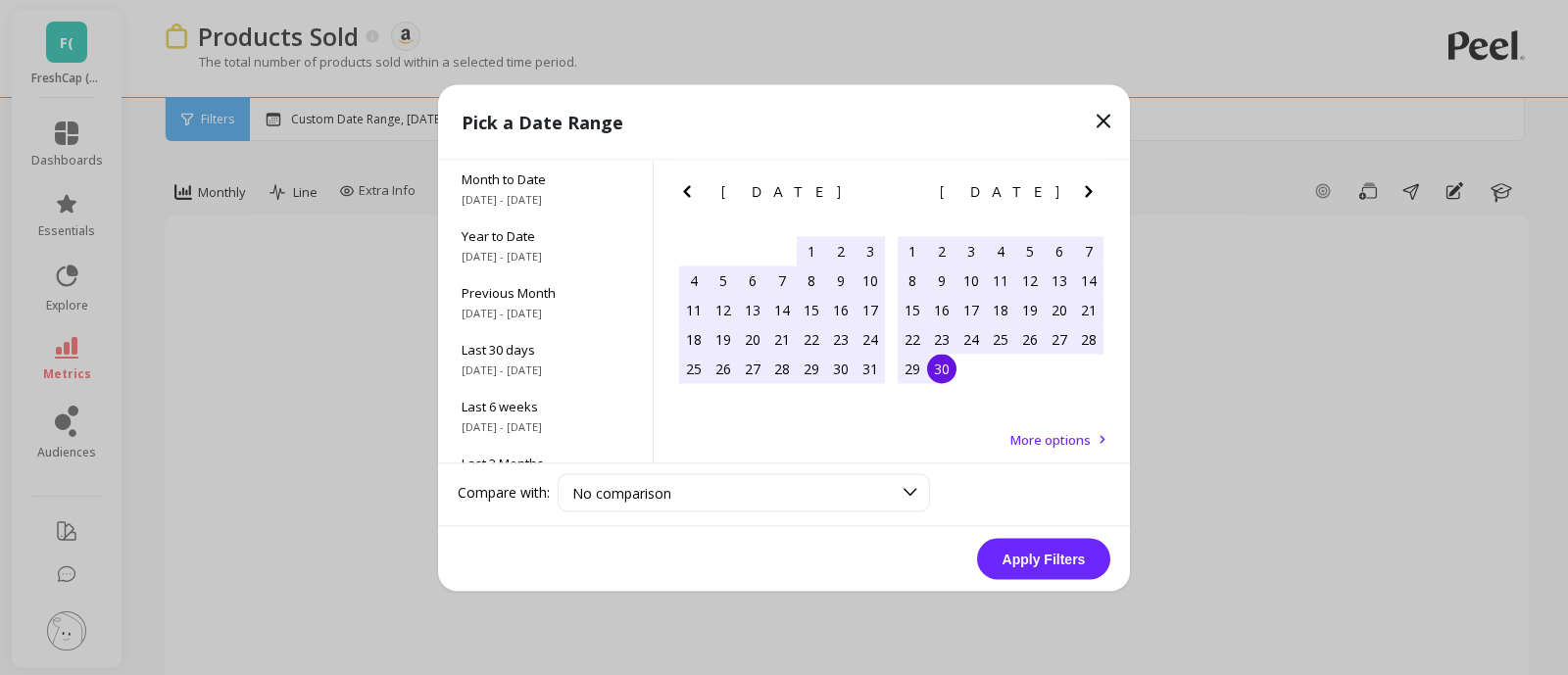
click at [945, 379] on div "30" at bounding box center [942, 368] width 30 height 30
click at [1020, 563] on button "Apply Filters" at bounding box center [1044, 558] width 133 height 41
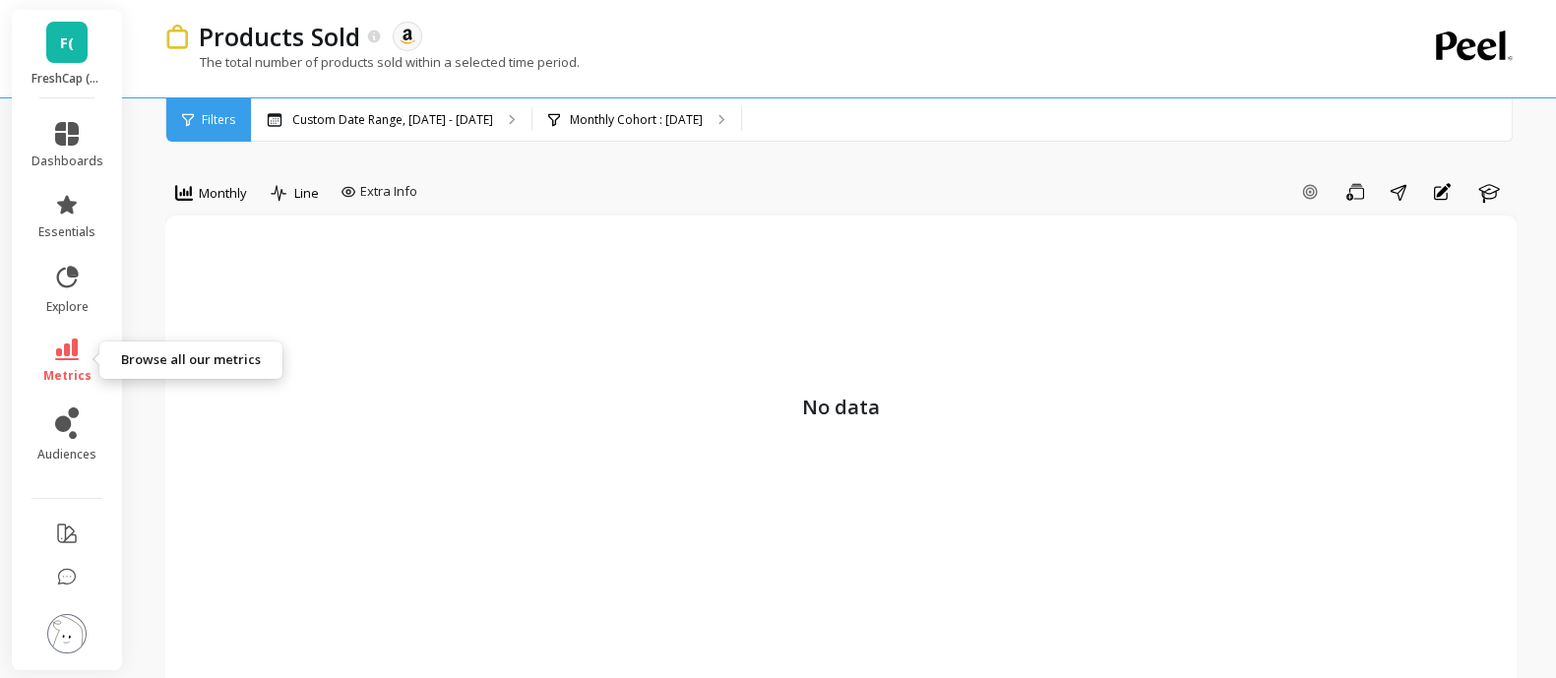
click at [69, 357] on icon at bounding box center [67, 349] width 24 height 22
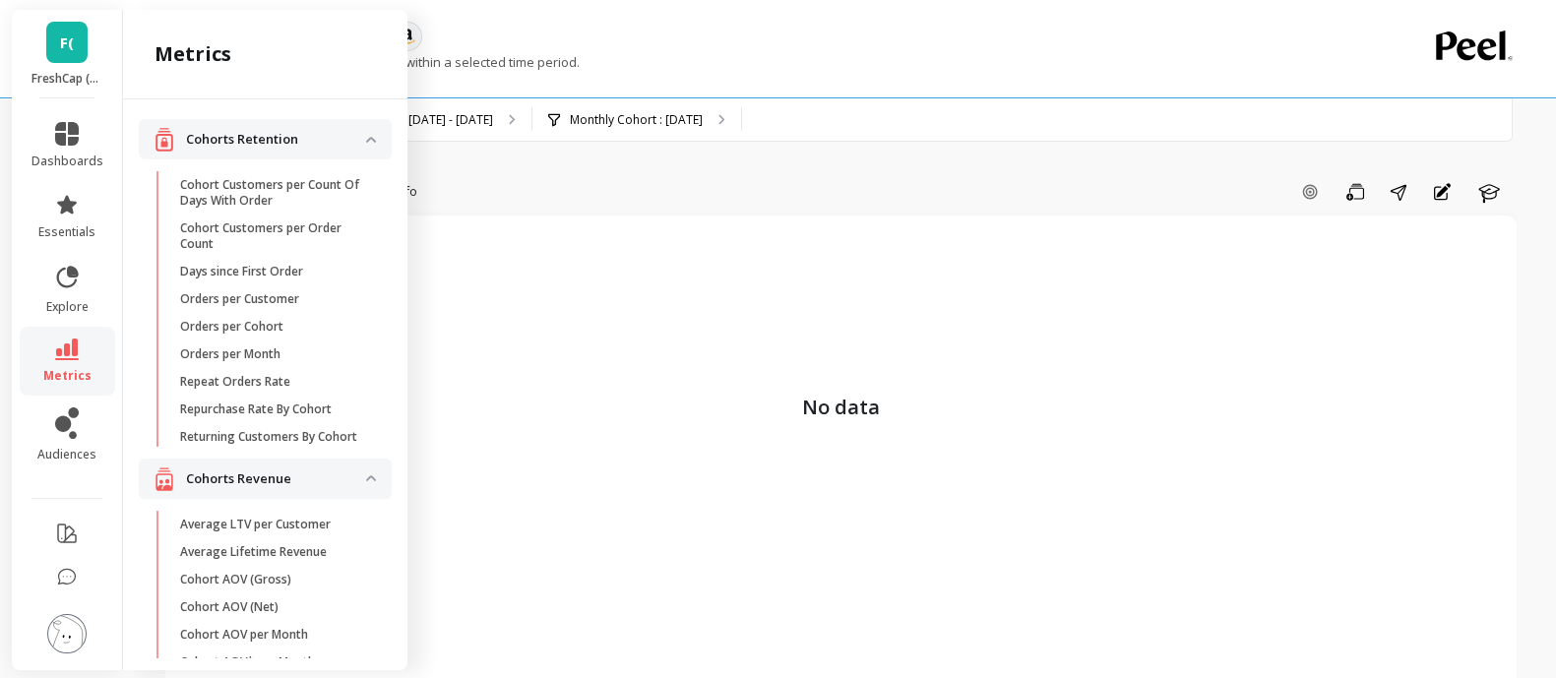
scroll to position [1592, 0]
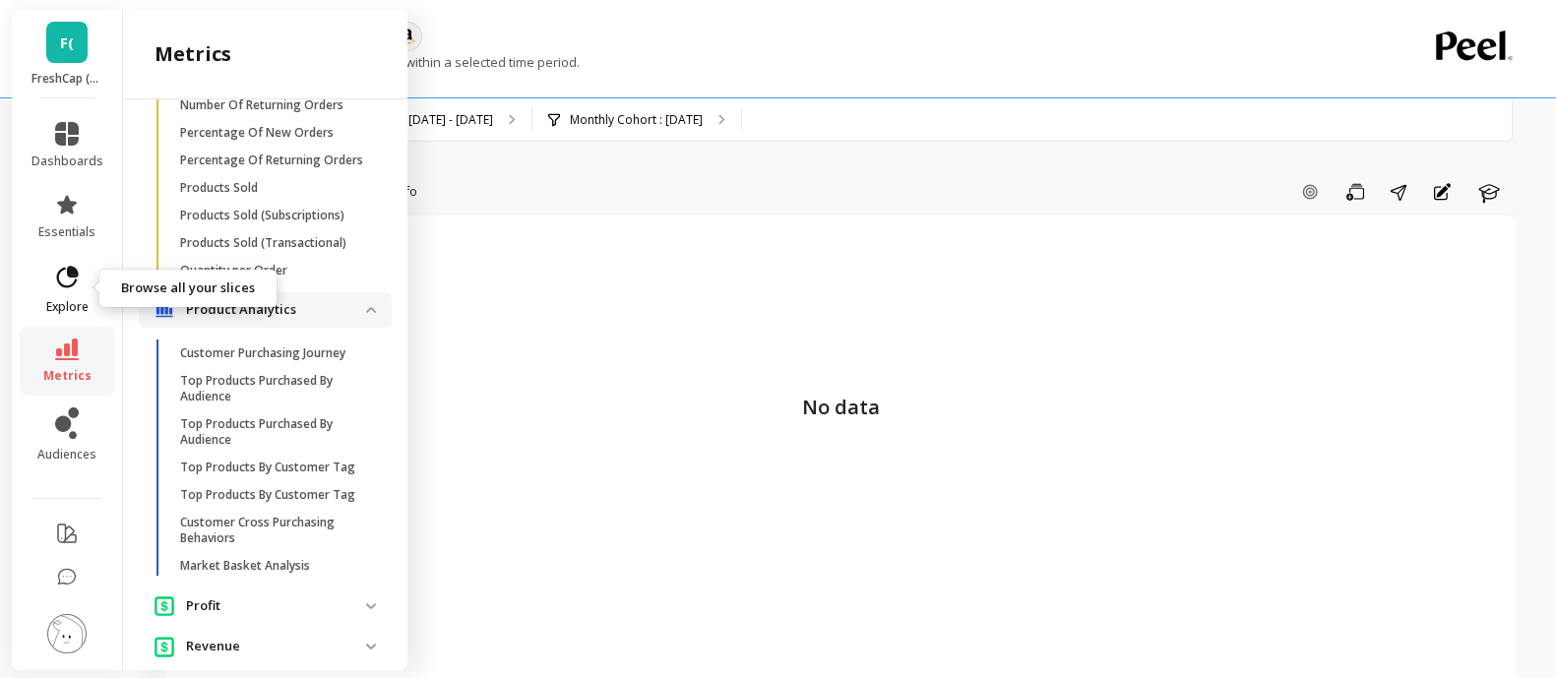
click at [66, 291] on link "explore" at bounding box center [67, 289] width 72 height 51
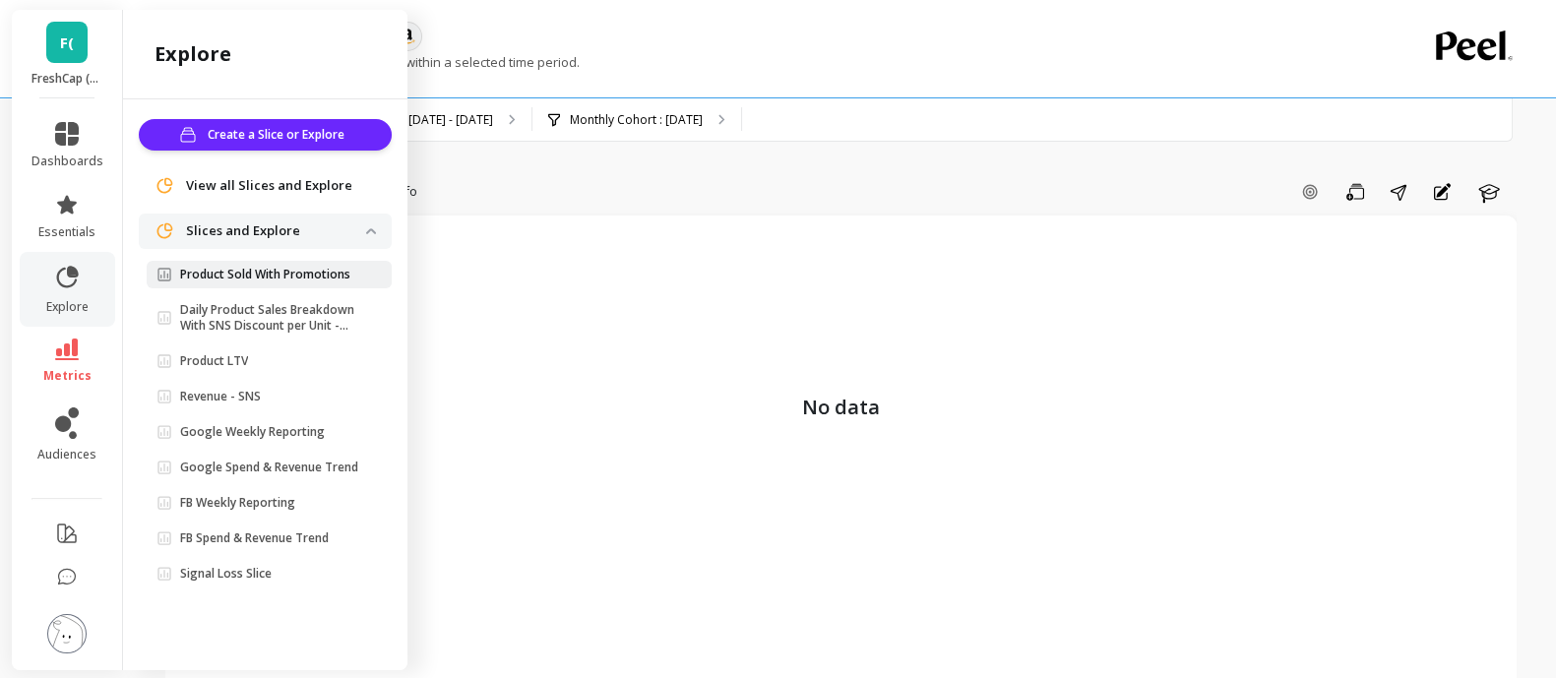
click at [203, 267] on p "Product Sold With Promotions" at bounding box center [265, 275] width 170 height 16
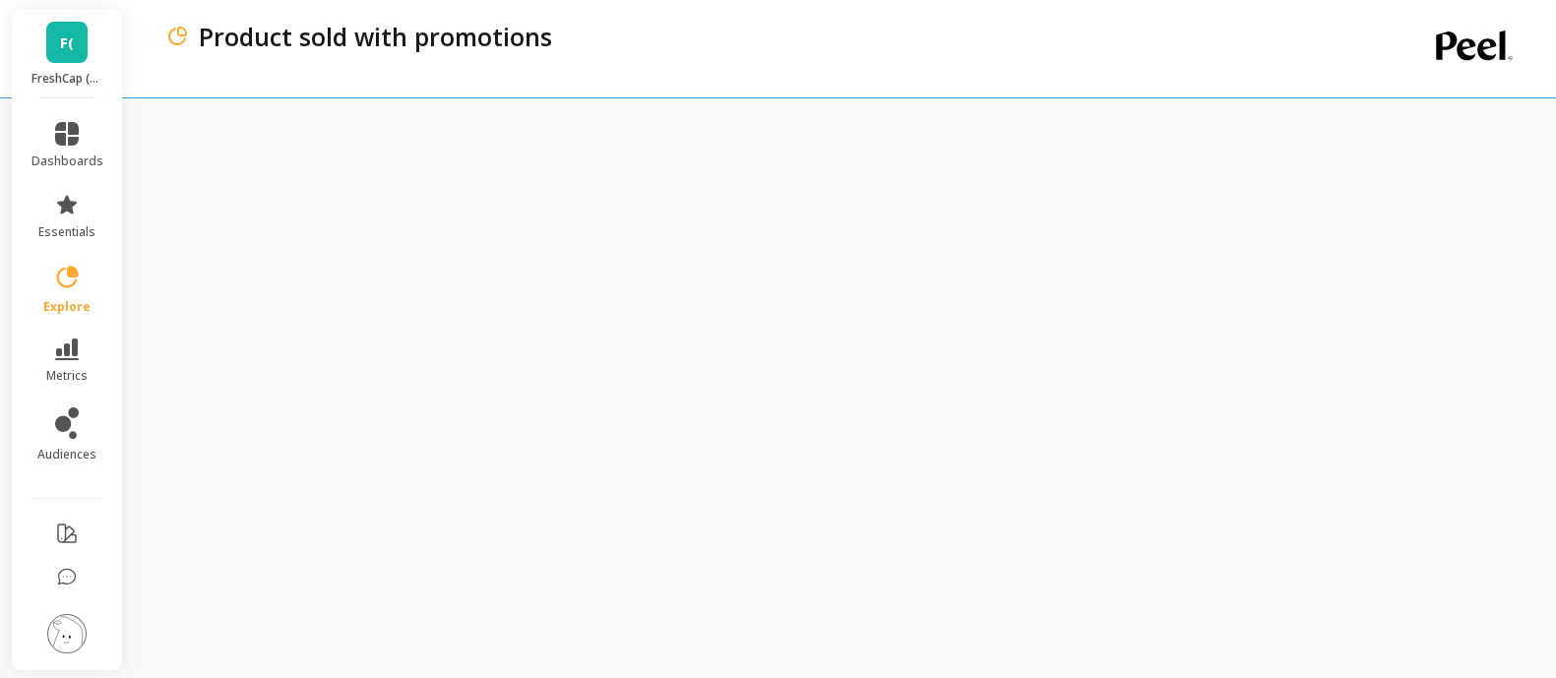
scroll to position [2, 0]
